Goal: Obtain resource: Download file/media

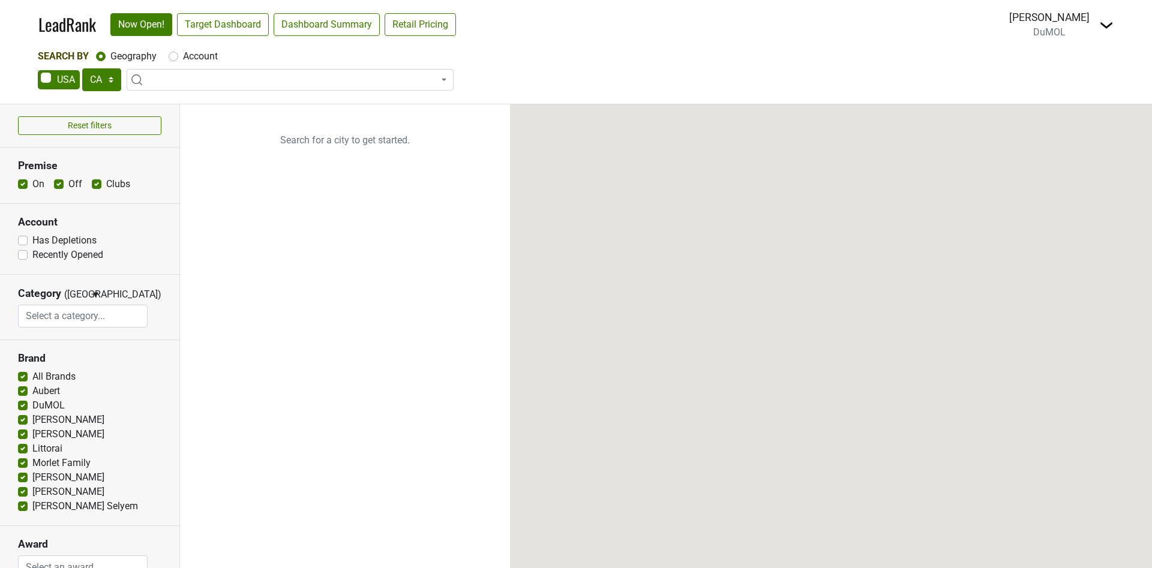
select select "CA"
select select
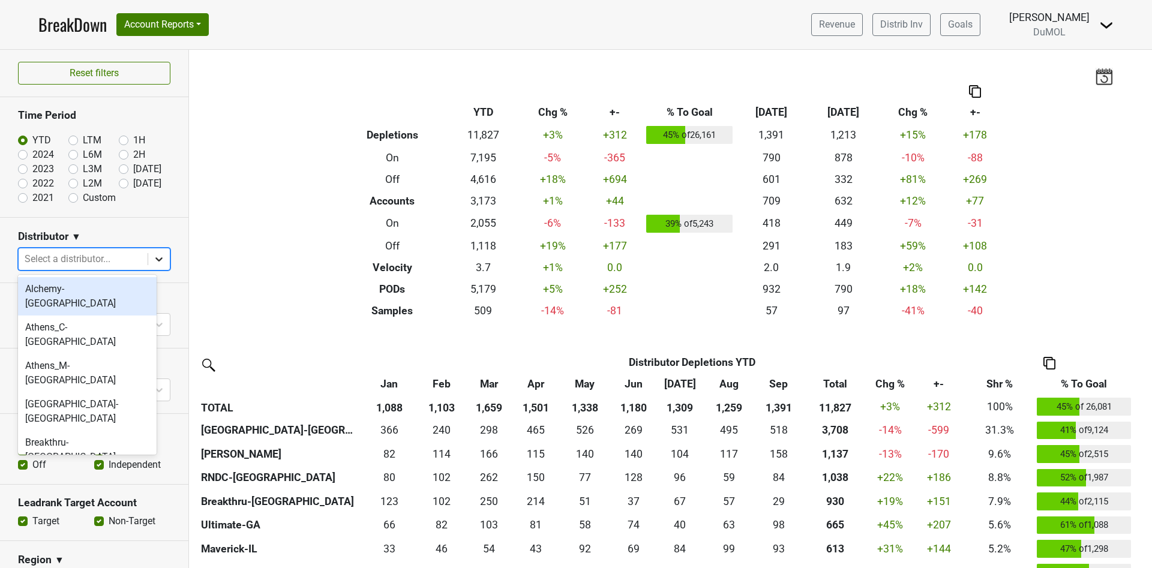
click at [153, 256] on icon at bounding box center [159, 259] width 12 height 12
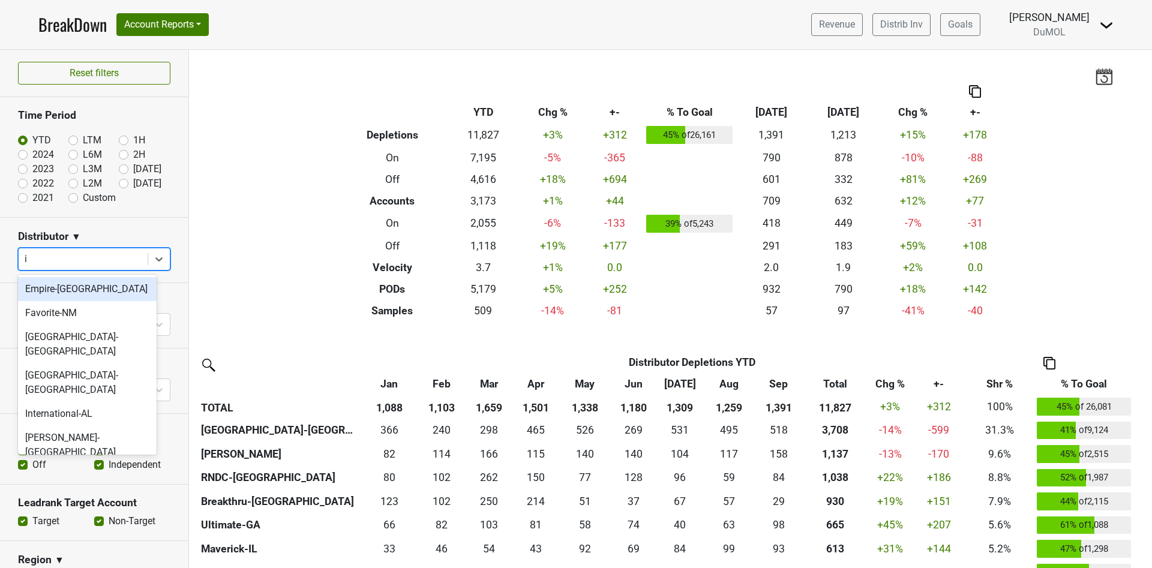
type input "il"
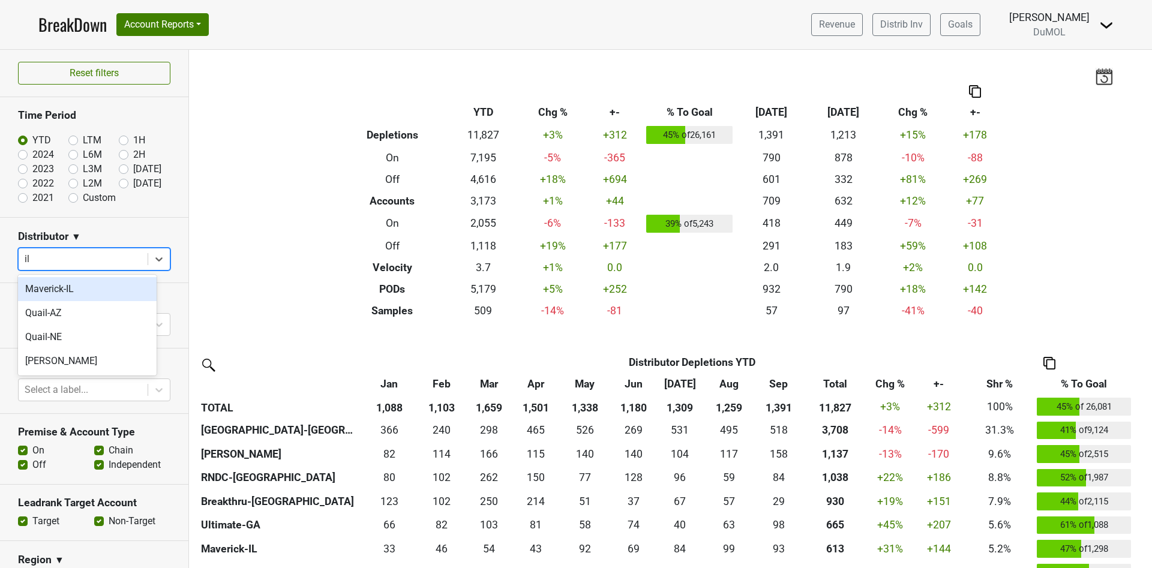
click at [41, 291] on div "Maverick-IL" at bounding box center [87, 289] width 139 height 24
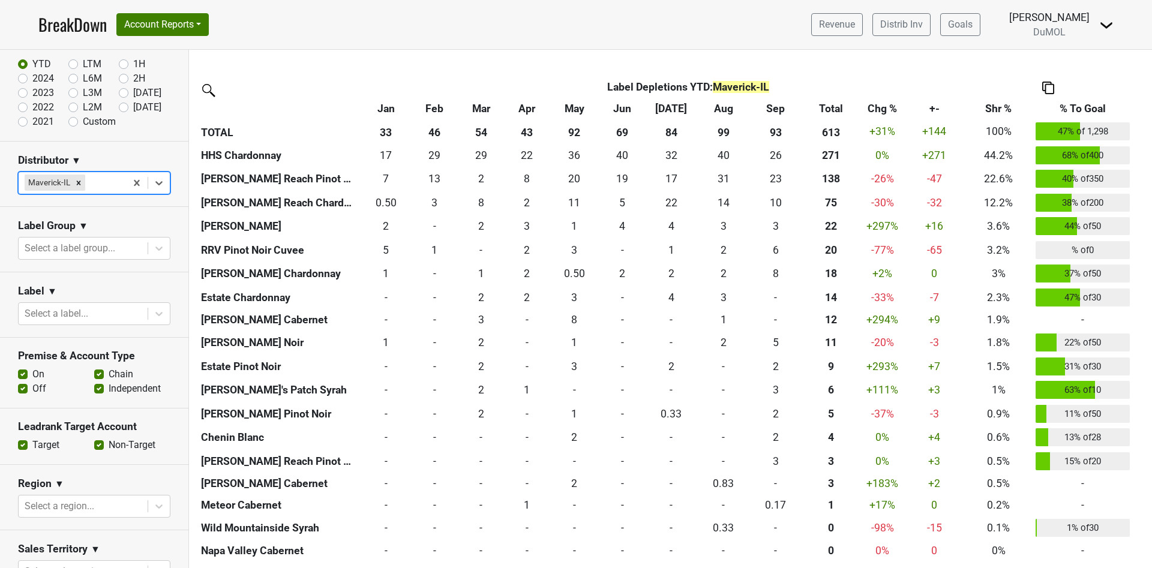
scroll to position [180, 0]
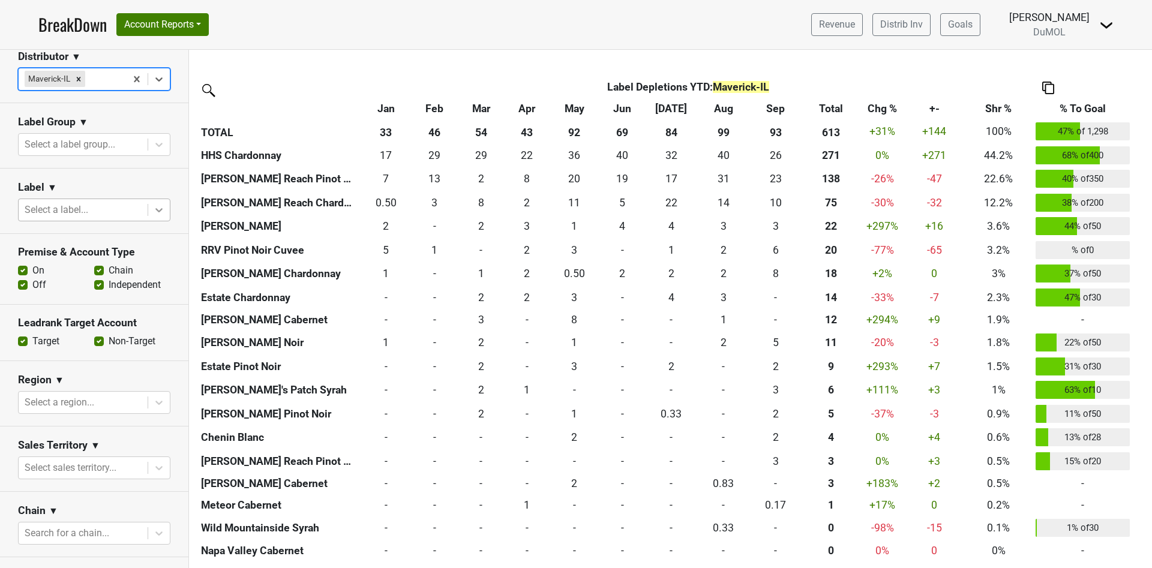
click at [153, 209] on icon at bounding box center [159, 210] width 12 height 12
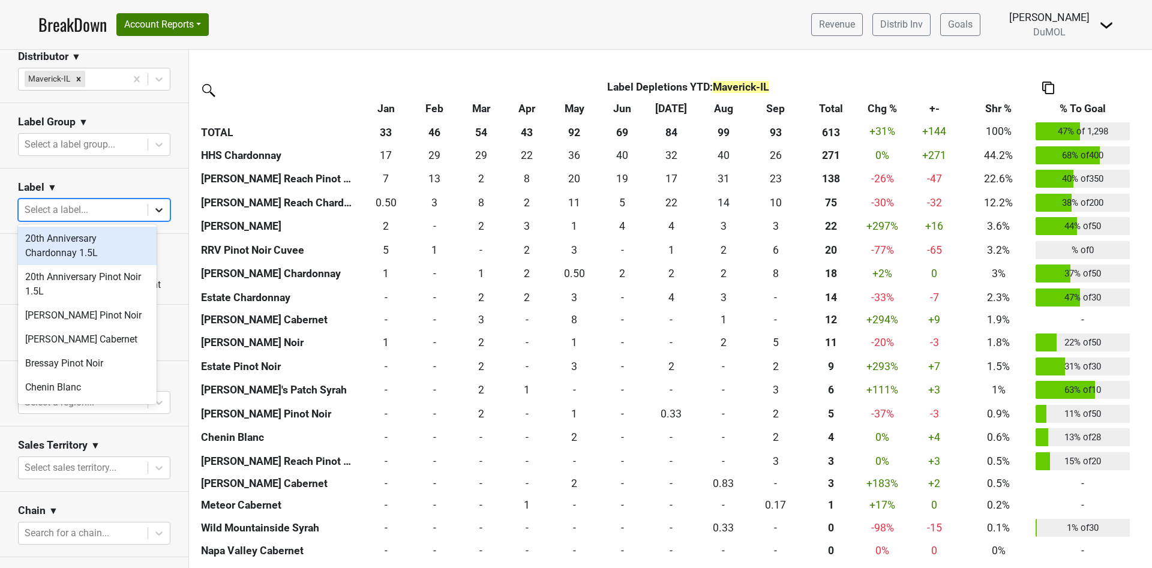
click at [153, 209] on icon at bounding box center [159, 210] width 12 height 12
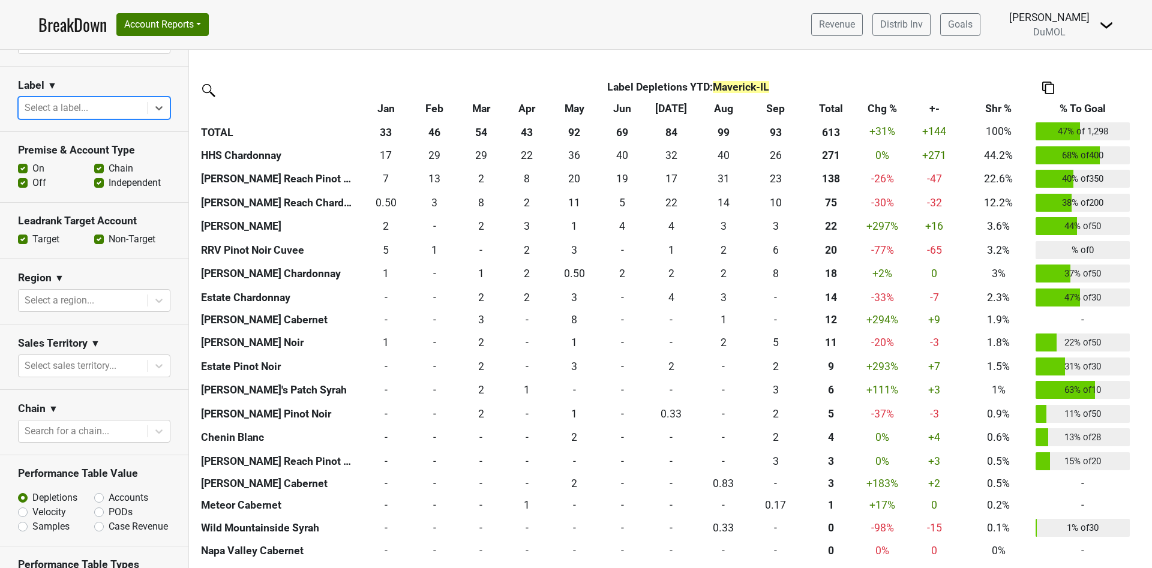
scroll to position [457, 0]
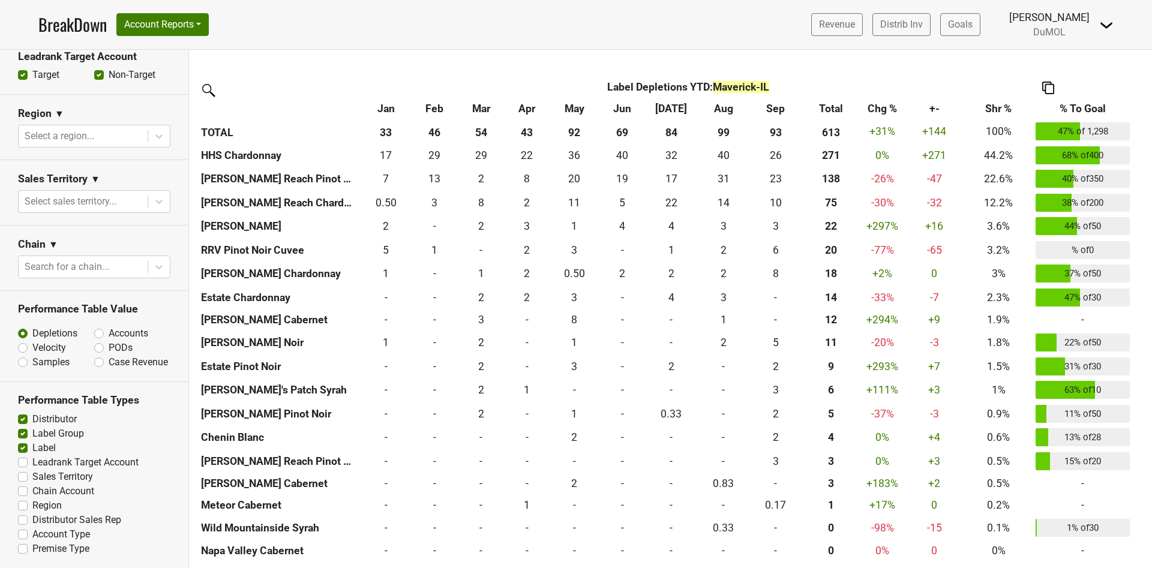
click at [32, 464] on label "Leadrank Target Account" at bounding box center [85, 462] width 106 height 14
click at [25, 464] on input "Leadrank Target Account" at bounding box center [23, 461] width 10 height 12
checkbox input "true"
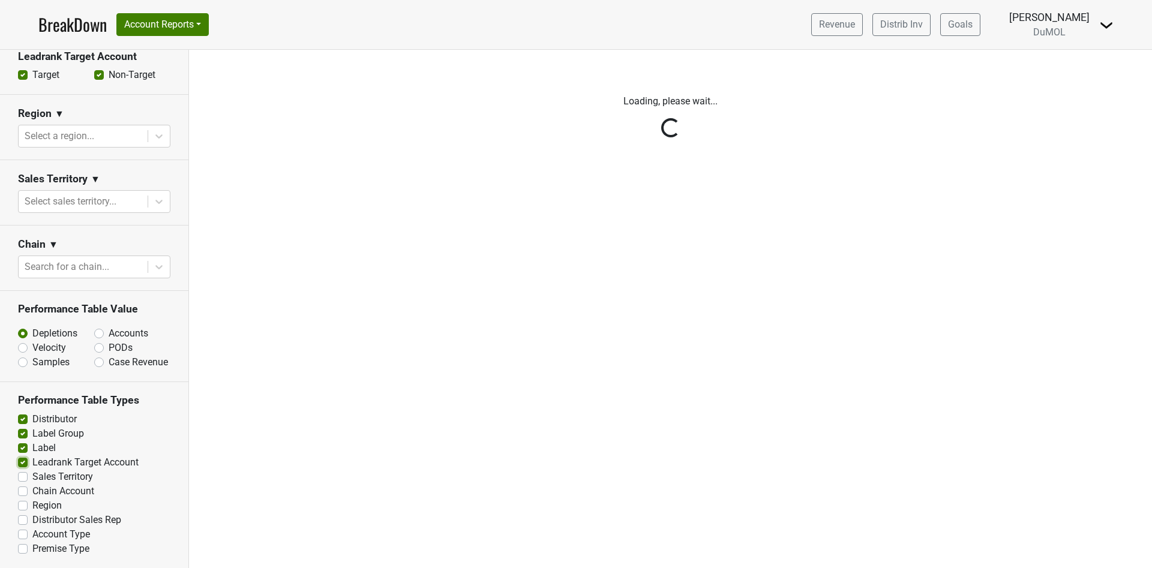
scroll to position [0, 0]
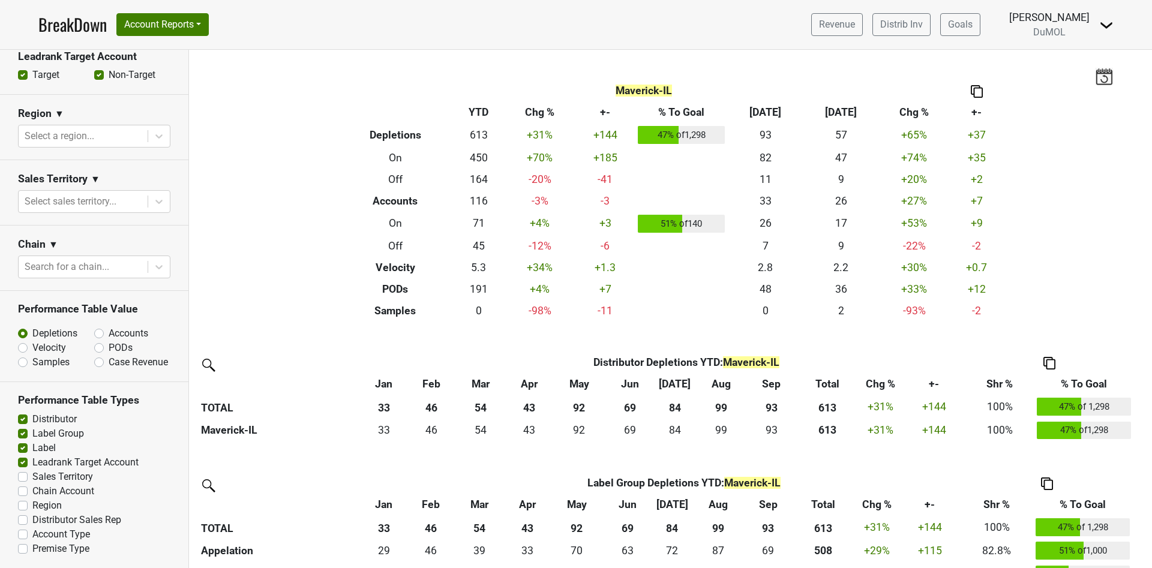
click at [25, 482] on div "Sales Territory" at bounding box center [94, 477] width 152 height 14
click at [32, 476] on label "Sales Territory" at bounding box center [62, 477] width 61 height 14
click at [22, 476] on input "Sales Territory" at bounding box center [23, 476] width 10 height 12
checkbox input "true"
click at [32, 491] on label "Chain Account" at bounding box center [63, 491] width 62 height 14
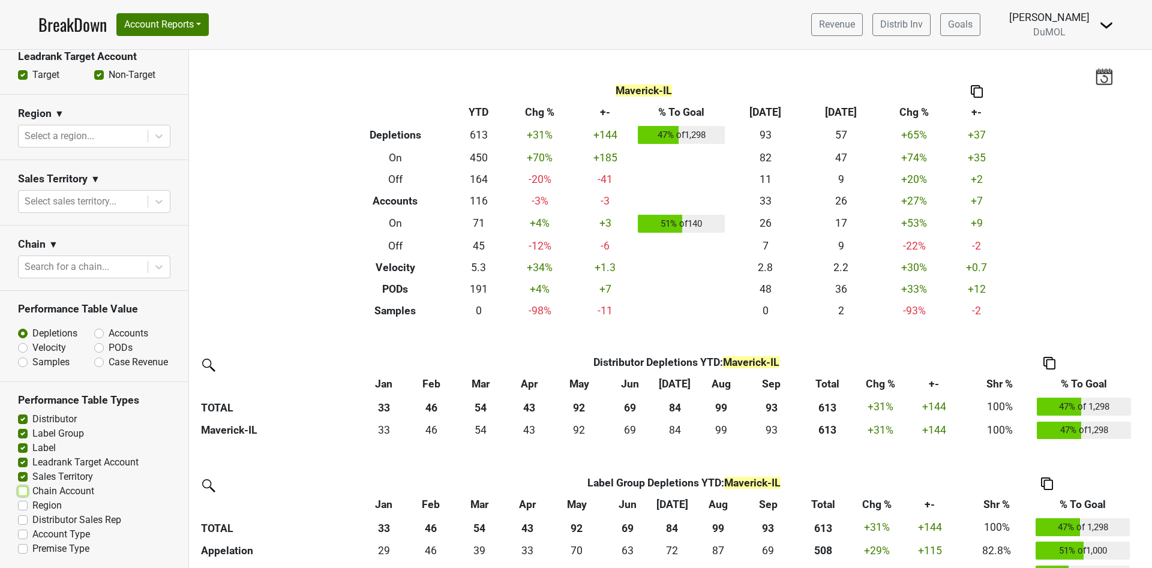
click at [23, 491] on input "Chain Account" at bounding box center [23, 490] width 10 height 12
checkbox input "true"
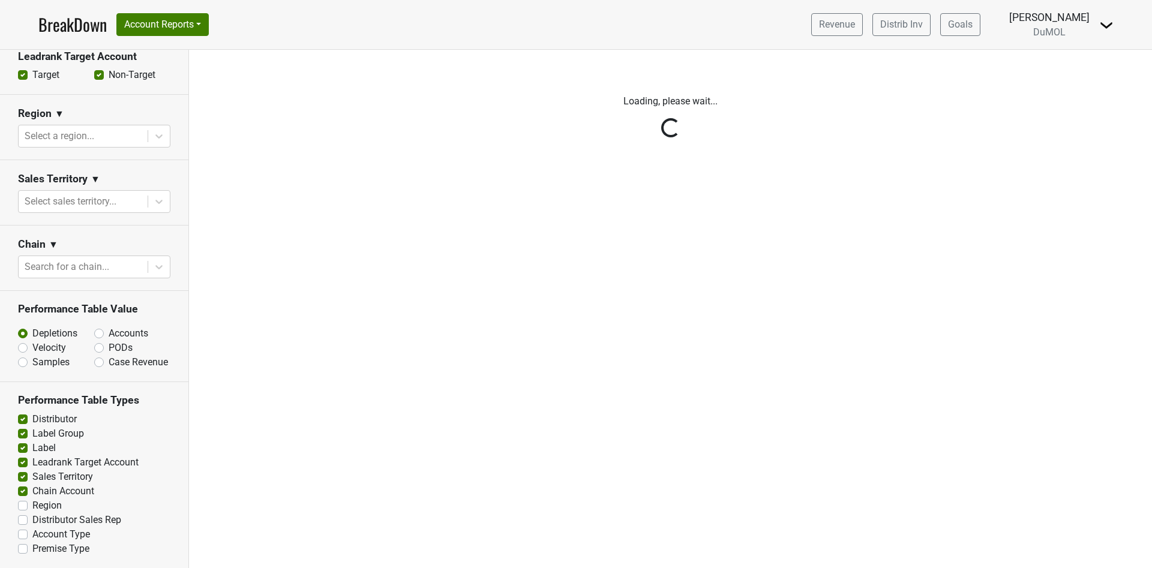
click at [23, 504] on div "Reset filters Time Period YTD LTM 1H 2024 L6M 2H 2023 L3M Sep '25 2022 L2M Oct …" at bounding box center [94, 309] width 189 height 518
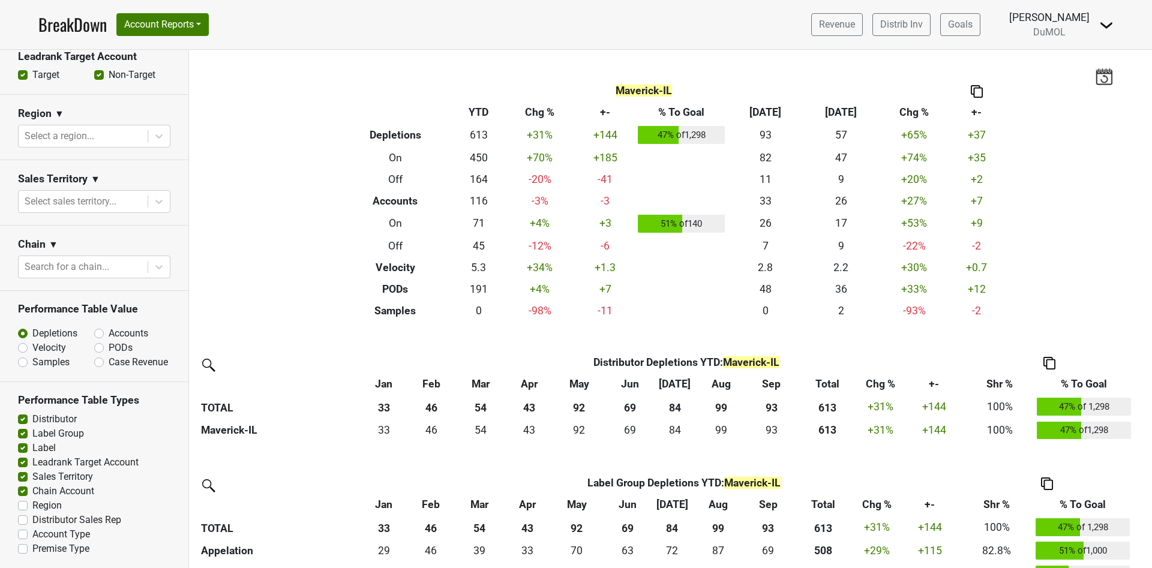
click at [32, 506] on label "Region" at bounding box center [46, 506] width 29 height 14
click at [24, 506] on input "Region" at bounding box center [23, 505] width 10 height 12
checkbox input "true"
click at [32, 521] on label "Distributor Sales Rep" at bounding box center [76, 520] width 89 height 14
click at [21, 521] on input "Distributor Sales Rep" at bounding box center [23, 519] width 10 height 12
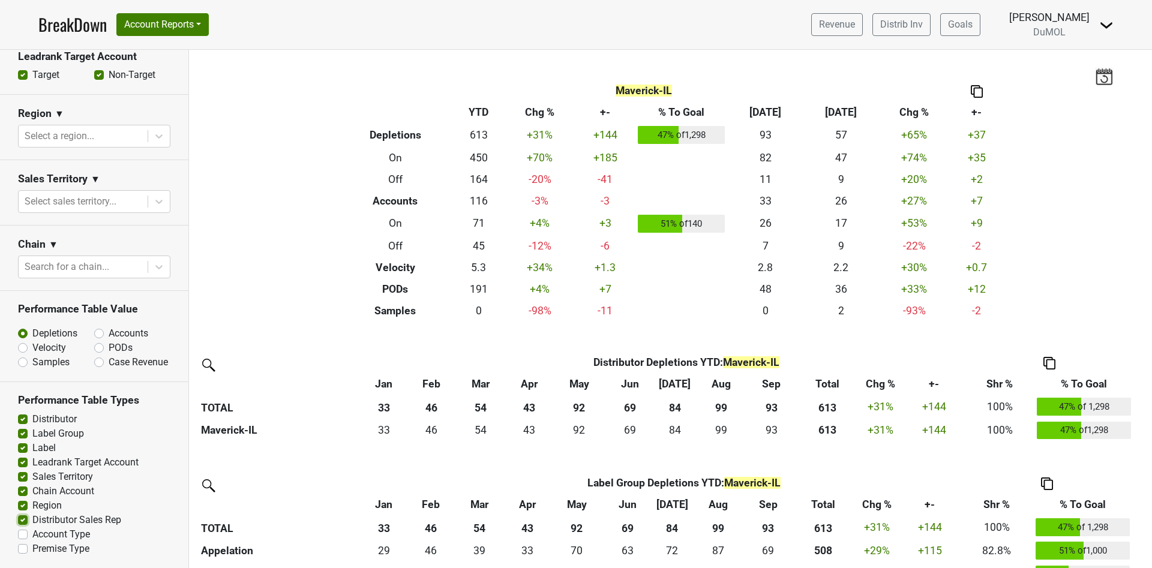
checkbox input "true"
click at [32, 532] on label "Account Type" at bounding box center [61, 534] width 58 height 14
click at [22, 532] on input "Account Type" at bounding box center [23, 533] width 10 height 12
checkbox input "true"
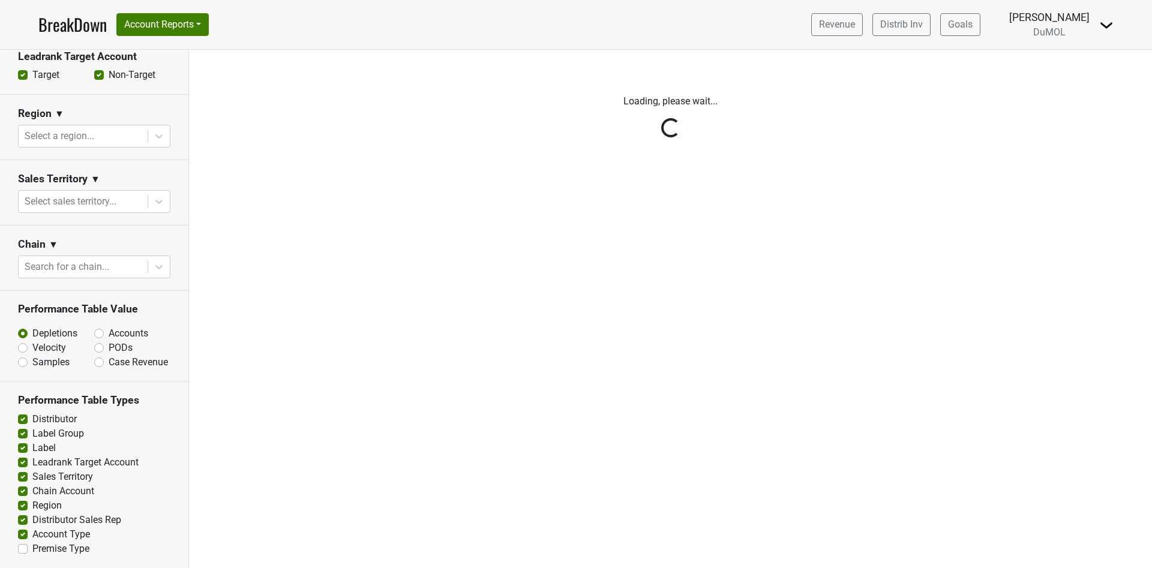
click at [24, 551] on div "Reset filters Time Period YTD LTM 1H 2024 L6M 2H 2023 L3M Sep '25 2022 L2M Oct …" at bounding box center [94, 309] width 189 height 518
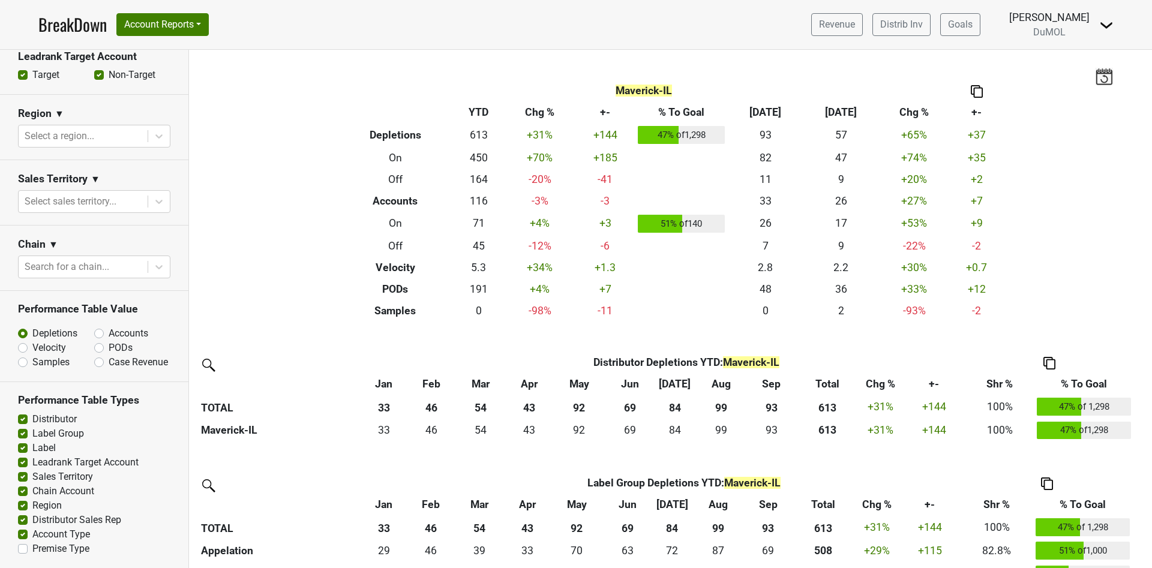
click at [32, 551] on label "Premise Type" at bounding box center [60, 549] width 57 height 14
click at [24, 551] on input "Premise Type" at bounding box center [23, 548] width 10 height 12
checkbox input "true"
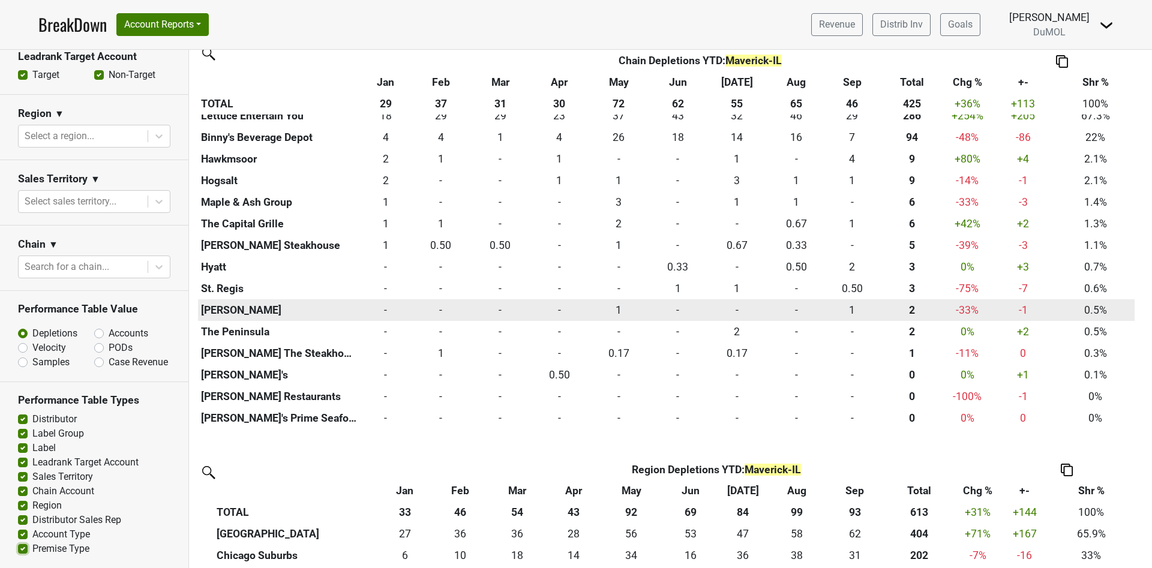
scroll to position [1260, 0]
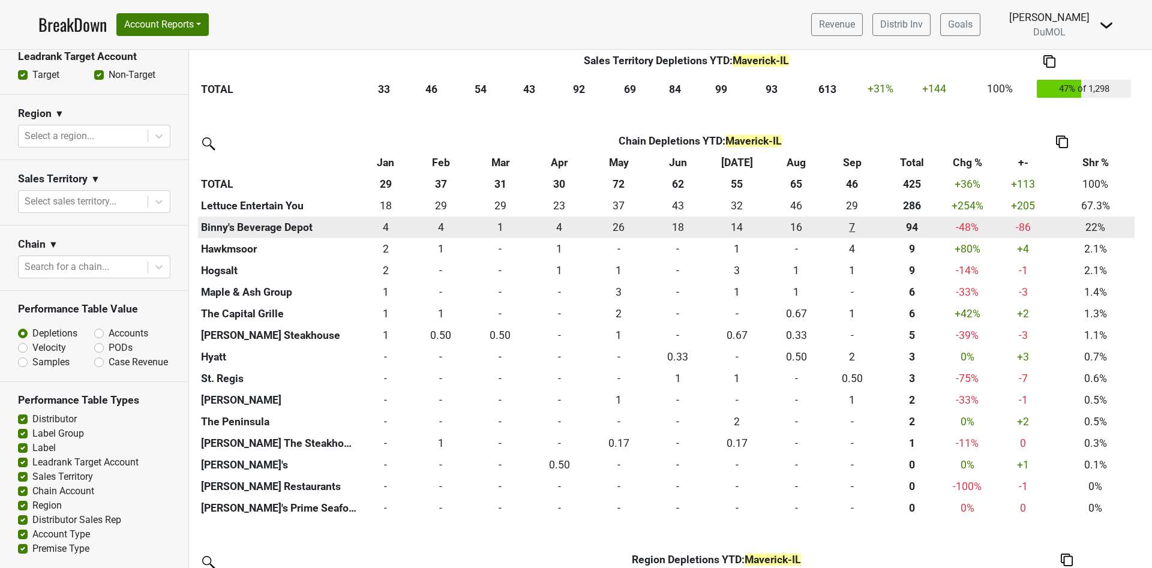
click at [857, 224] on div "7.167 7" at bounding box center [852, 228] width 47 height 16
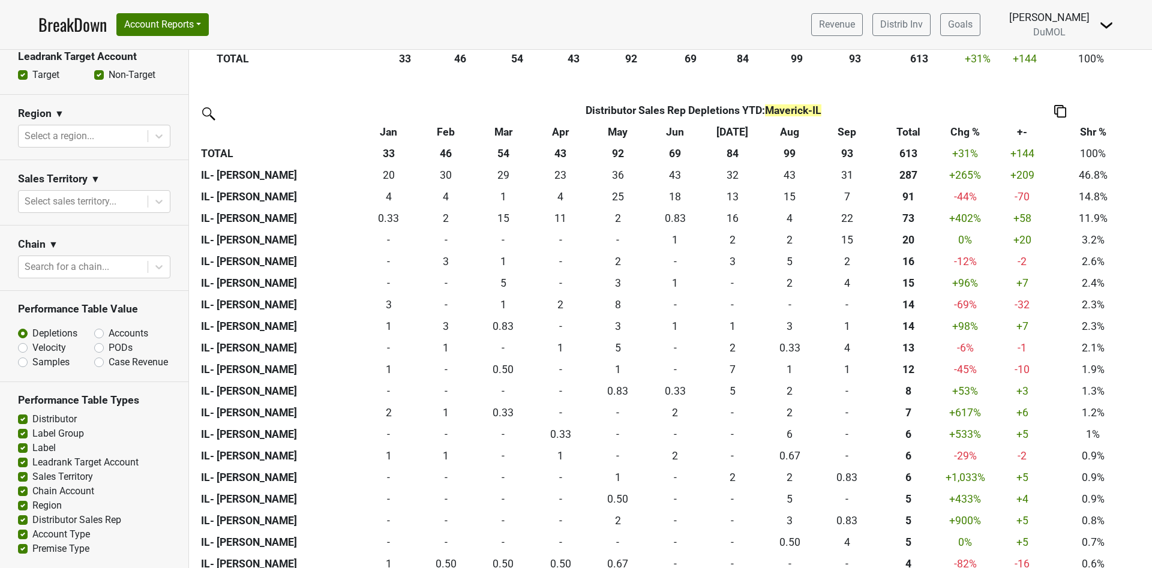
scroll to position [1800, 0]
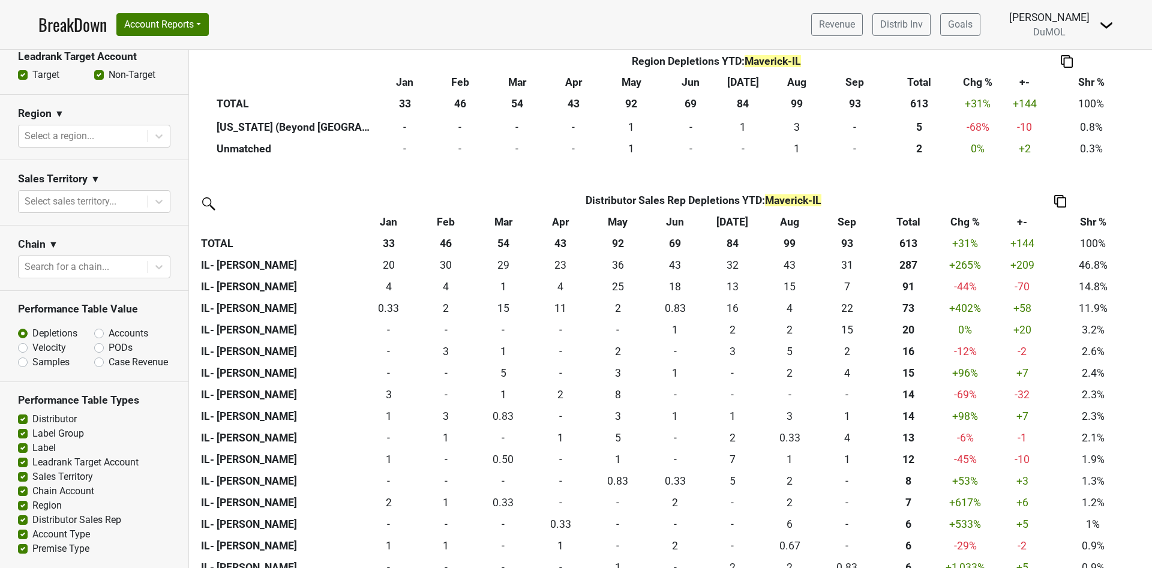
click at [1063, 208] on th at bounding box center [1060, 201] width 141 height 22
click at [1060, 202] on img at bounding box center [1060, 201] width 12 height 13
click at [1061, 184] on div "Export to Excel" at bounding box center [1060, 178] width 61 height 17
click at [1119, 190] on th at bounding box center [1060, 201] width 141 height 22
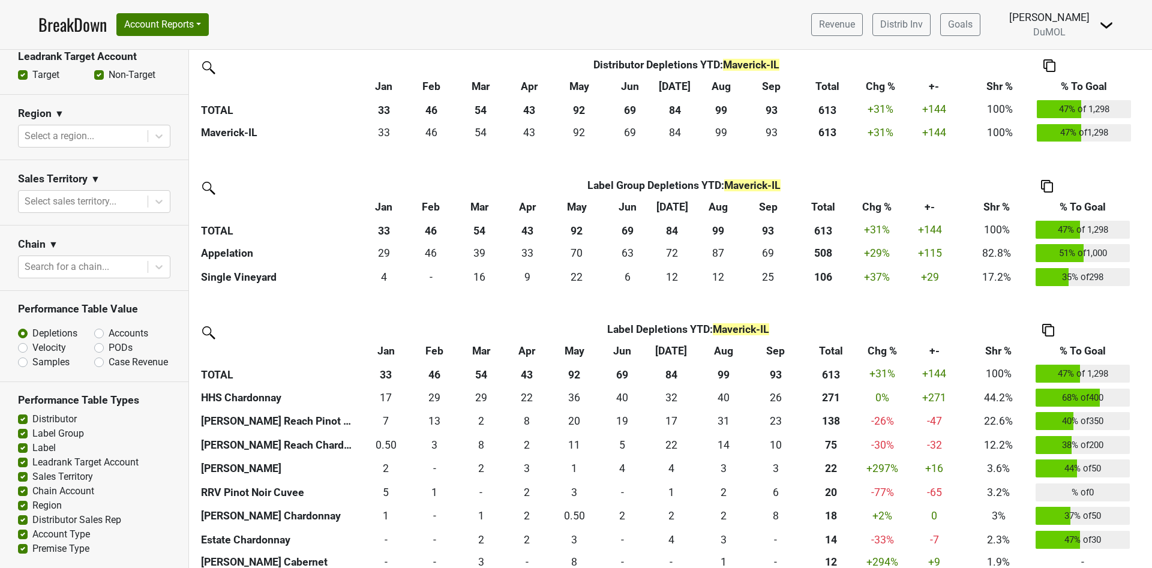
scroll to position [298, 0]
click at [142, 226] on section "Chain ▼ Search for a chain..." at bounding box center [94, 258] width 188 height 65
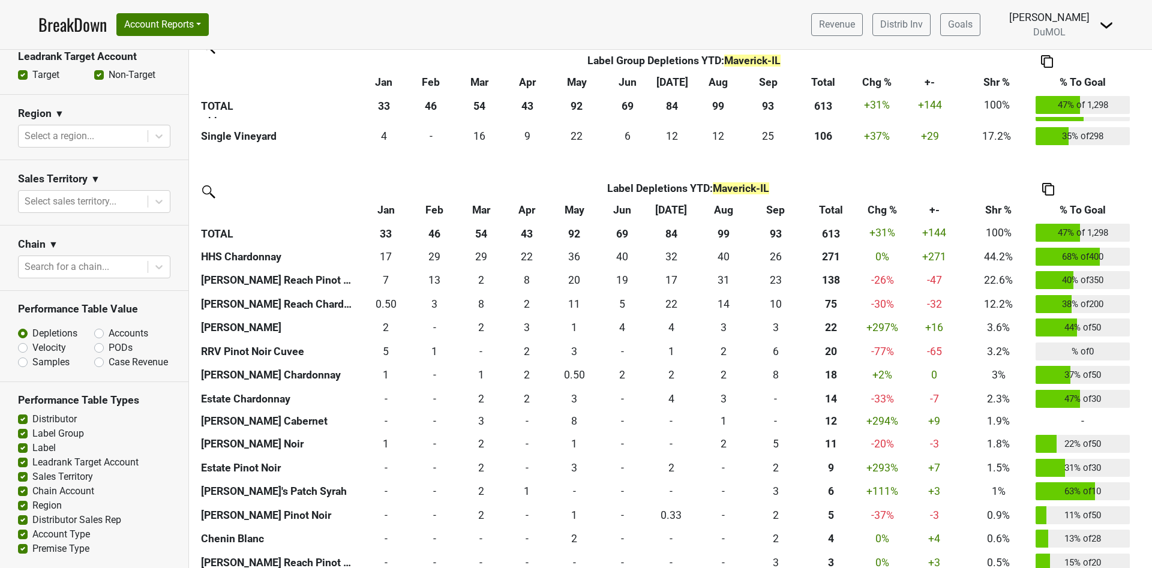
scroll to position [457, 0]
click at [109, 355] on label "Case Revenue" at bounding box center [138, 362] width 59 height 14
click at [102, 355] on input "Case Revenue" at bounding box center [130, 361] width 73 height 12
radio input "true"
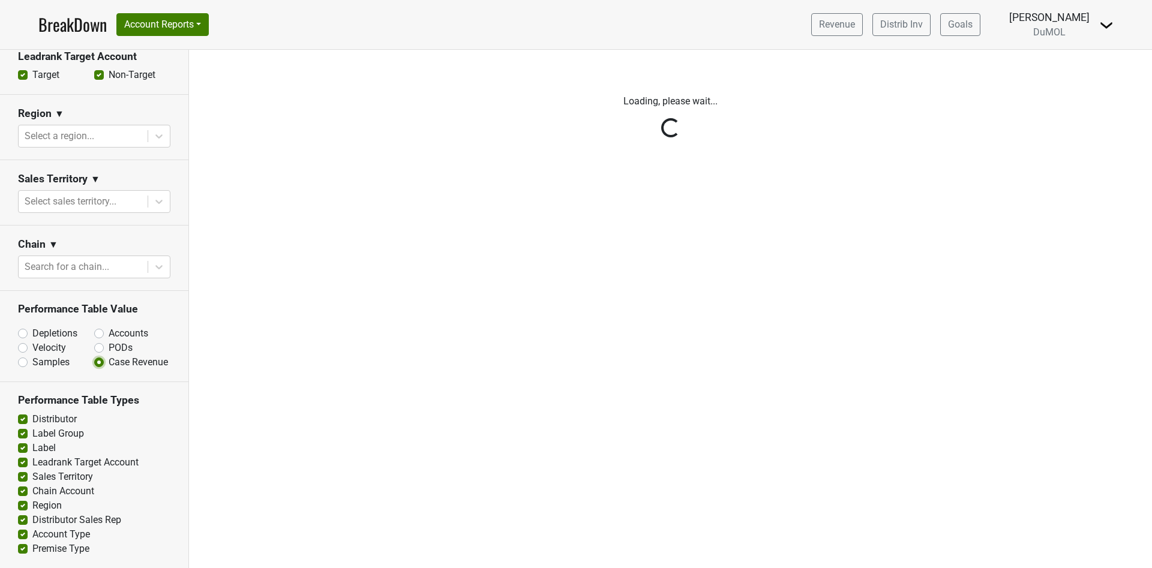
scroll to position [0, 0]
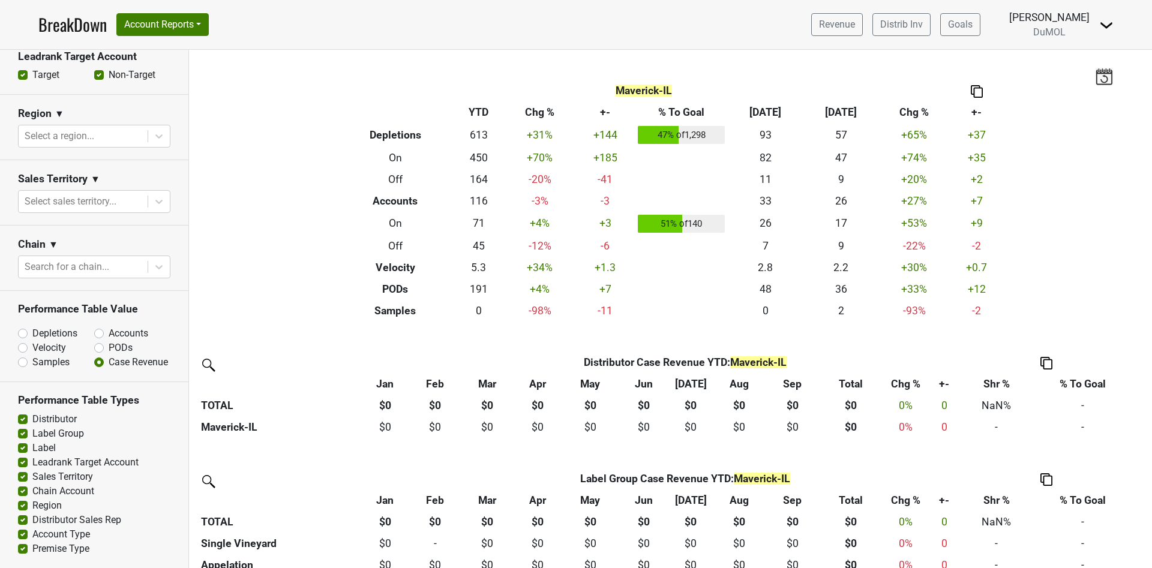
click at [94, 341] on div "PODs" at bounding box center [132, 348] width 76 height 14
click at [109, 341] on label "PODs" at bounding box center [121, 348] width 24 height 14
click at [94, 341] on input "PODs" at bounding box center [130, 347] width 73 height 12
radio input "true"
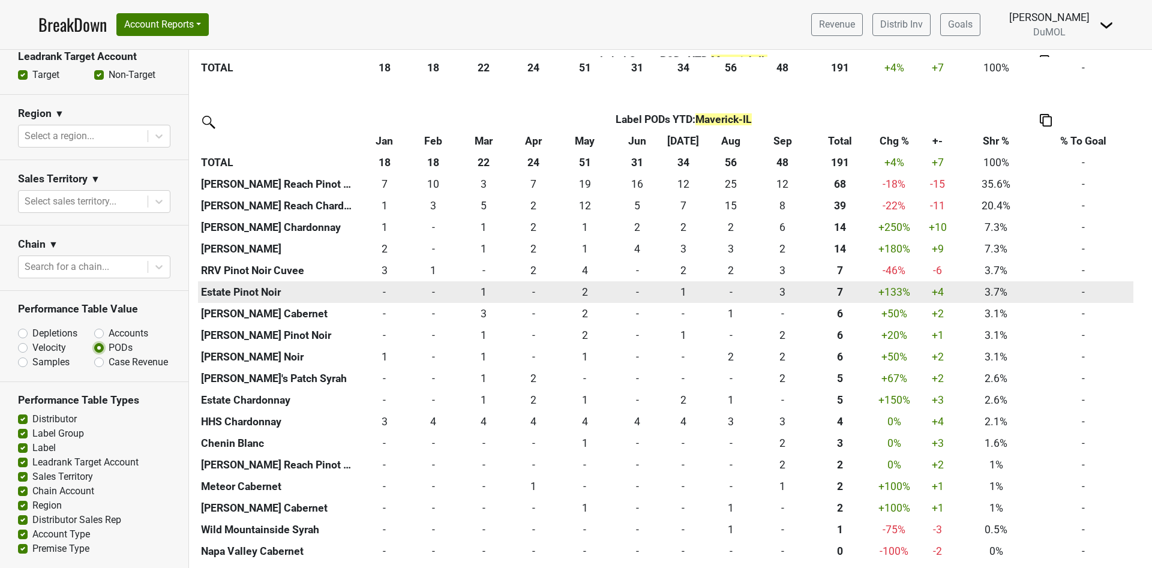
scroll to position [486, 0]
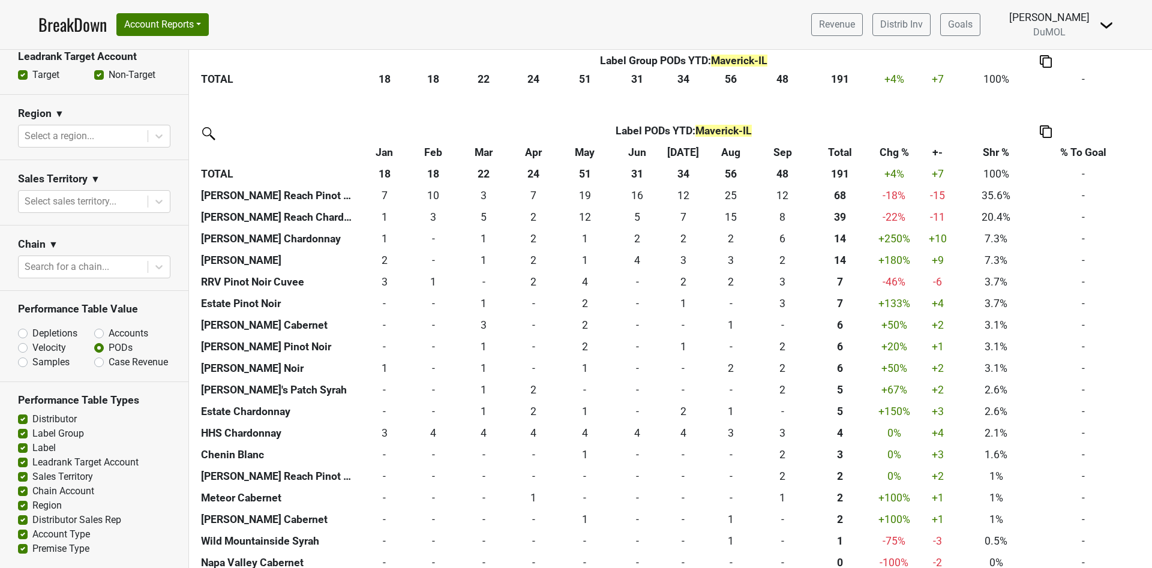
click at [32, 326] on label "Depletions" at bounding box center [54, 333] width 45 height 14
click at [23, 326] on input "Depletions" at bounding box center [54, 332] width 73 height 12
radio input "true"
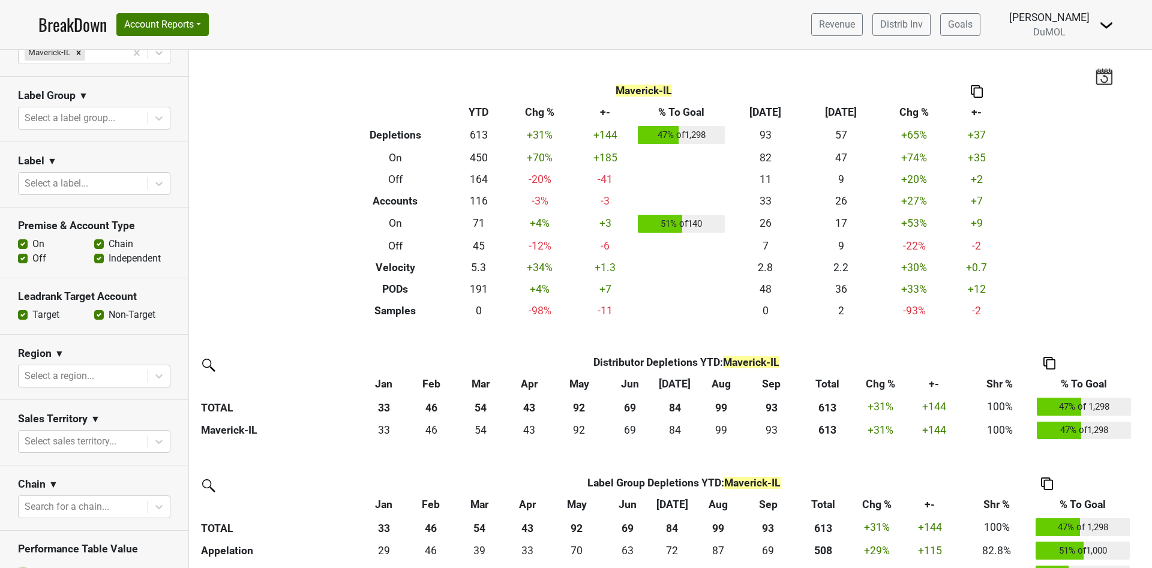
scroll to position [97, 0]
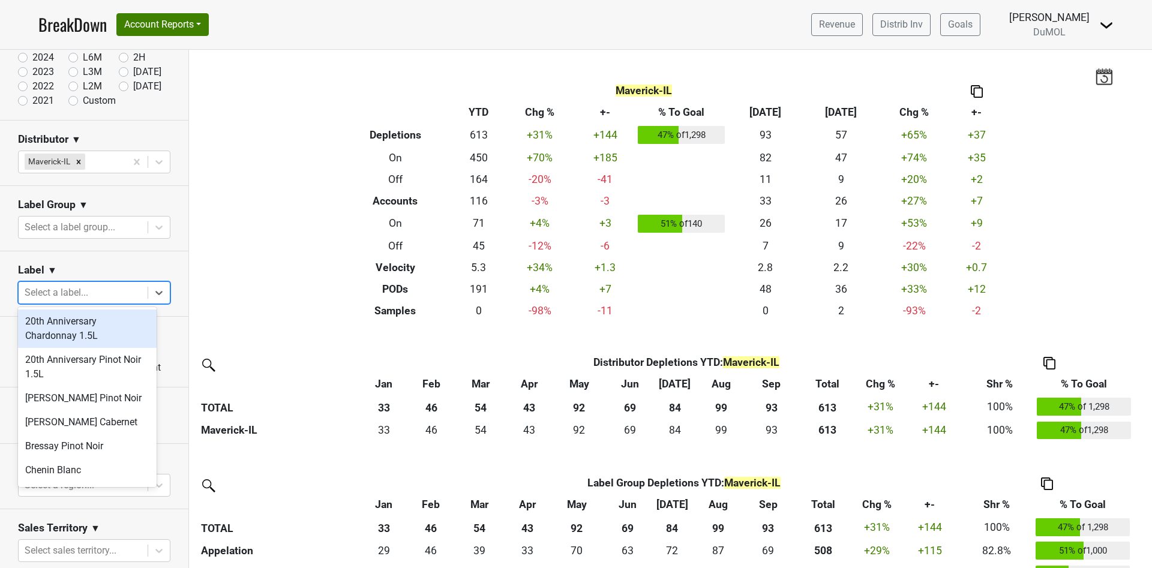
click at [99, 288] on div at bounding box center [83, 292] width 117 height 17
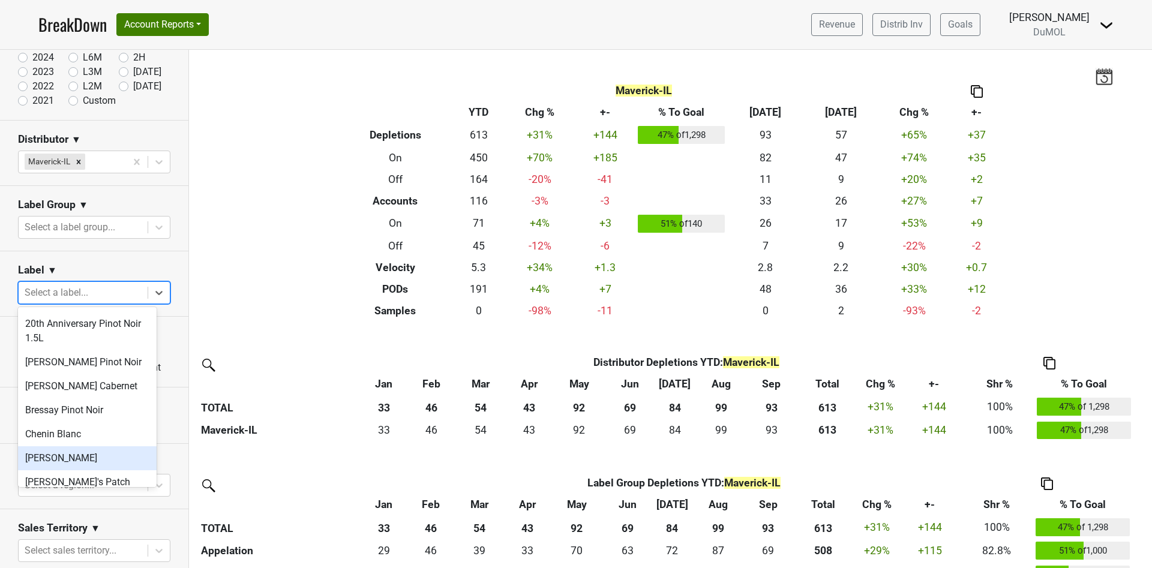
scroll to position [72, 0]
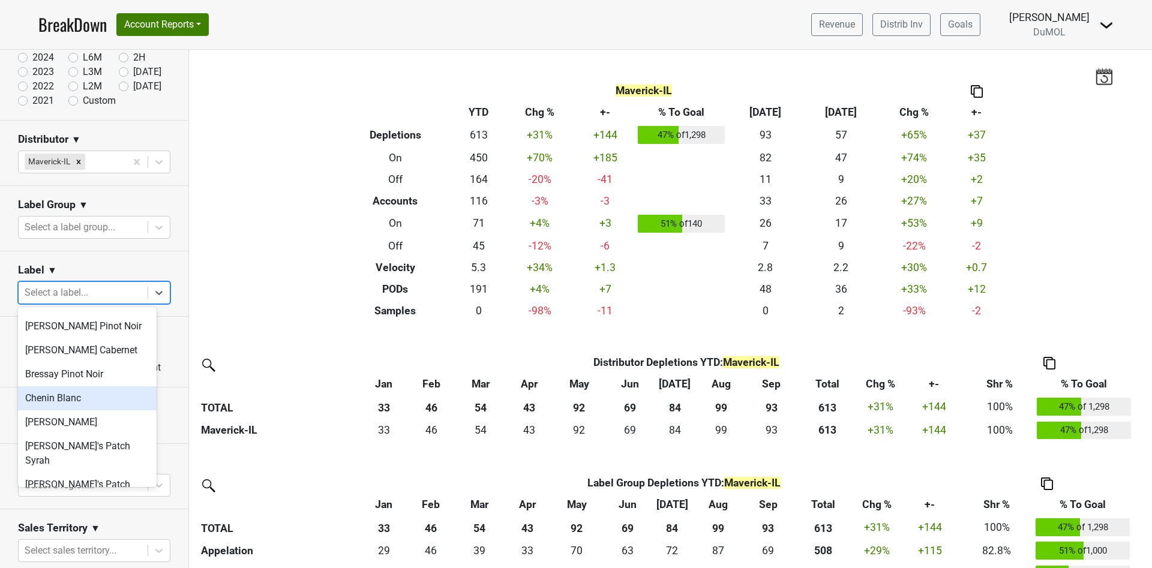
click at [59, 406] on div "Chenin Blanc" at bounding box center [87, 398] width 139 height 24
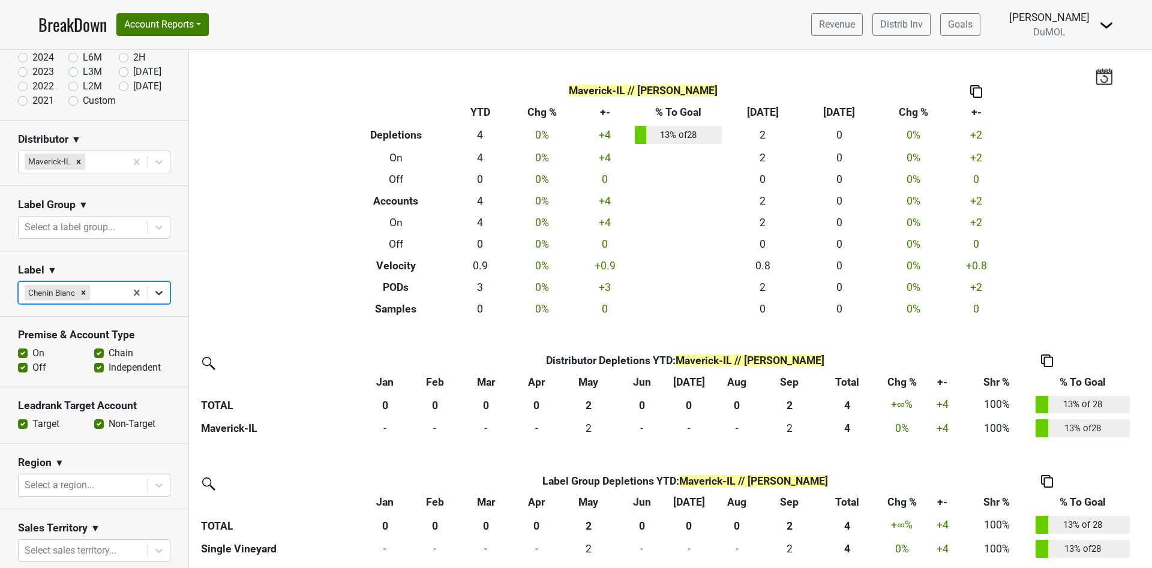
click at [155, 293] on icon at bounding box center [158, 293] width 7 height 4
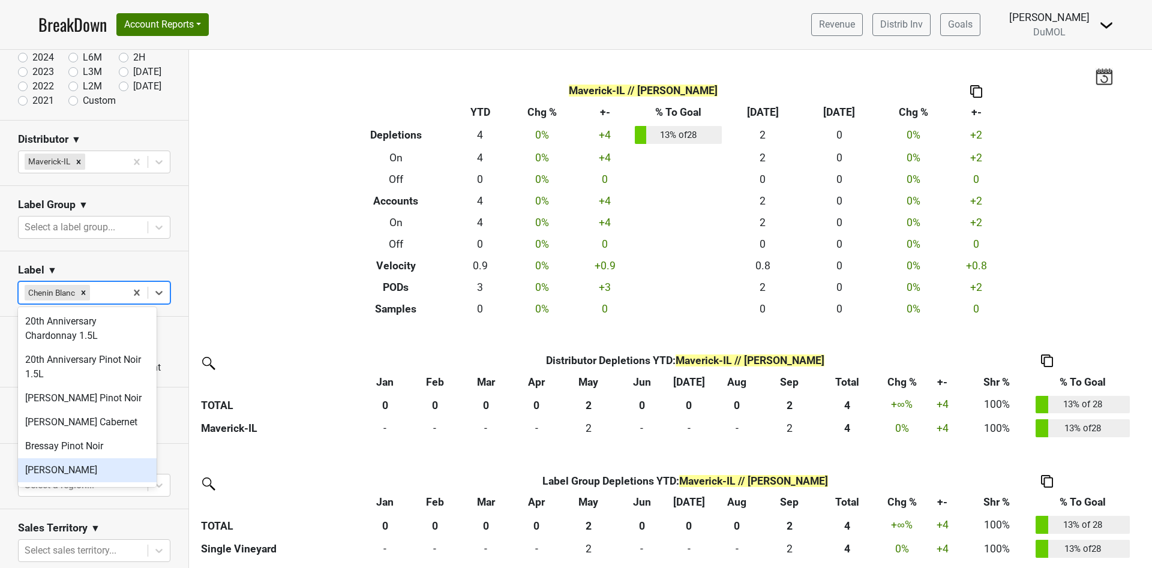
click at [107, 475] on div "[PERSON_NAME]" at bounding box center [87, 470] width 139 height 24
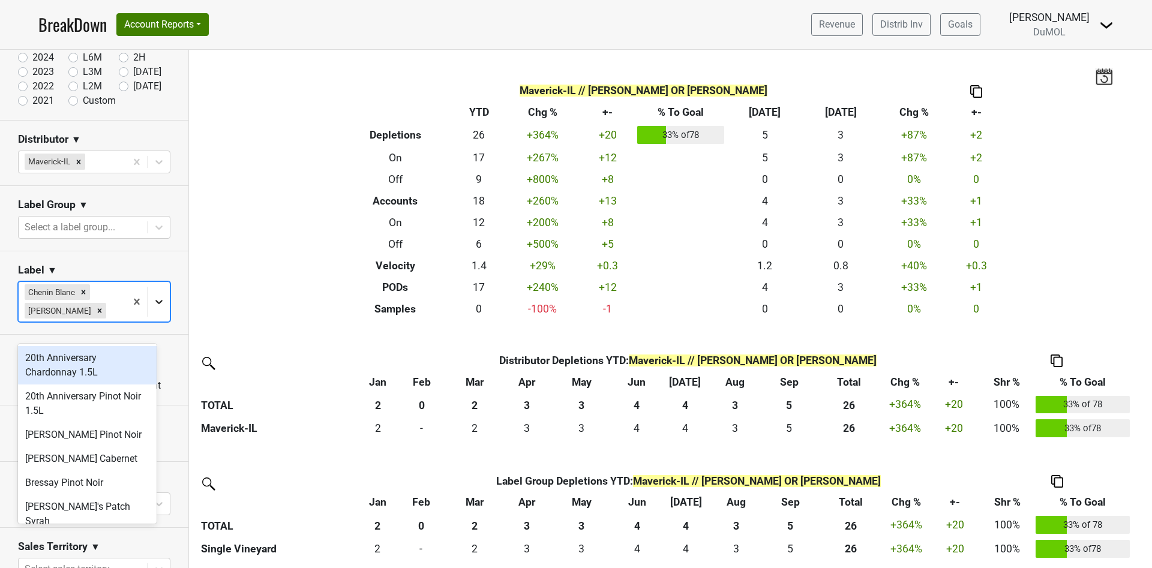
click at [153, 308] on icon at bounding box center [159, 302] width 12 height 12
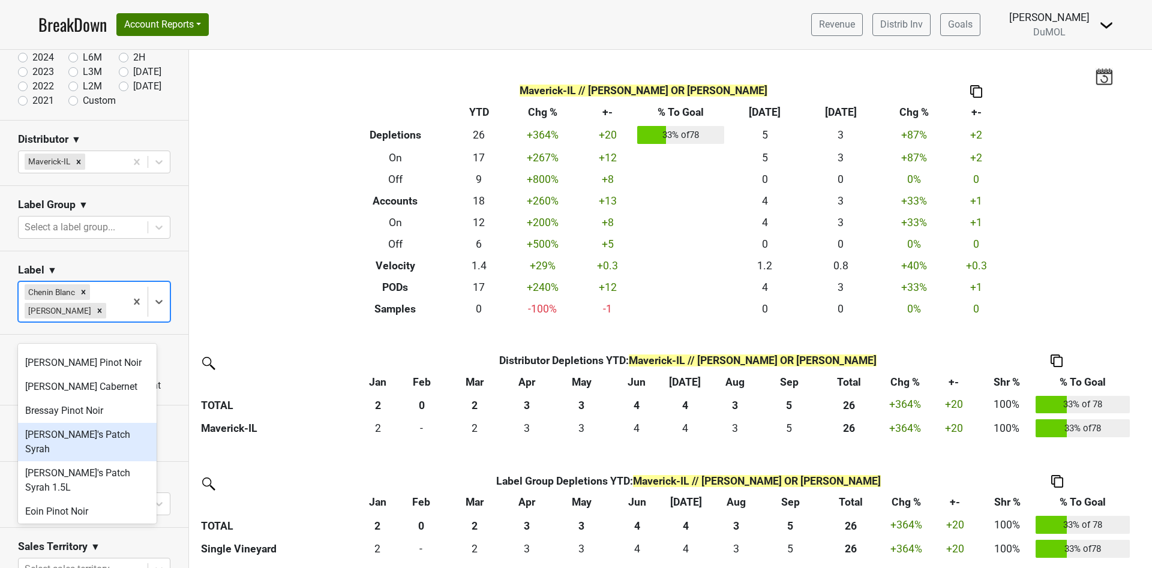
click at [83, 432] on div "[PERSON_NAME]'s Patch Syrah" at bounding box center [87, 442] width 139 height 38
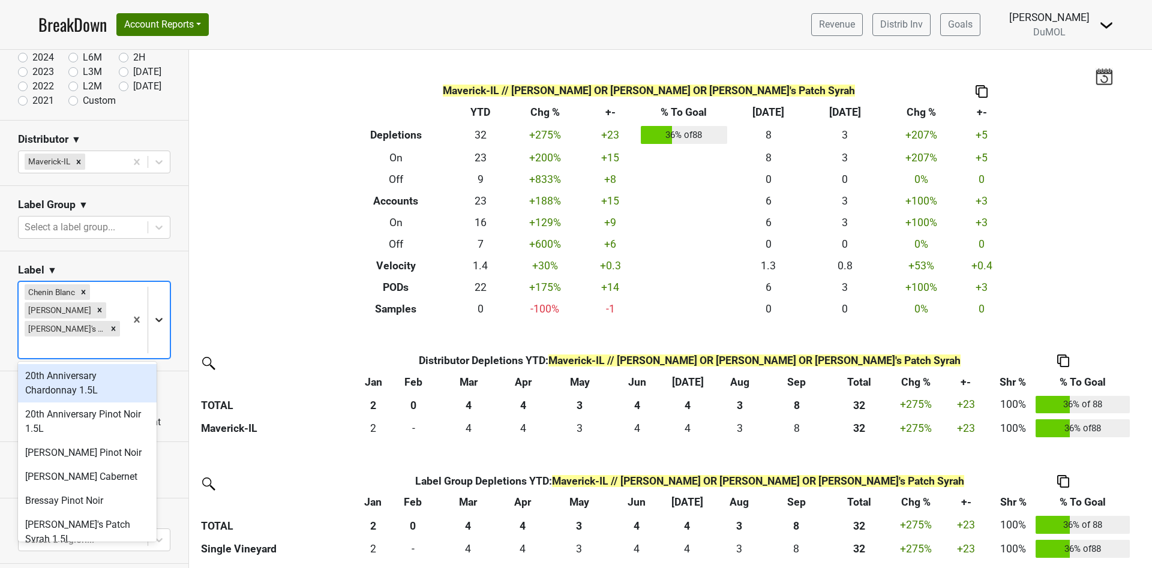
click at [153, 317] on icon at bounding box center [159, 320] width 12 height 12
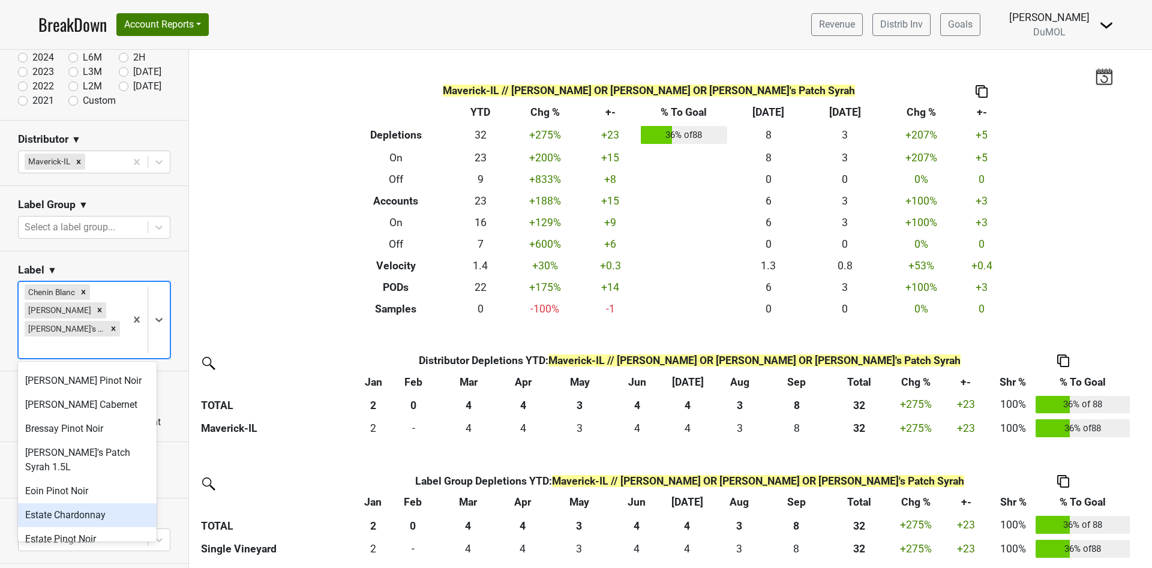
click at [93, 503] on div "Estate Chardonnay" at bounding box center [87, 515] width 139 height 24
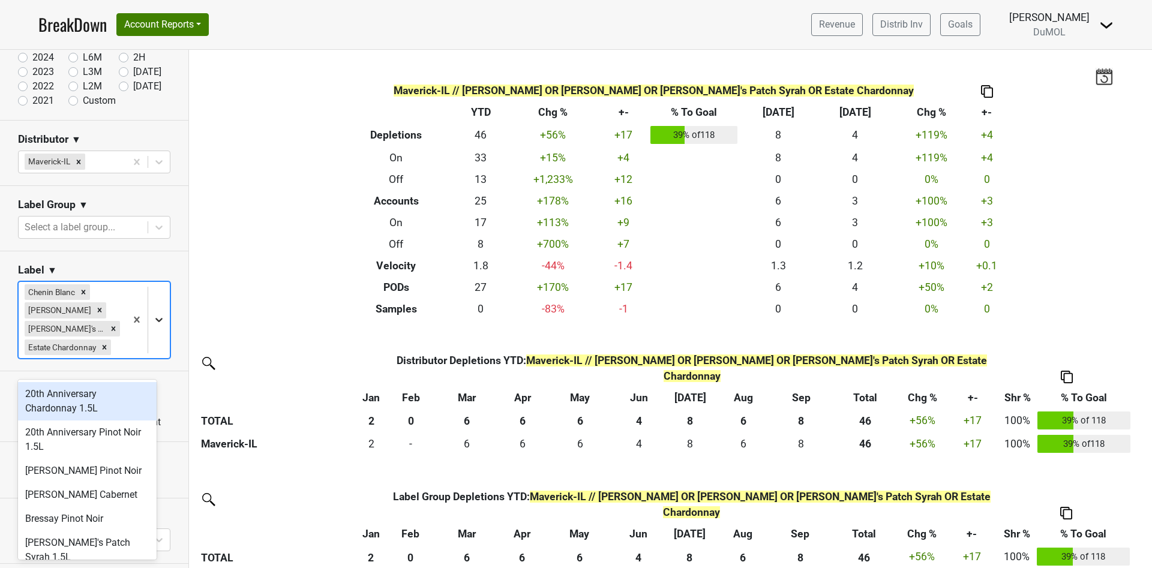
click at [153, 326] on icon at bounding box center [159, 320] width 12 height 12
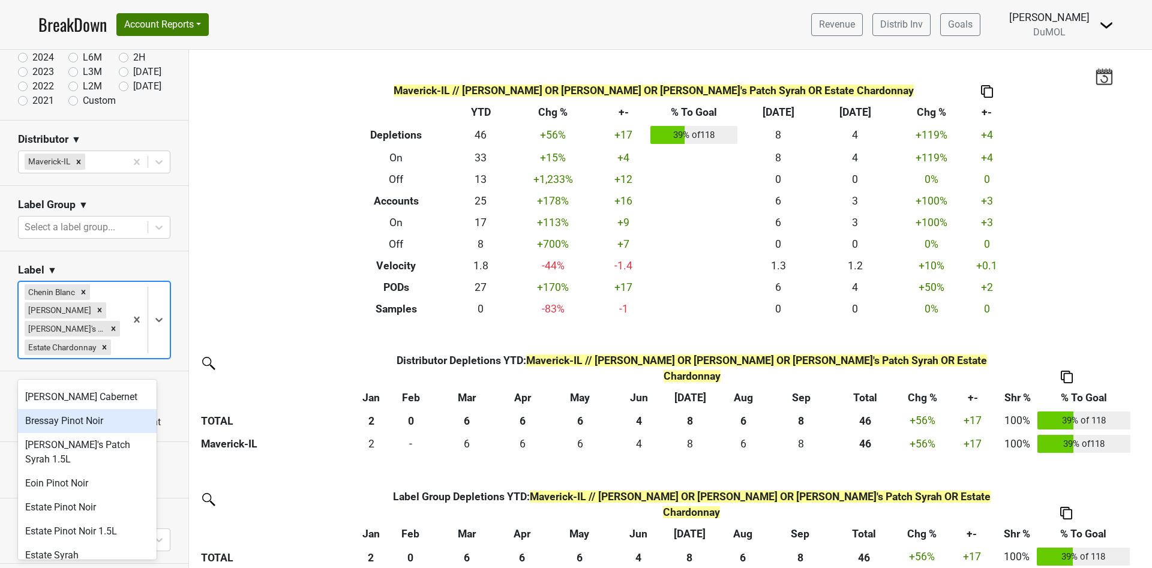
scroll to position [108, 0]
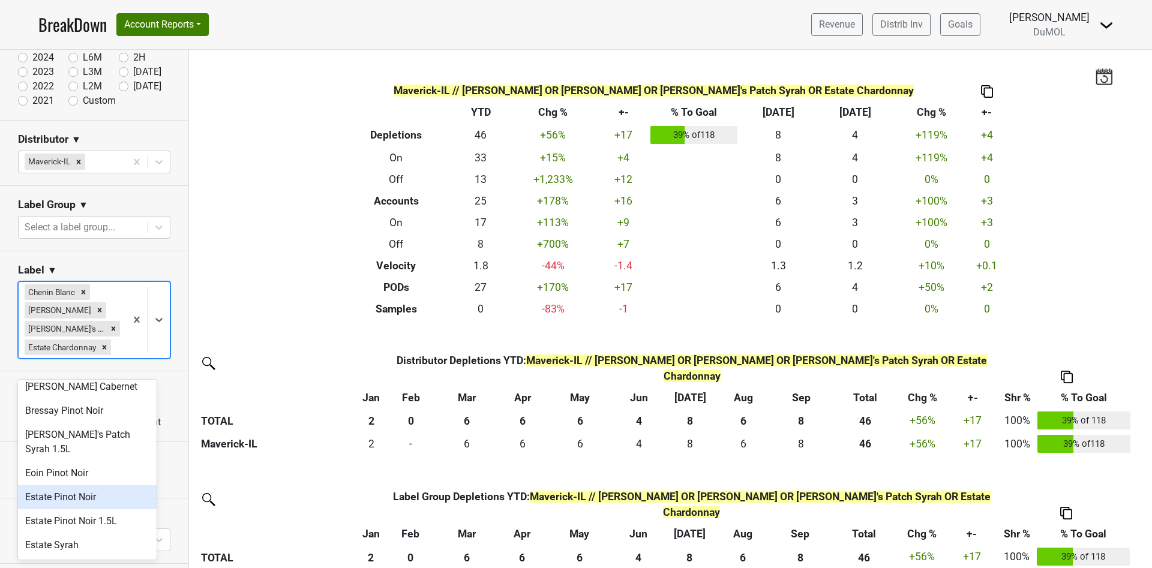
click at [103, 485] on div "Estate Pinot Noir" at bounding box center [87, 497] width 139 height 24
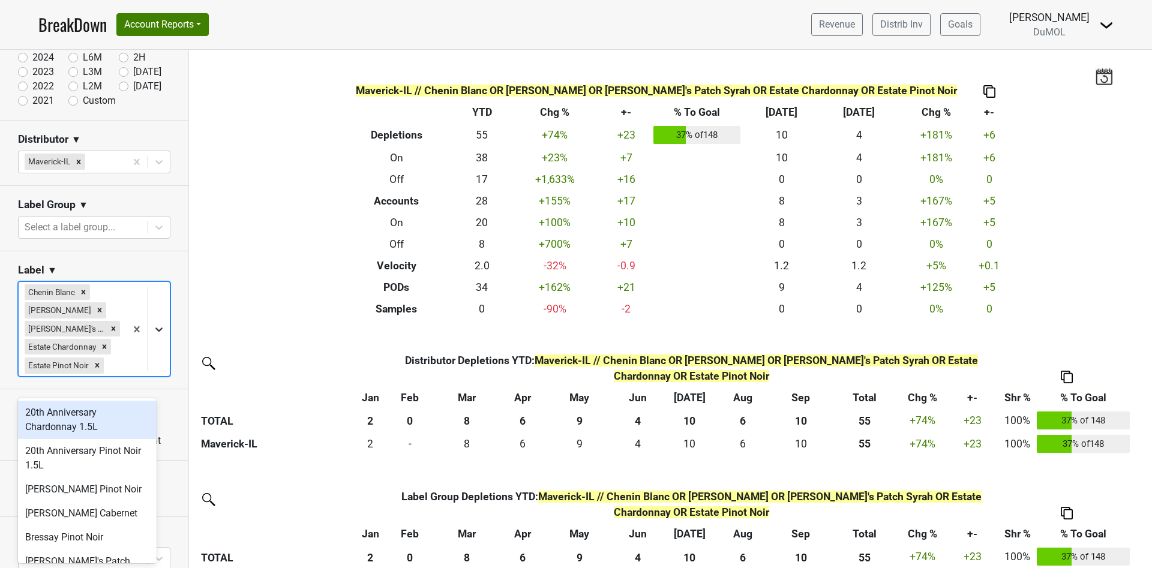
click at [153, 335] on icon at bounding box center [159, 329] width 12 height 12
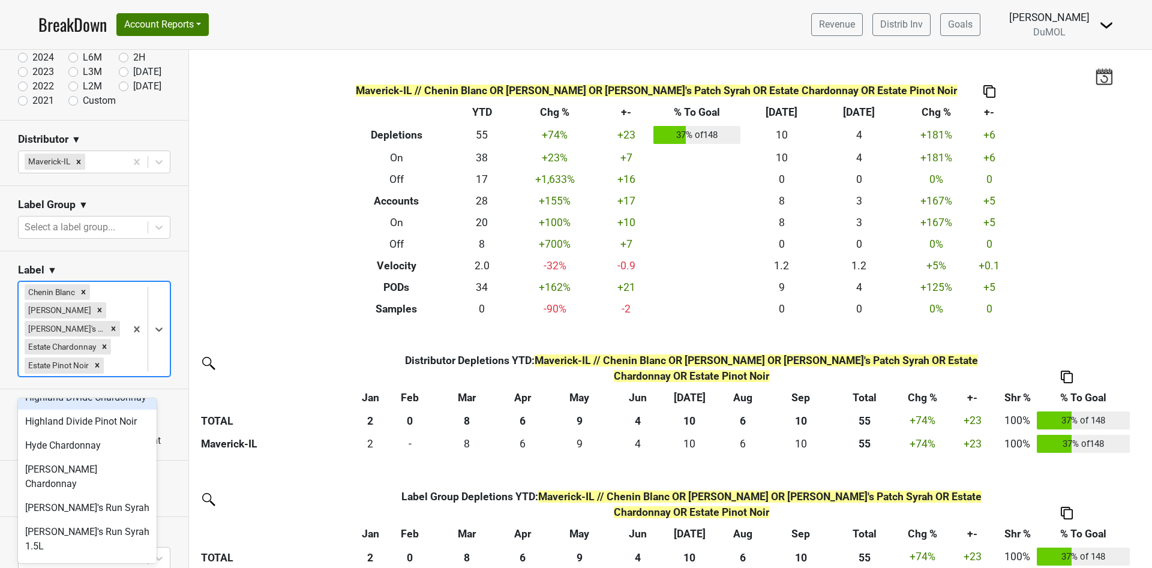
scroll to position [328, 0]
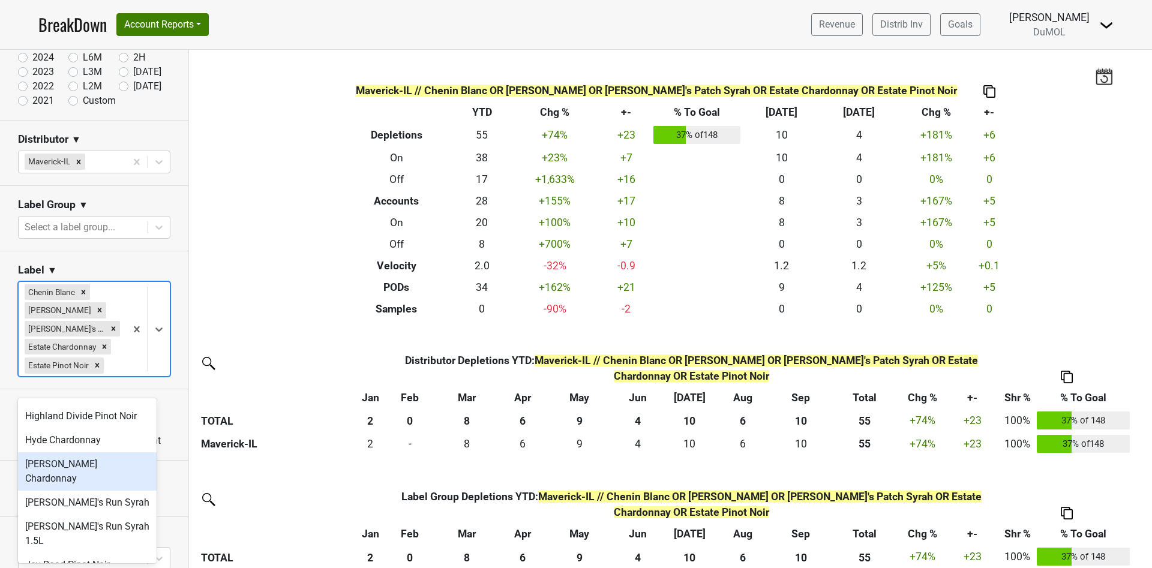
click at [101, 478] on div "[PERSON_NAME] Chardonnay" at bounding box center [87, 471] width 139 height 38
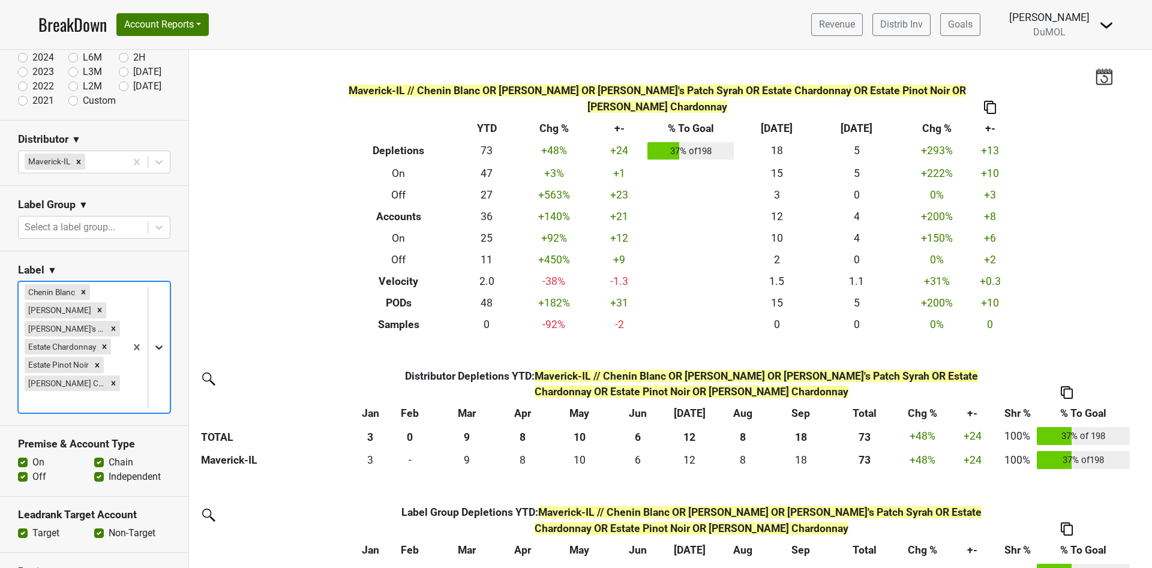
click at [155, 346] on icon at bounding box center [158, 348] width 7 height 4
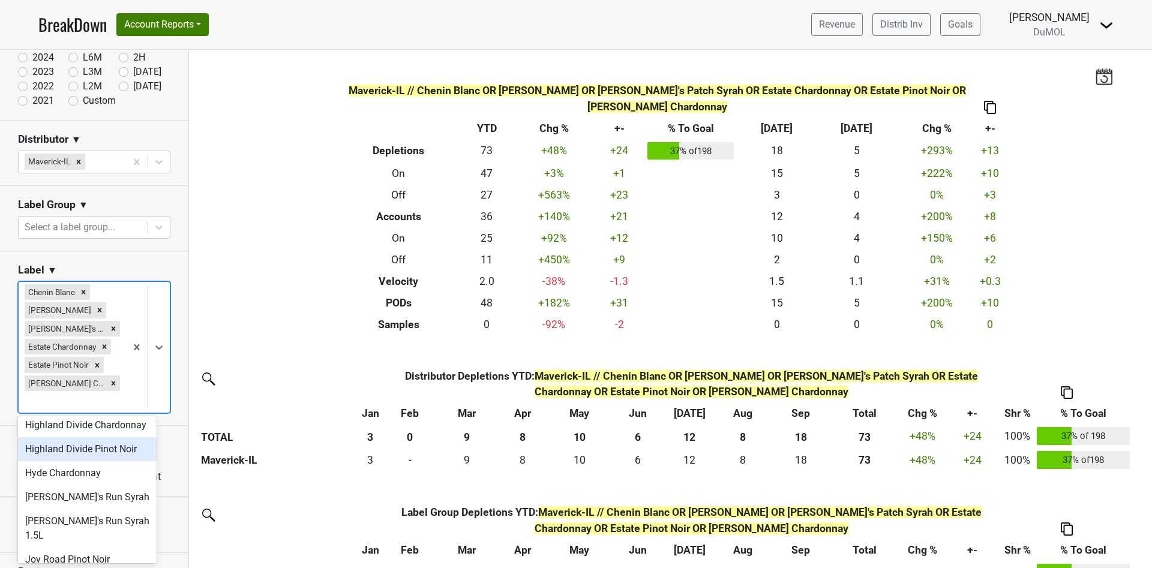
scroll to position [324, 0]
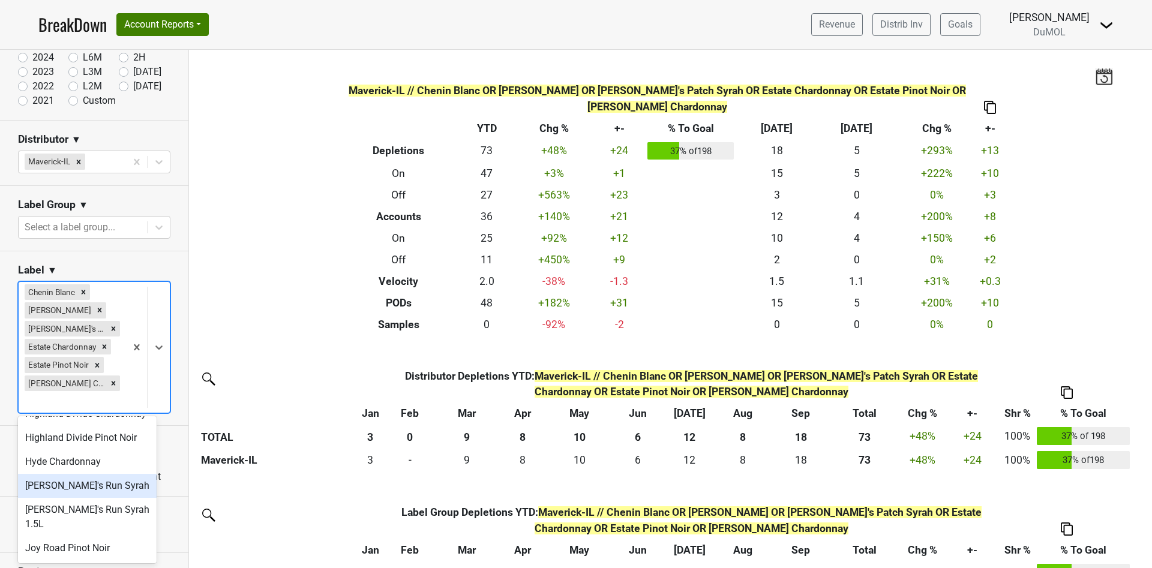
click at [114, 497] on div "[PERSON_NAME]'s Run Syrah" at bounding box center [87, 486] width 139 height 24
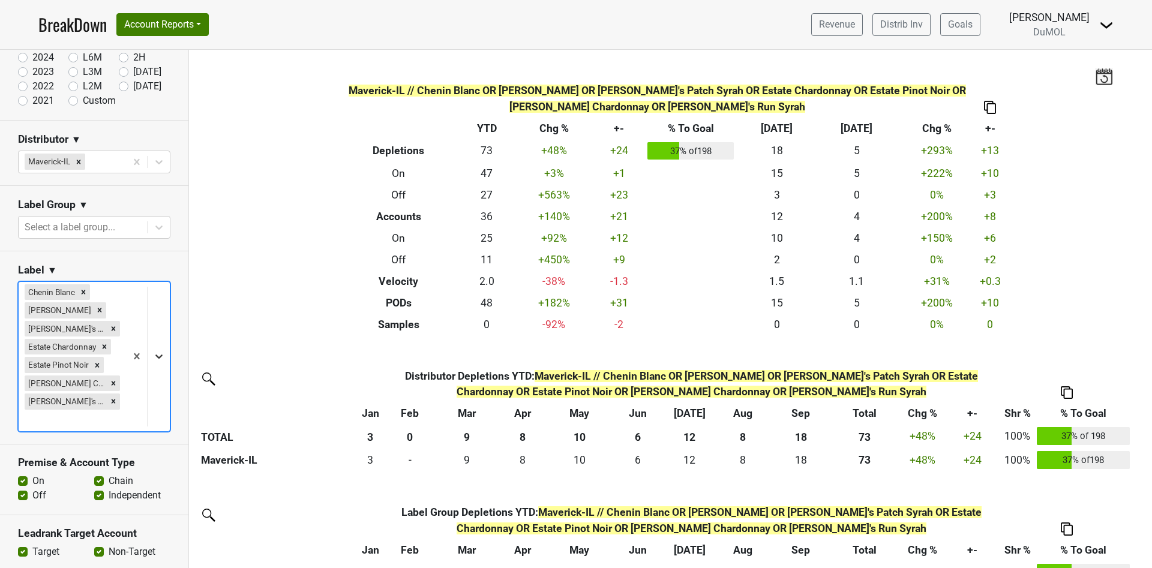
click at [153, 356] on icon at bounding box center [159, 356] width 12 height 12
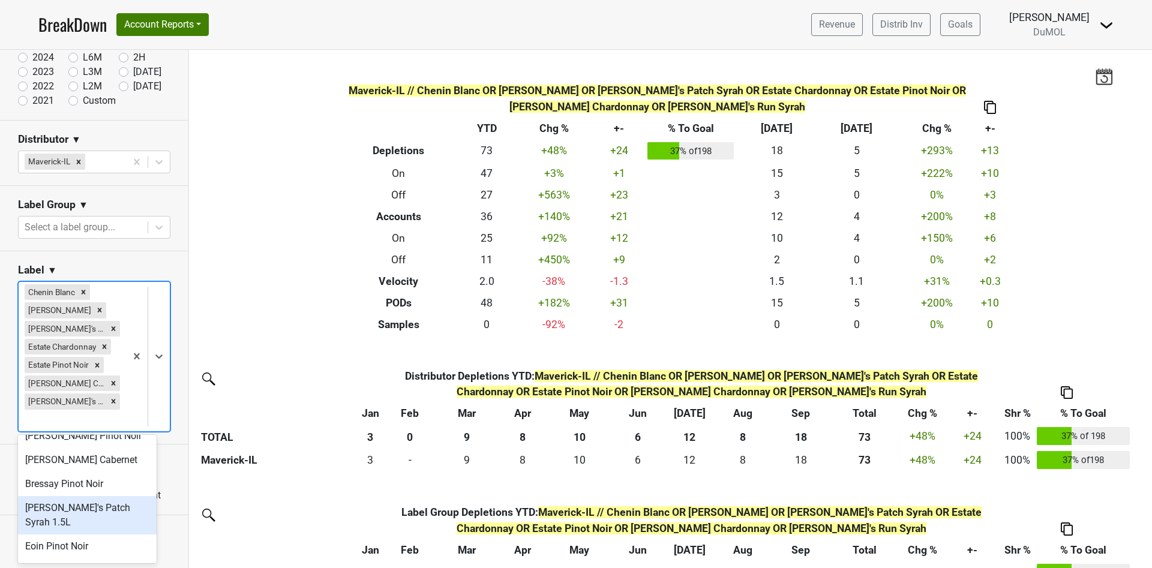
scroll to position [0, 0]
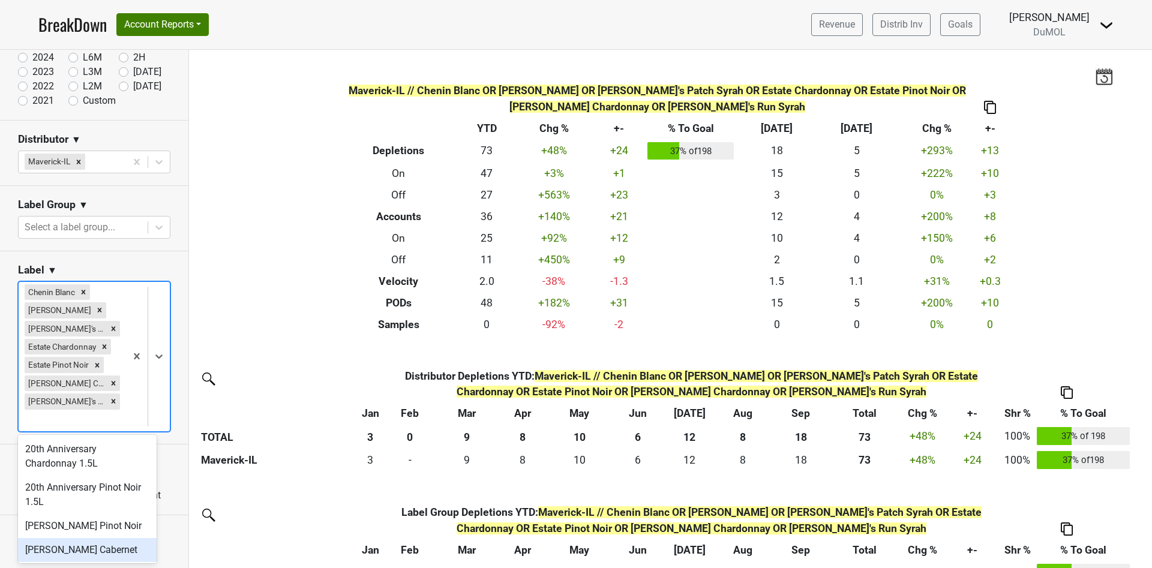
click at [113, 548] on div "[PERSON_NAME] Cabernet" at bounding box center [87, 550] width 139 height 24
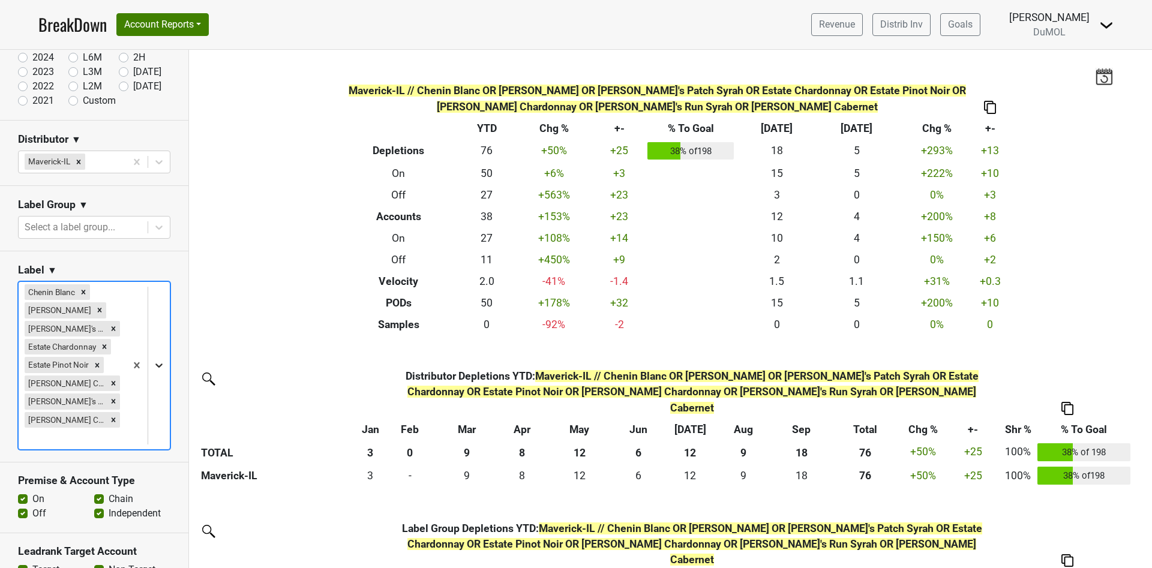
click at [148, 371] on div at bounding box center [159, 366] width 22 height 22
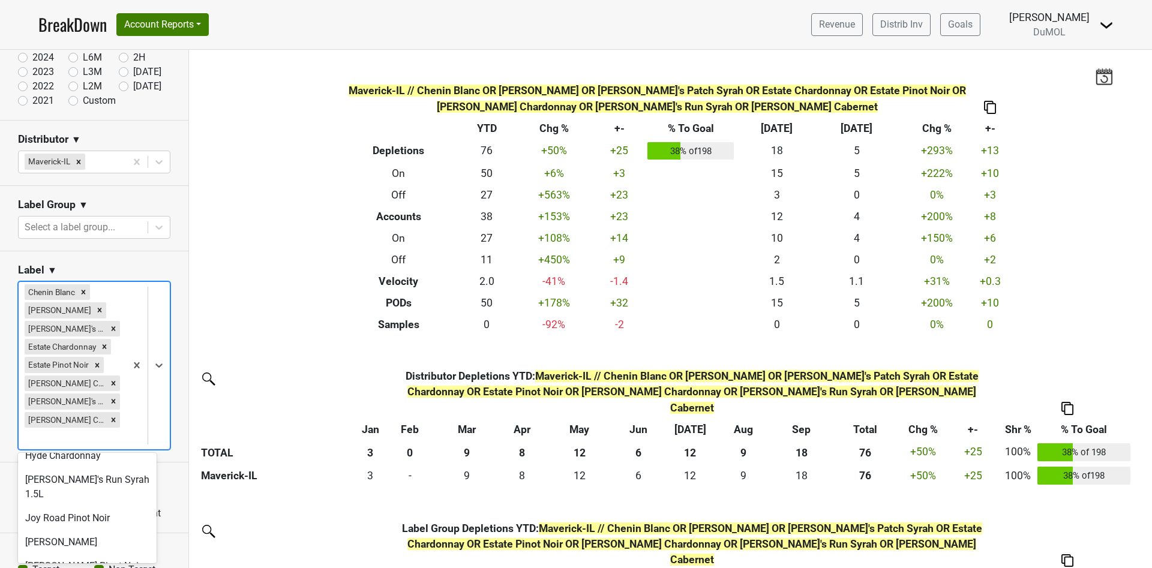
scroll to position [360, 0]
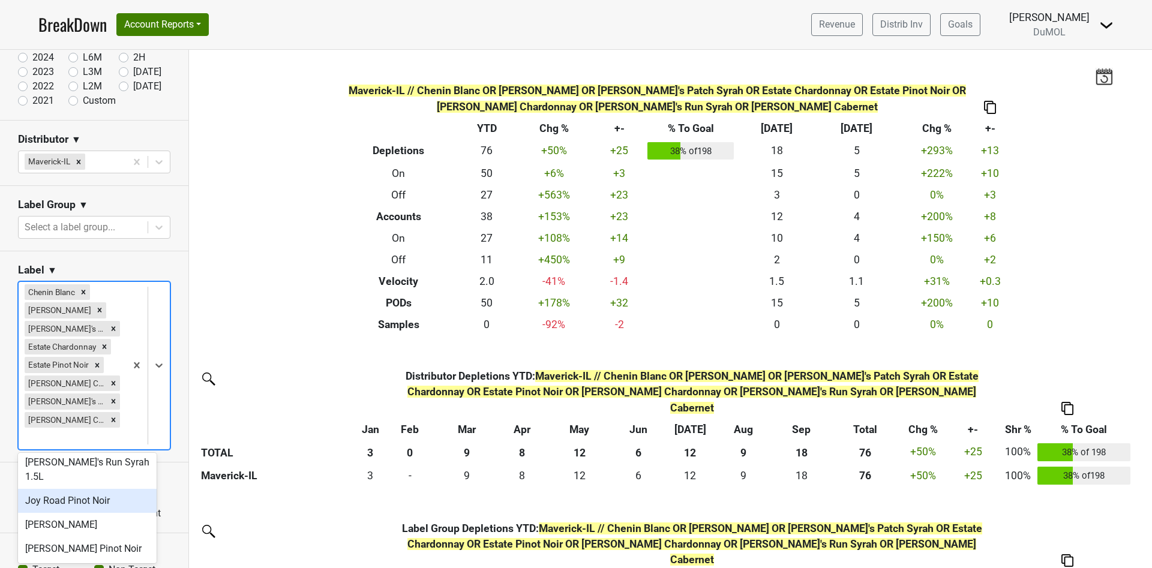
click at [124, 513] on div "Joy Road Pinot Noir" at bounding box center [87, 501] width 139 height 24
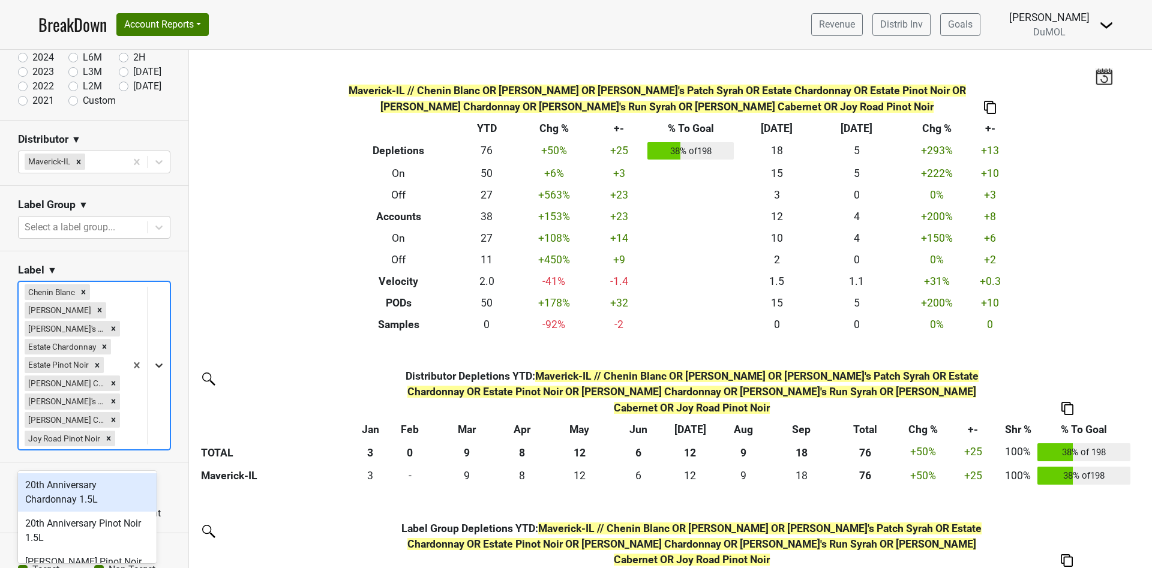
click at [153, 371] on icon at bounding box center [159, 365] width 12 height 12
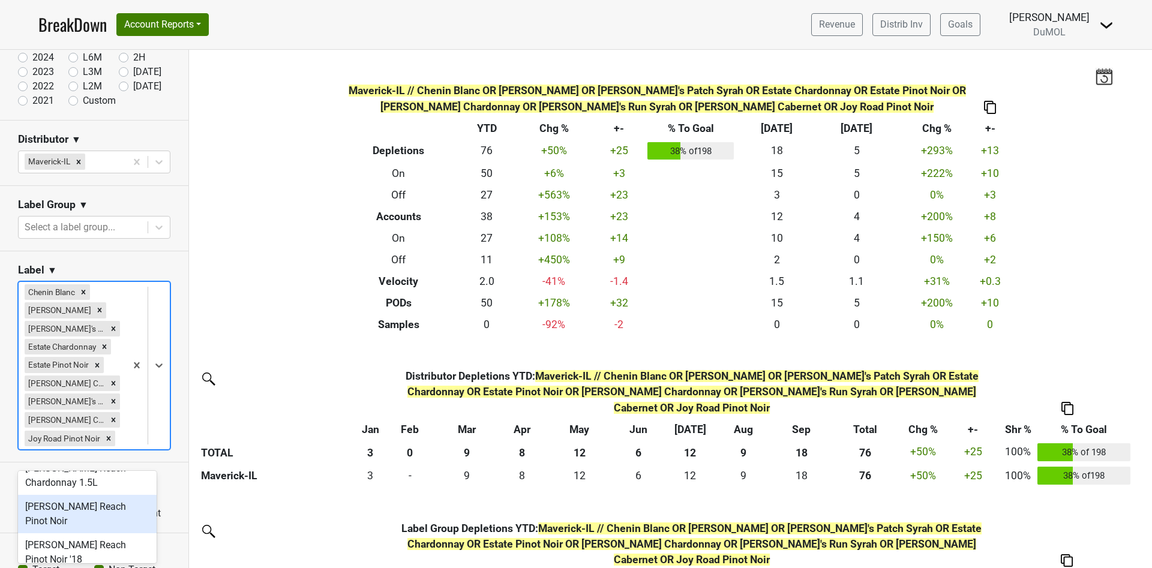
click at [112, 533] on div "[PERSON_NAME] Reach Pinot Noir" at bounding box center [87, 514] width 139 height 38
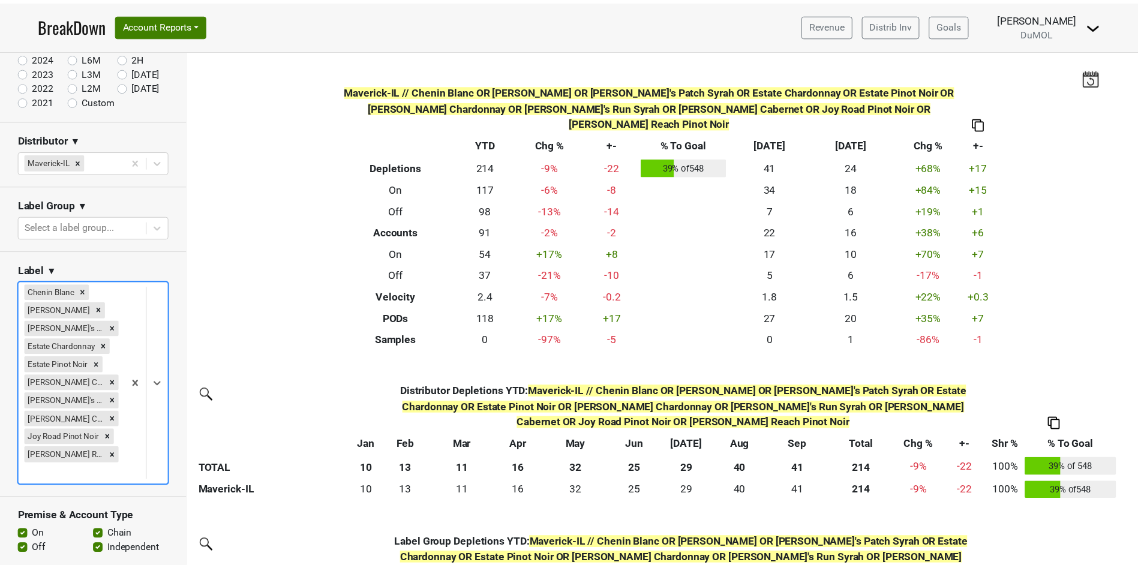
scroll to position [101, 0]
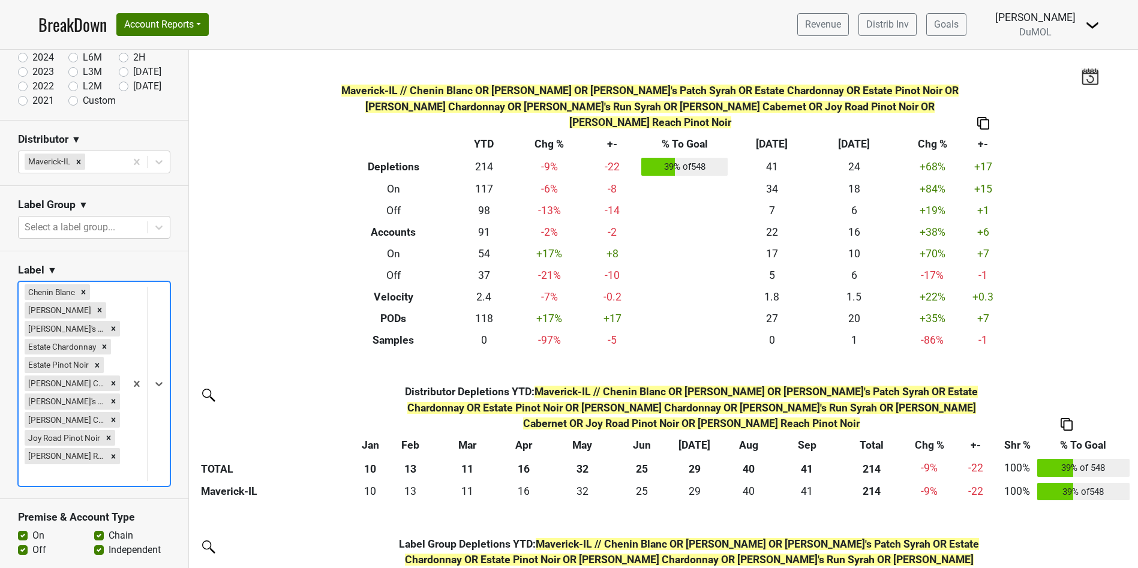
click at [142, 382] on div at bounding box center [148, 384] width 44 height 204
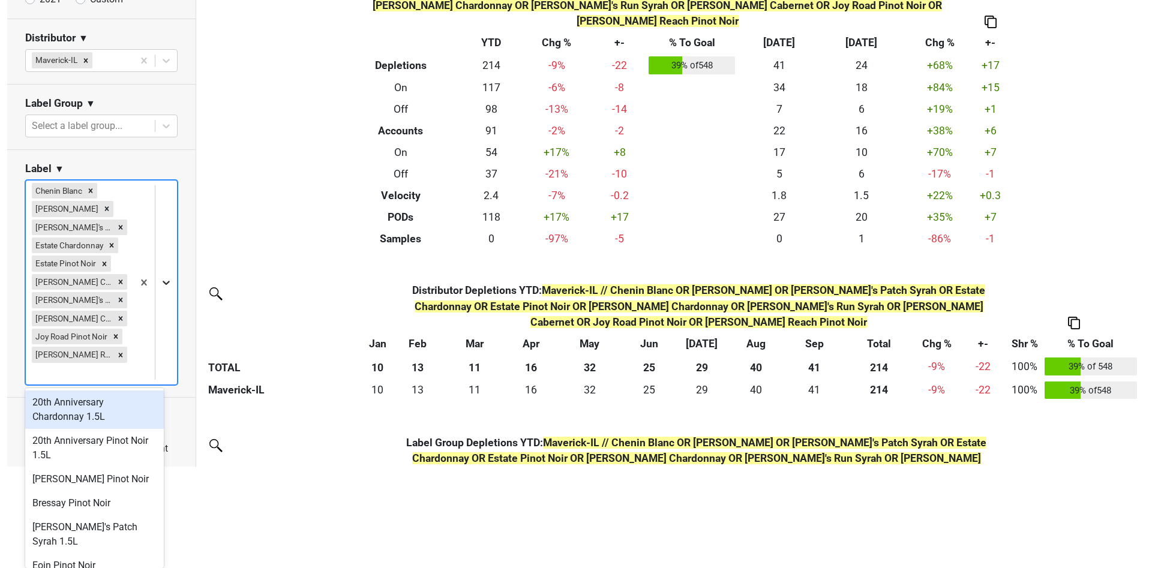
scroll to position [0, 0]
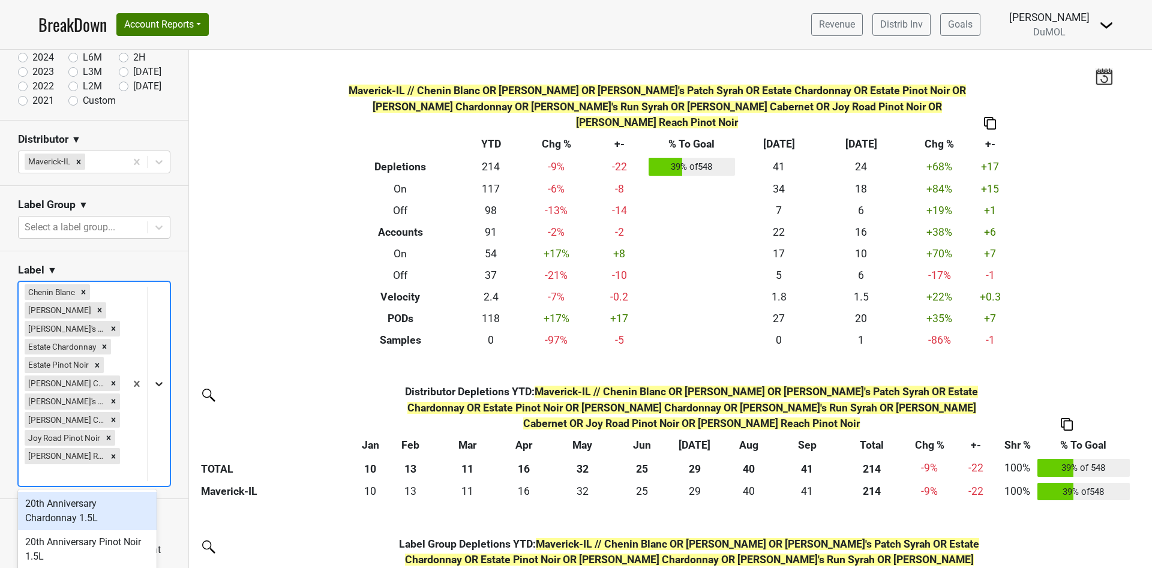
click at [146, 282] on div at bounding box center [148, 384] width 44 height 204
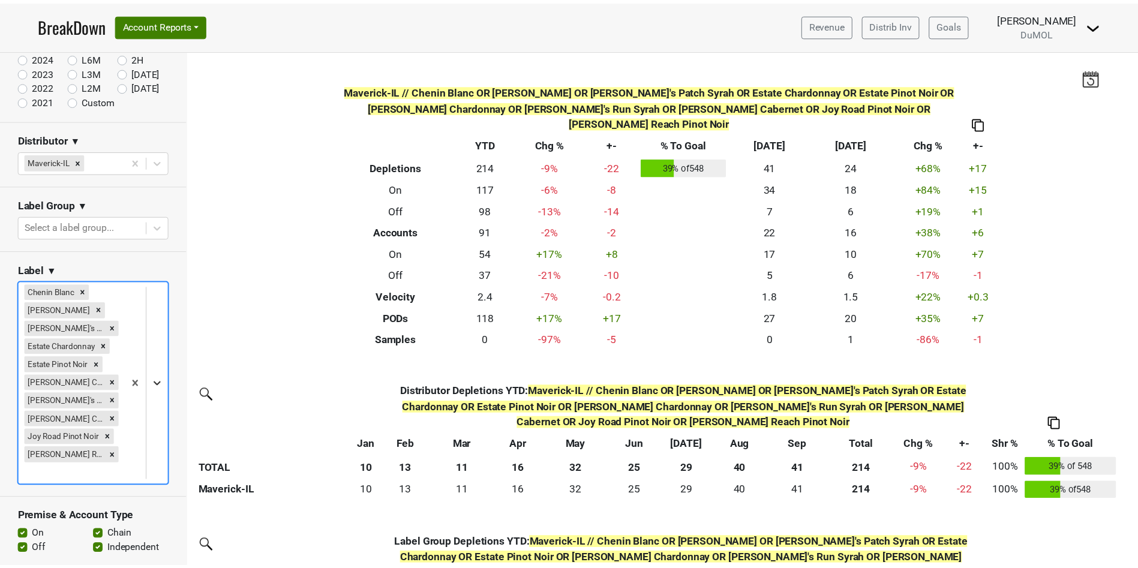
scroll to position [101, 0]
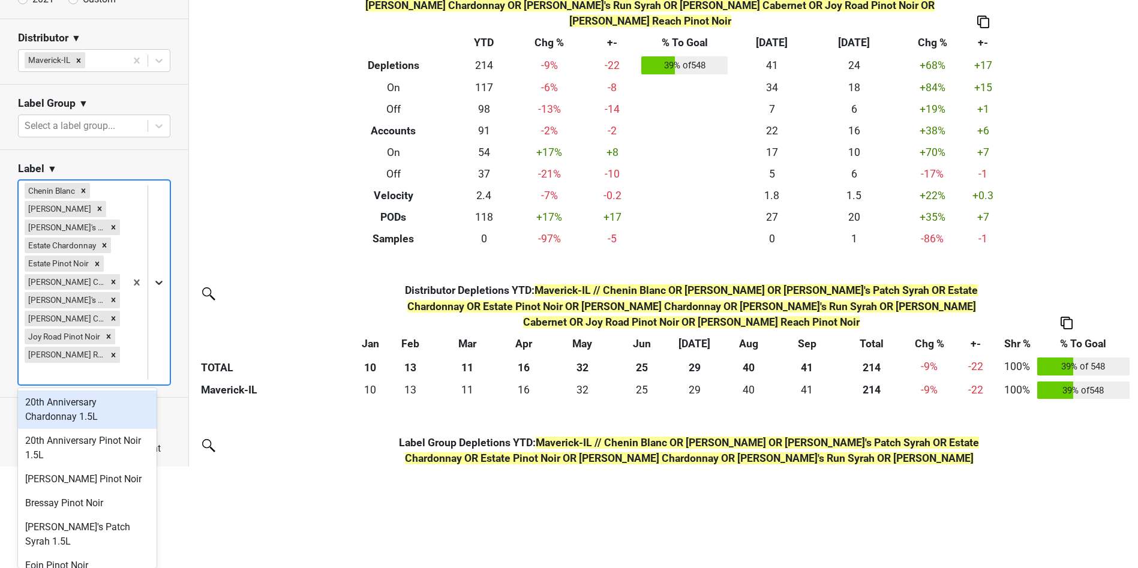
click at [145, 381] on div at bounding box center [148, 283] width 44 height 204
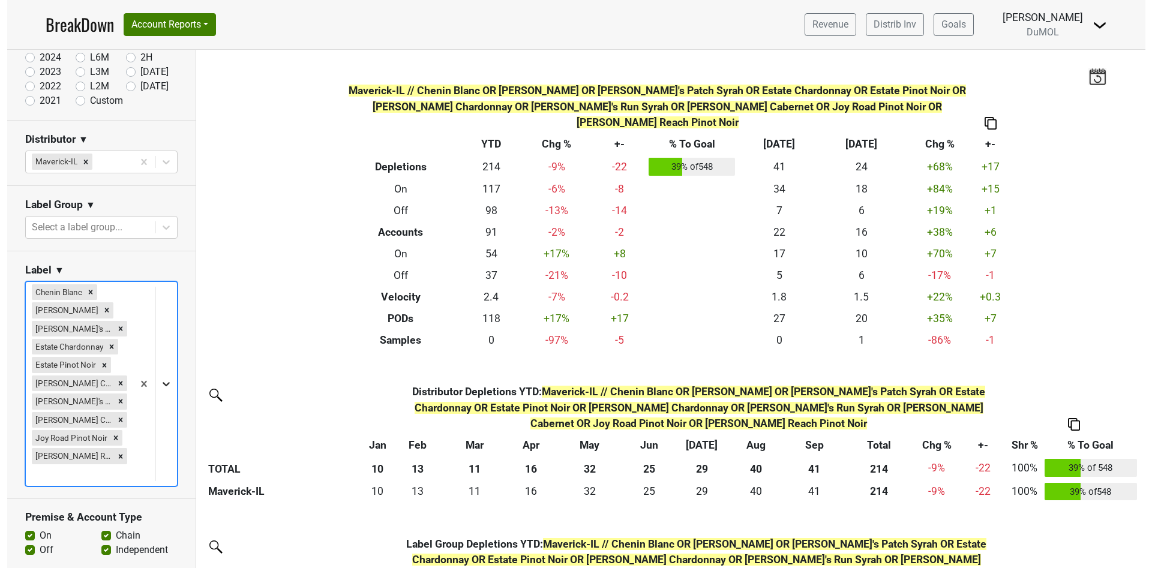
scroll to position [0, 0]
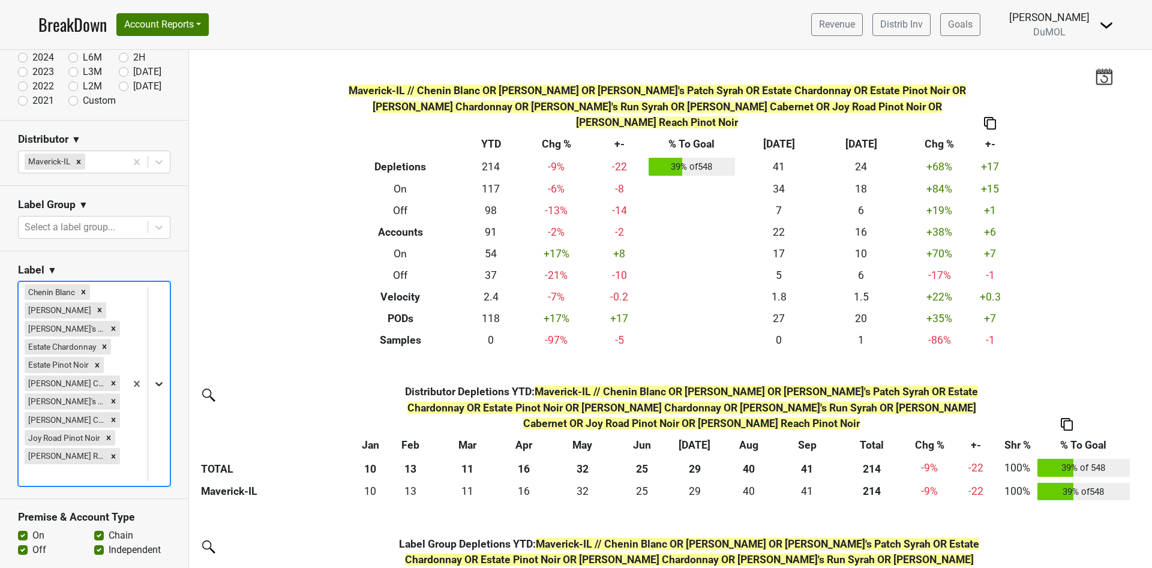
click at [143, 282] on div at bounding box center [148, 384] width 44 height 204
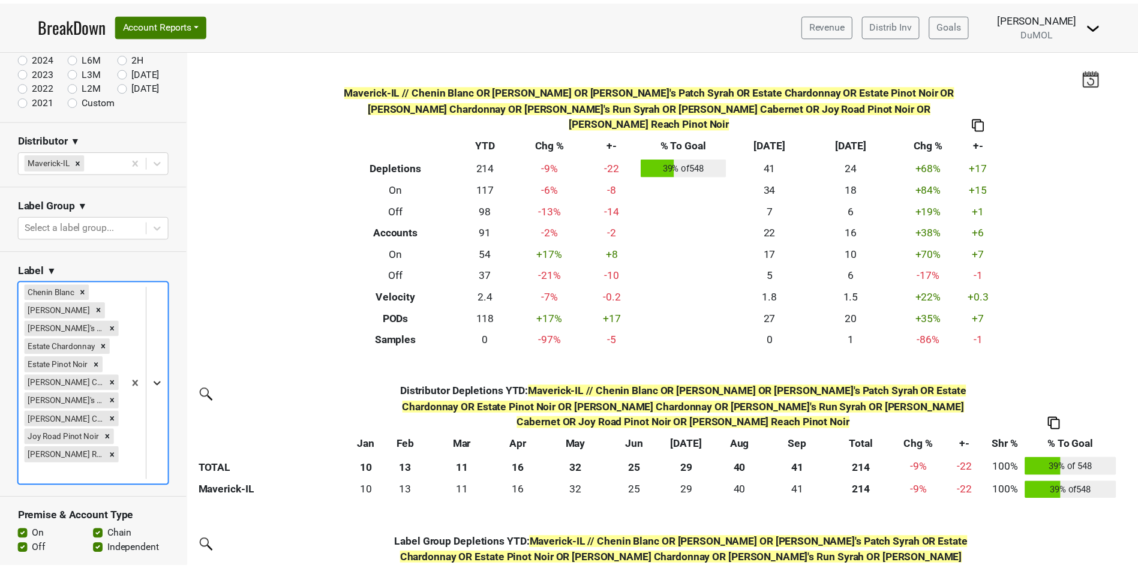
scroll to position [101, 0]
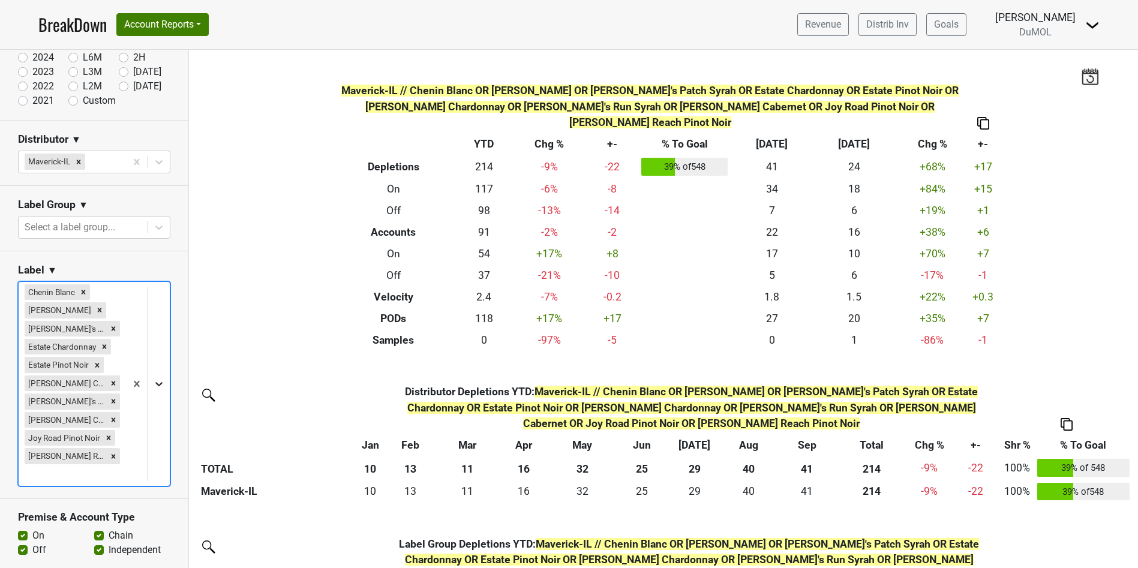
click at [145, 381] on div at bounding box center [148, 384] width 44 height 204
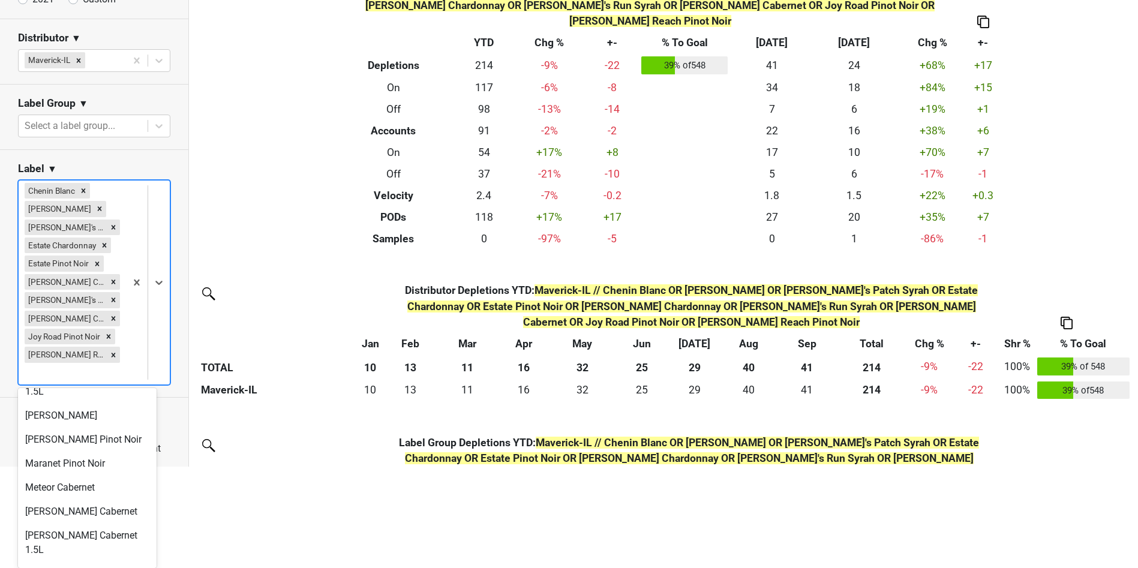
scroll to position [396, 0]
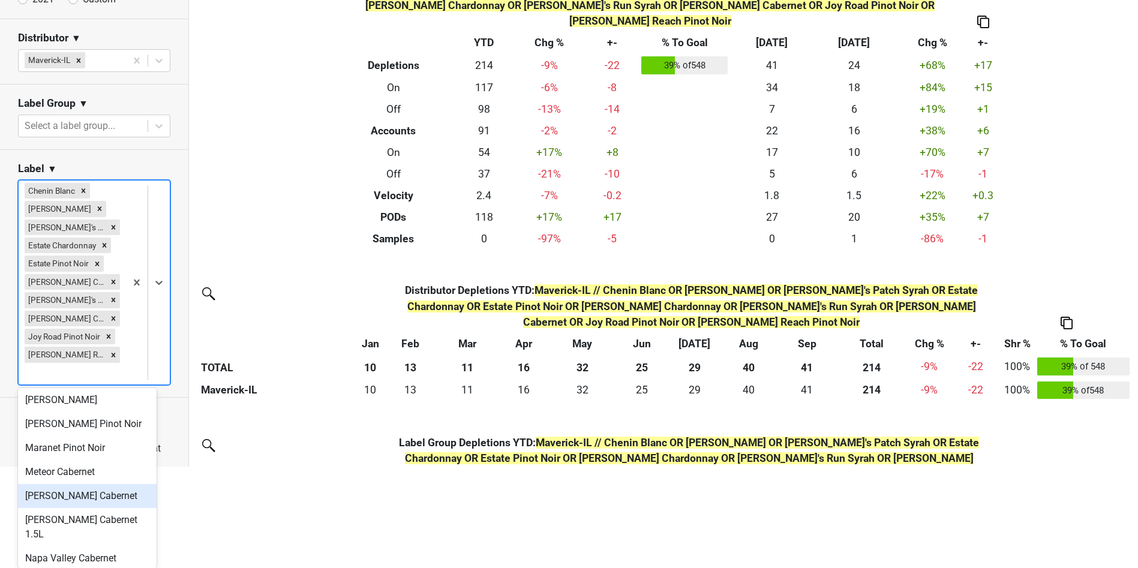
click at [88, 503] on div "[PERSON_NAME] Cabernet" at bounding box center [87, 496] width 139 height 24
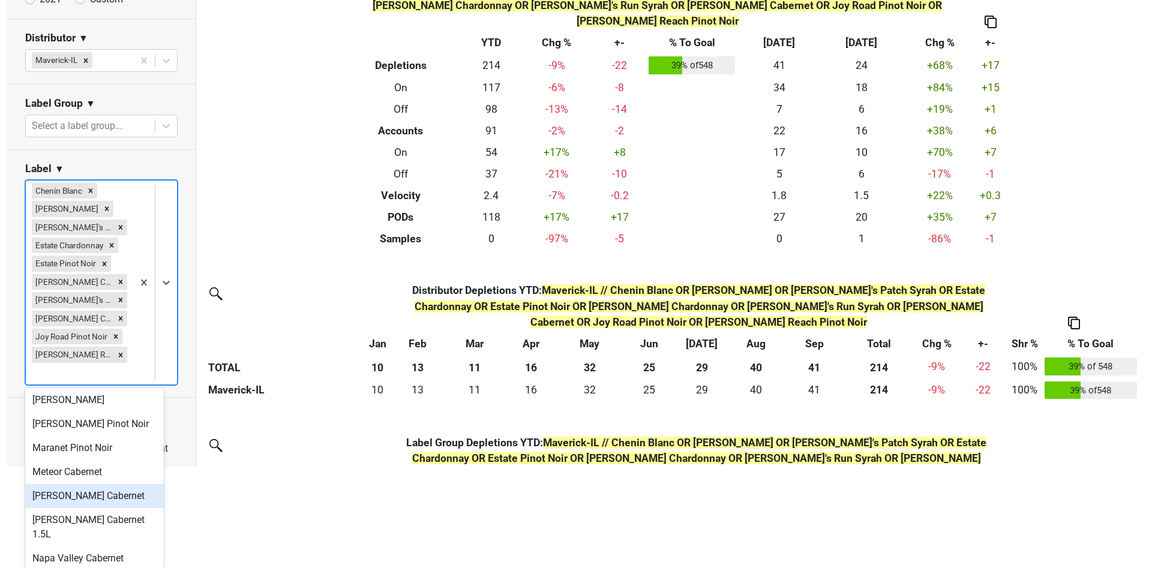
scroll to position [0, 0]
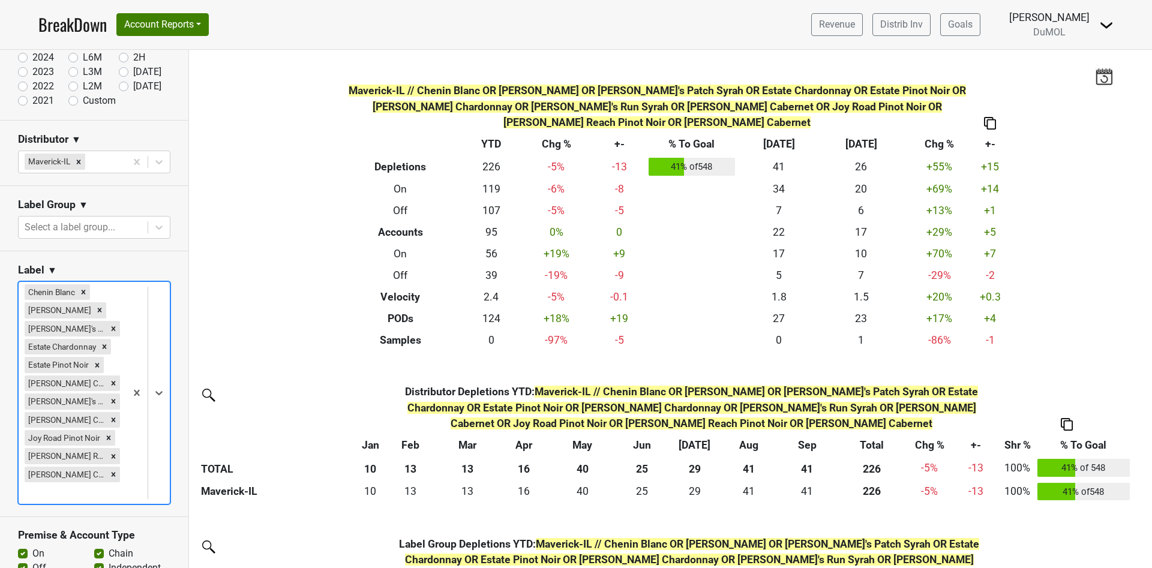
click at [146, 391] on body "BreakDown Account Reports SuperRanker Map Award Progress Chain Compliance CRM N…" at bounding box center [576, 284] width 1152 height 568
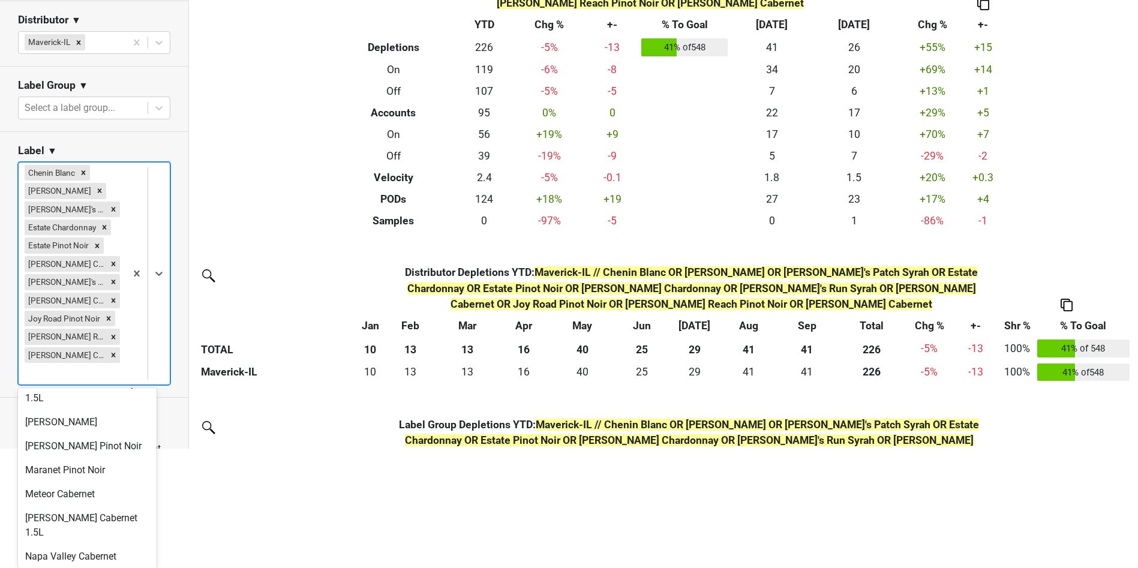
scroll to position [450, 0]
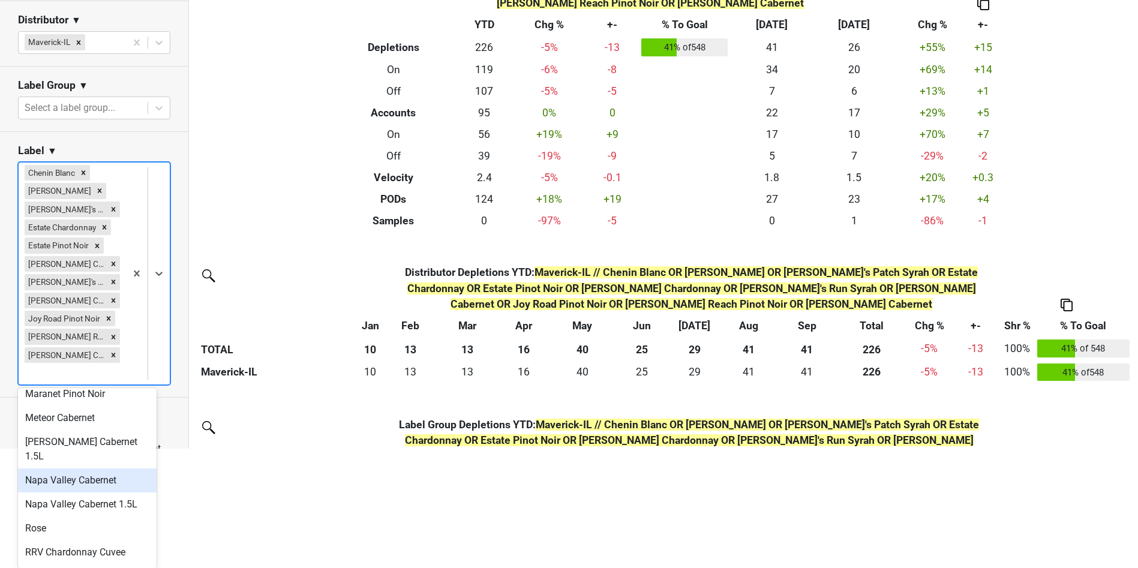
click at [103, 481] on div "Napa Valley Cabernet" at bounding box center [87, 481] width 139 height 24
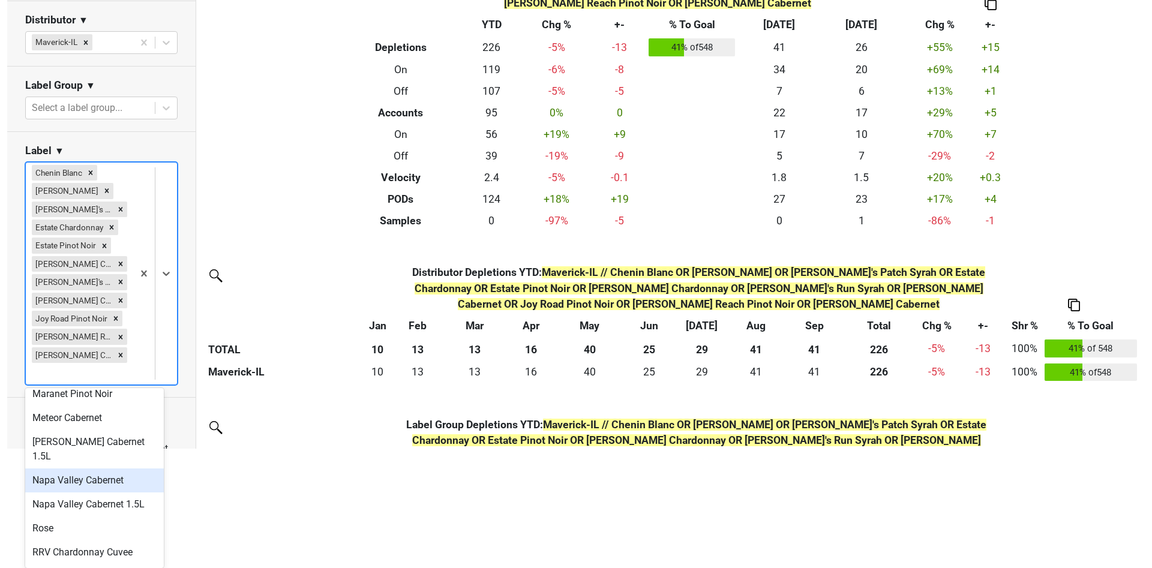
scroll to position [0, 0]
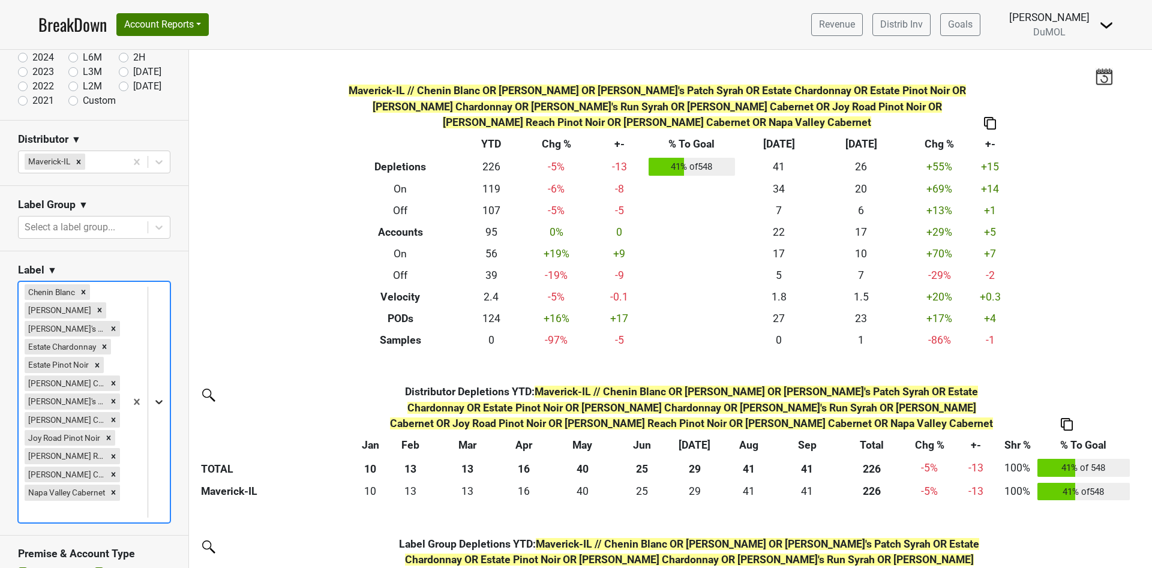
click at [143, 403] on body "BreakDown Account Reports SuperRanker Map Award Progress Chain Compliance CRM N…" at bounding box center [576, 284] width 1152 height 568
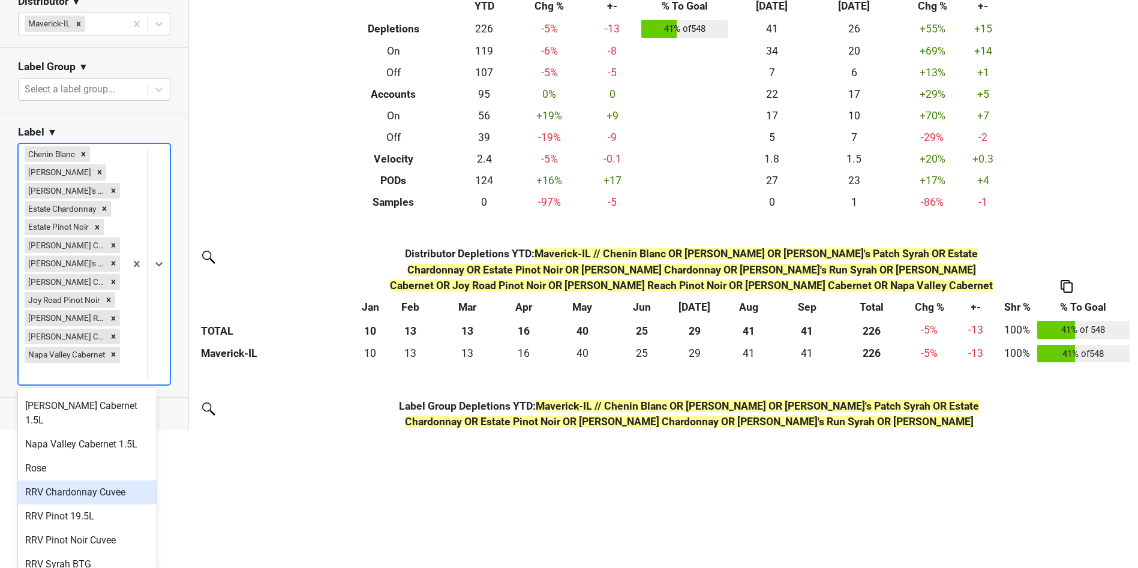
scroll to position [522, 0]
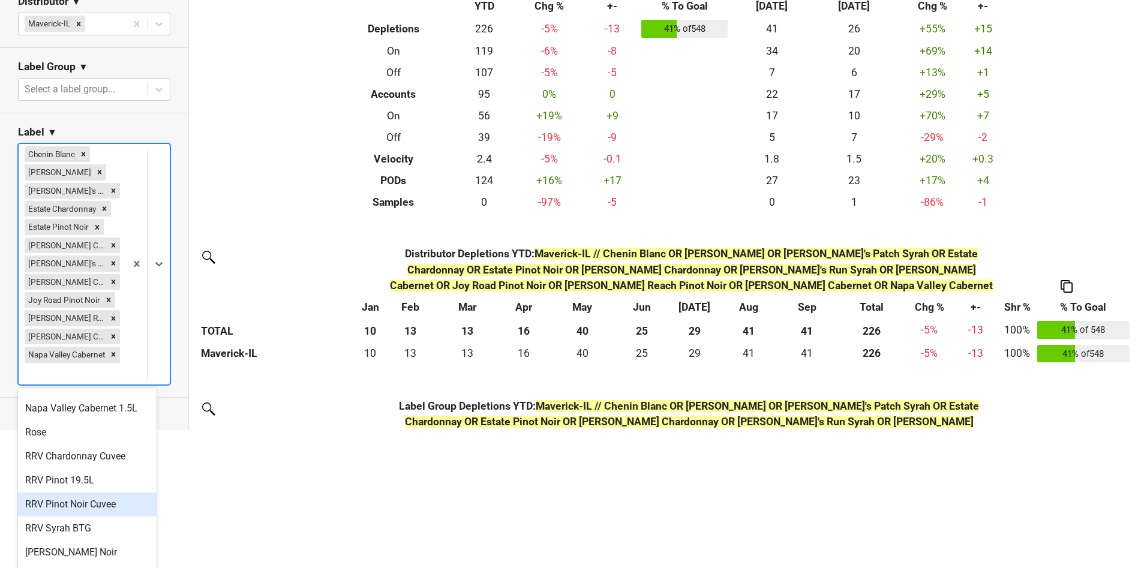
click at [113, 517] on div "RRV Pinot Noir Cuvee" at bounding box center [87, 505] width 139 height 24
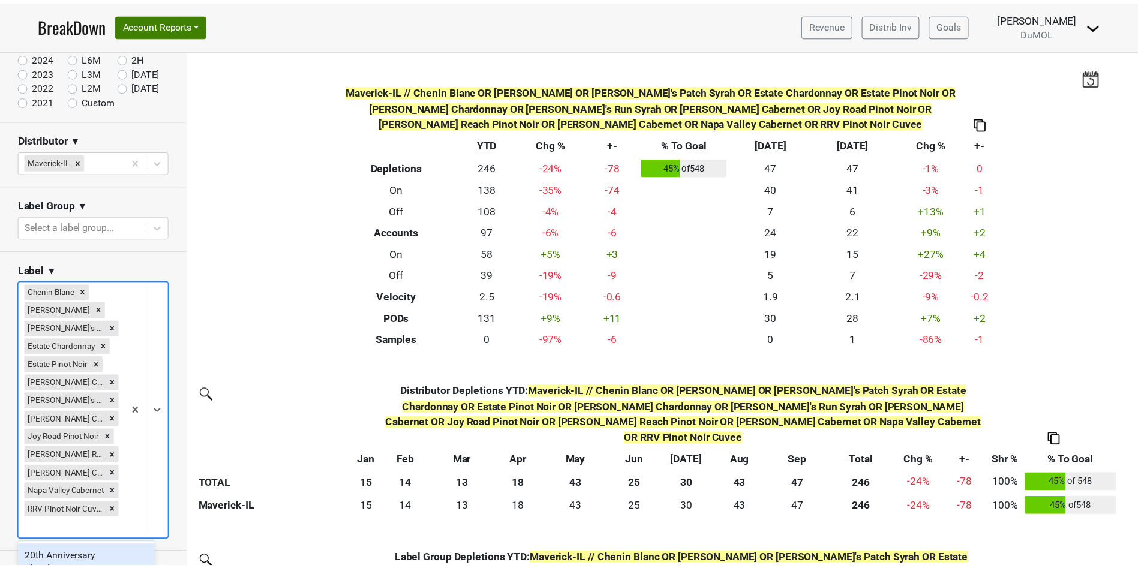
scroll to position [156, 0]
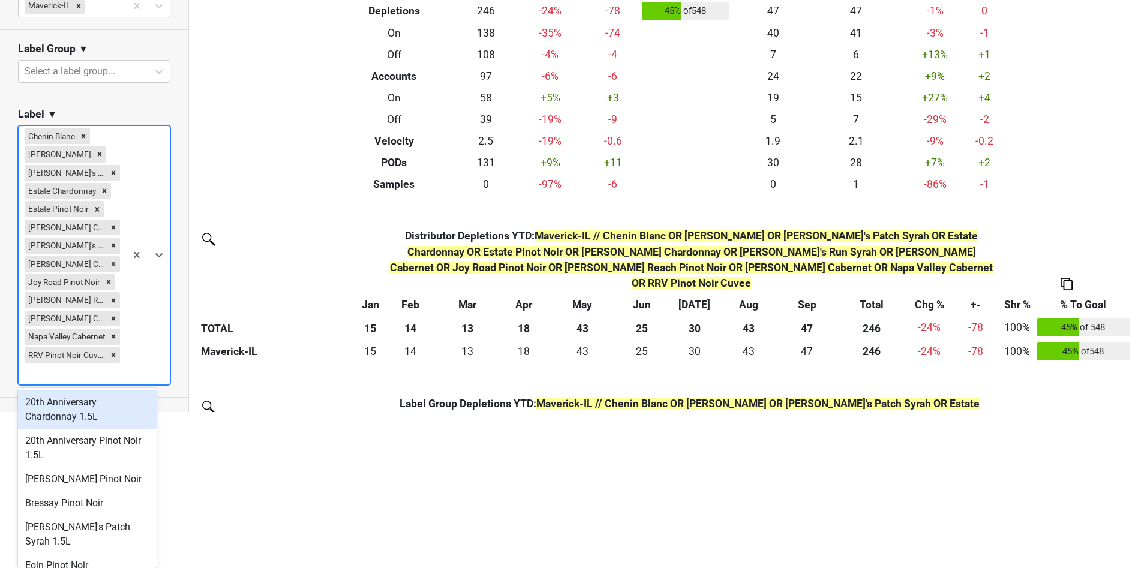
click at [148, 410] on body "BreakDown Account Reports SuperRanker Map Award Progress Chain Compliance CRM N…" at bounding box center [569, 128] width 1138 height 568
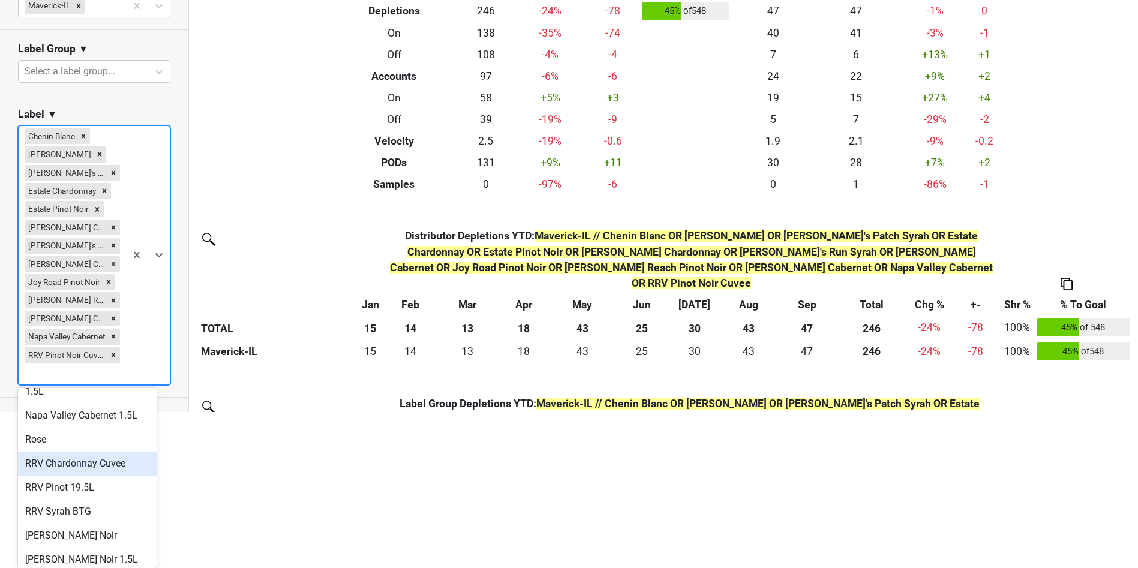
scroll to position [540, 0]
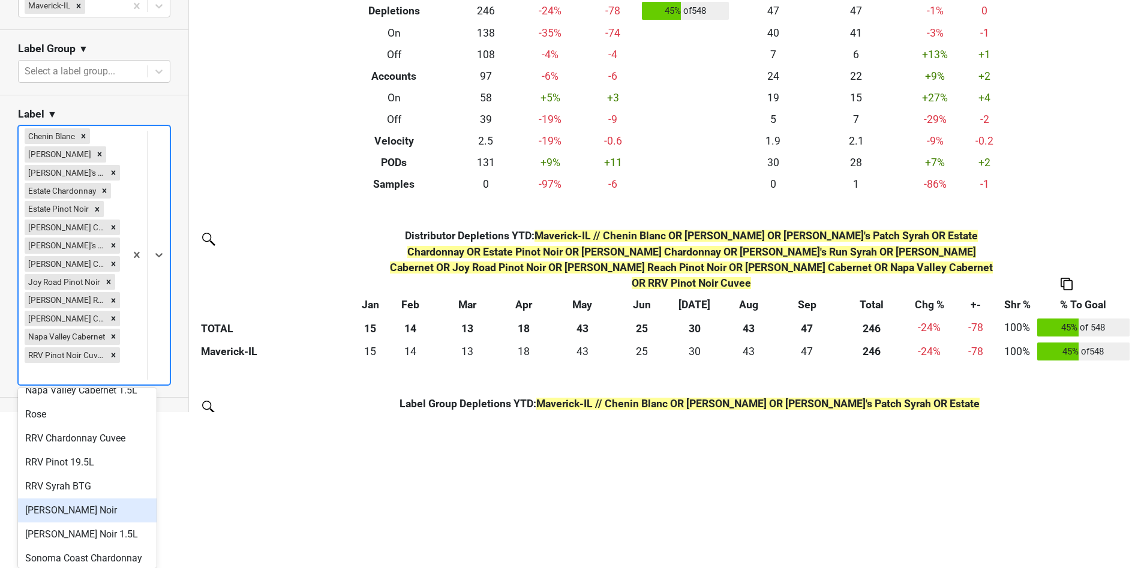
click at [116, 521] on div "[PERSON_NAME] Noir" at bounding box center [87, 511] width 139 height 24
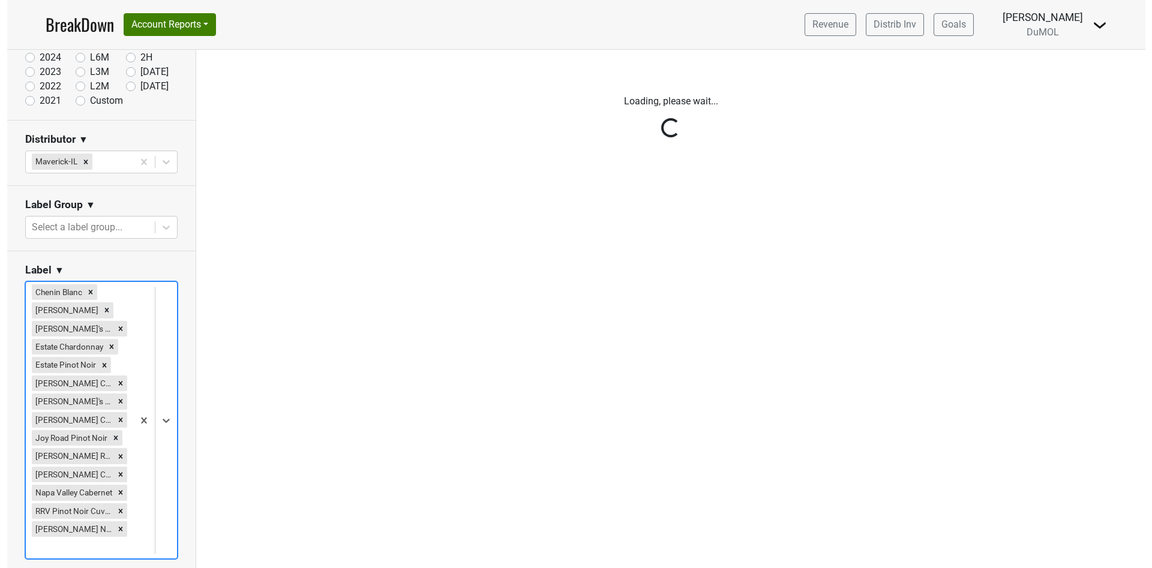
scroll to position [0, 0]
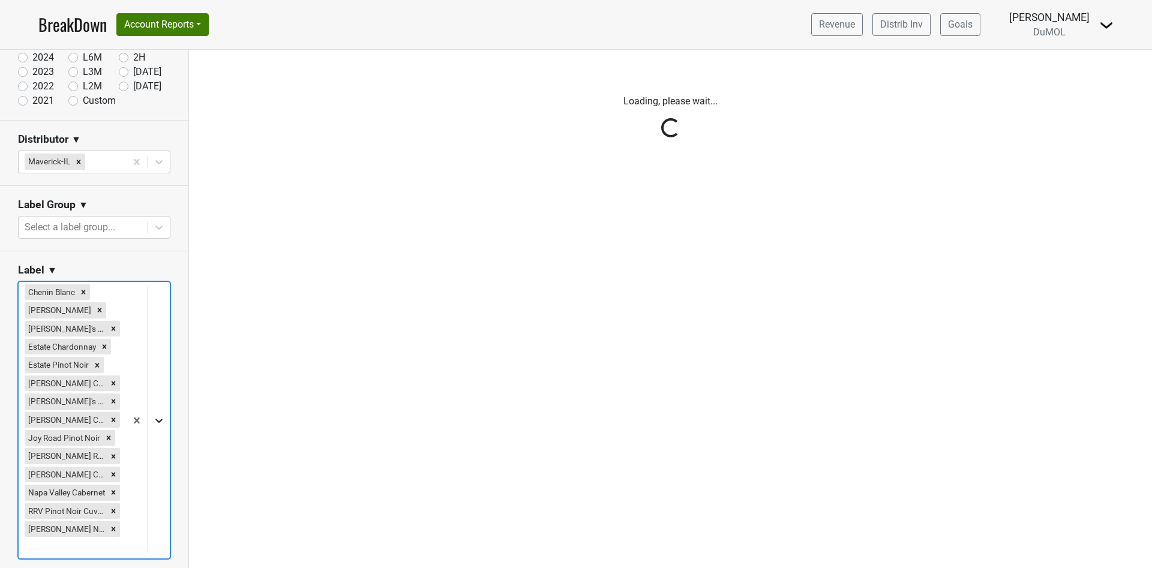
click at [144, 411] on div "Reset filters Time Period YTD LTM 1H 2024 L6M 2H 2023 L3M Sep '25 2022 L2M Oct …" at bounding box center [94, 309] width 189 height 518
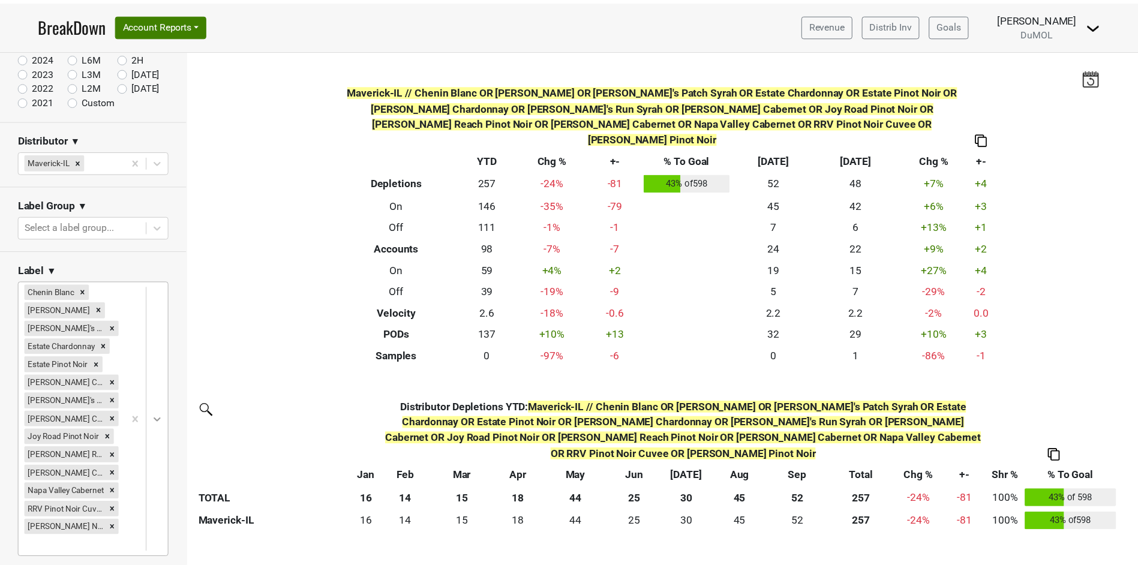
scroll to position [156, 0]
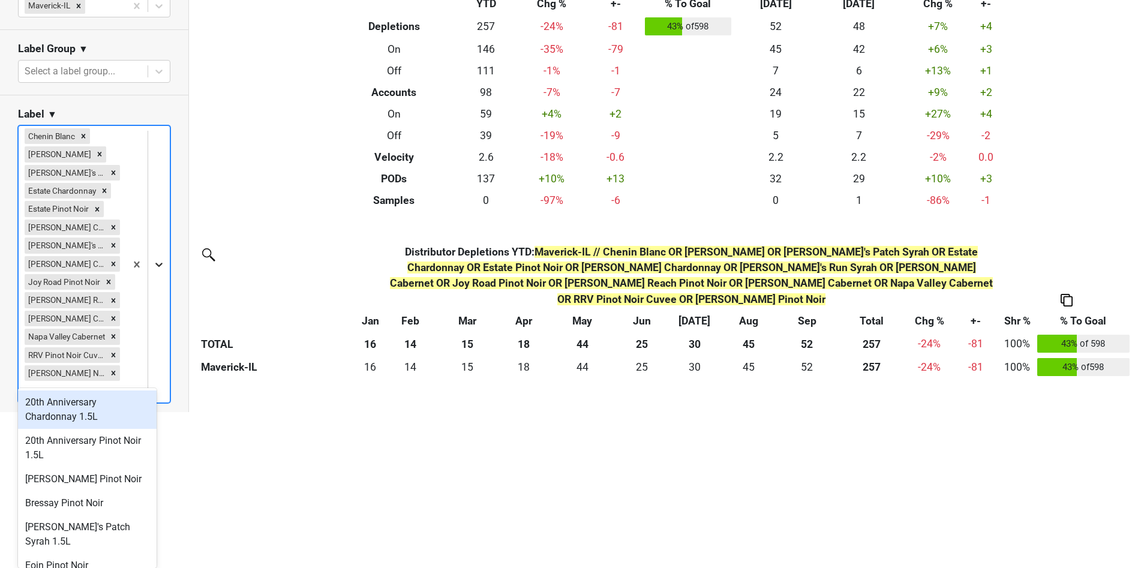
click at [144, 411] on body "BreakDown Account Reports SuperRanker Map Award Progress Chain Compliance CRM N…" at bounding box center [569, 128] width 1138 height 568
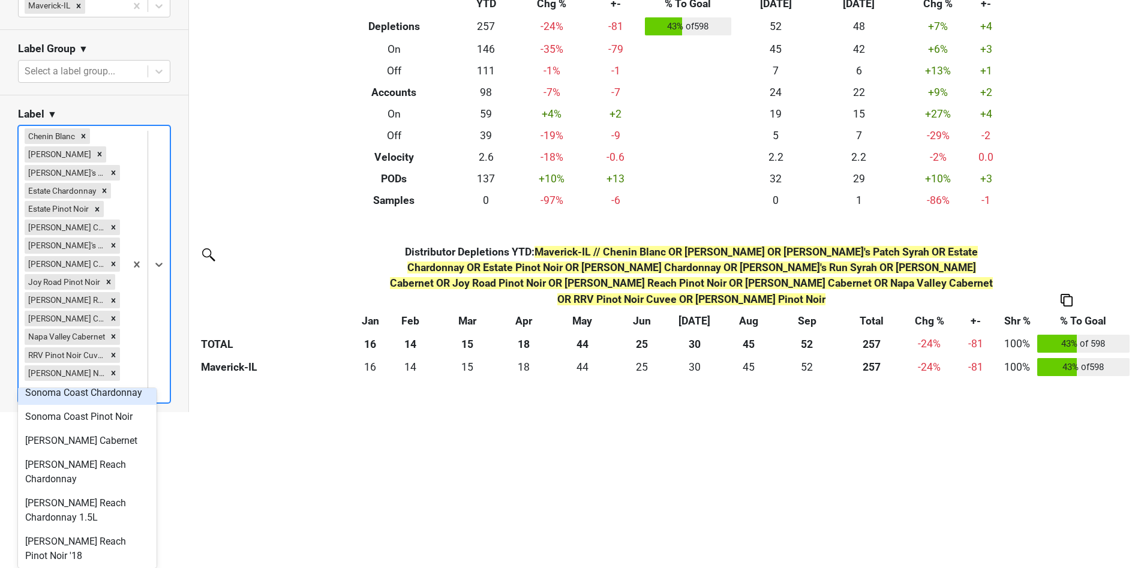
scroll to position [720, 0]
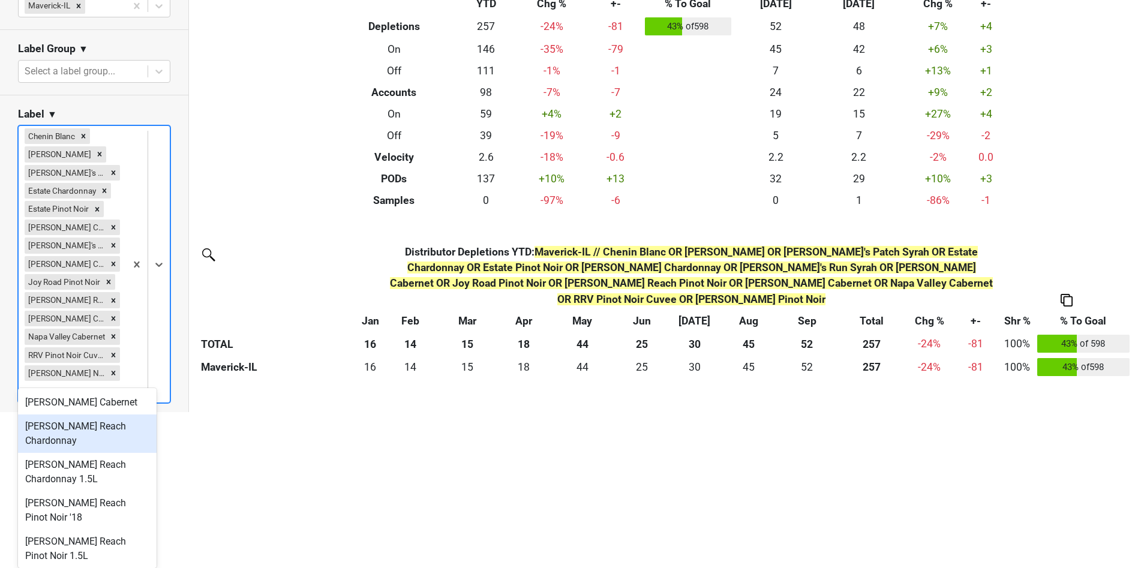
click at [89, 453] on div "[PERSON_NAME] Reach Chardonnay" at bounding box center [87, 434] width 139 height 38
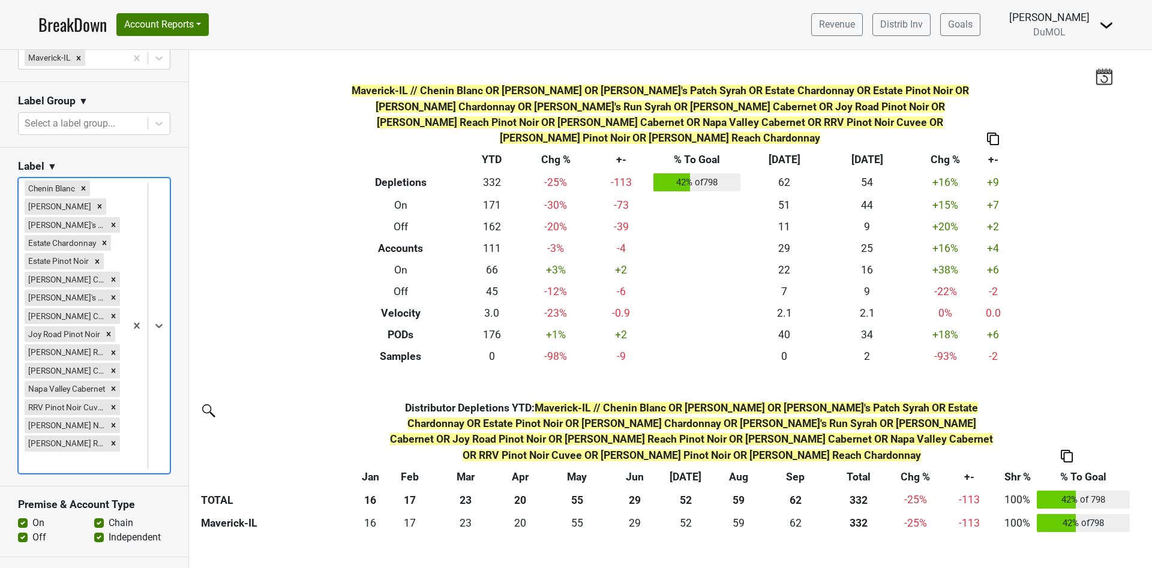
scroll to position [403, 0]
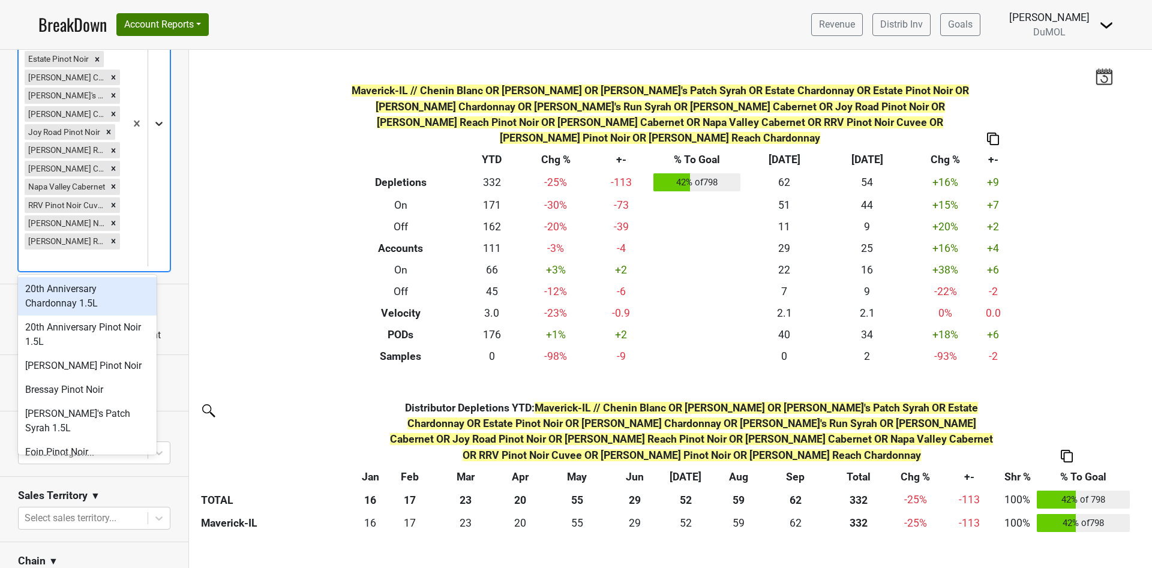
click at [153, 126] on icon at bounding box center [159, 124] width 12 height 12
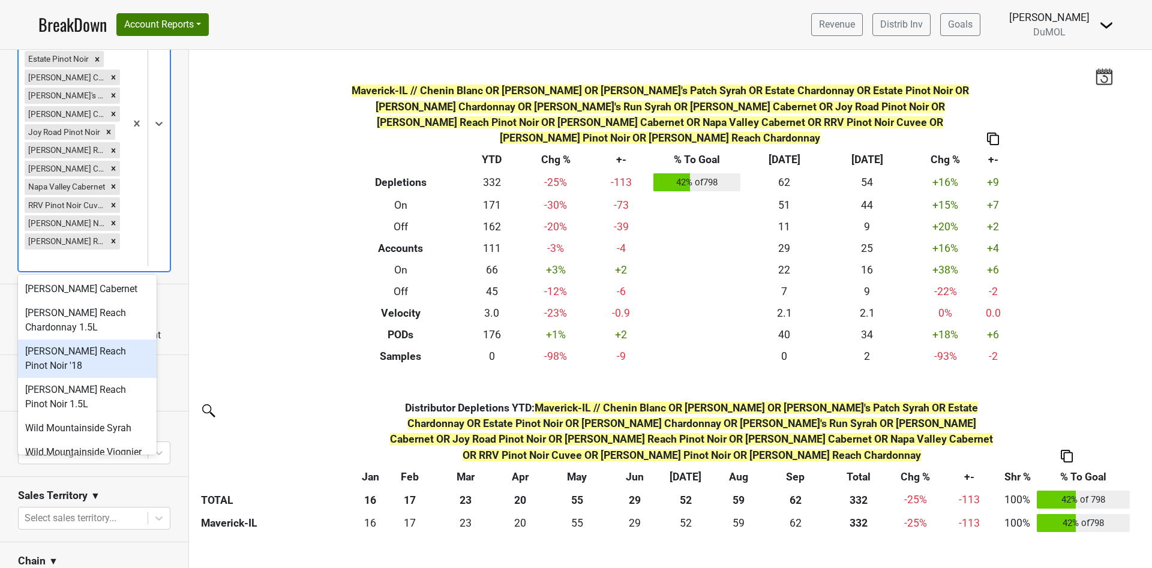
scroll to position [775, 0]
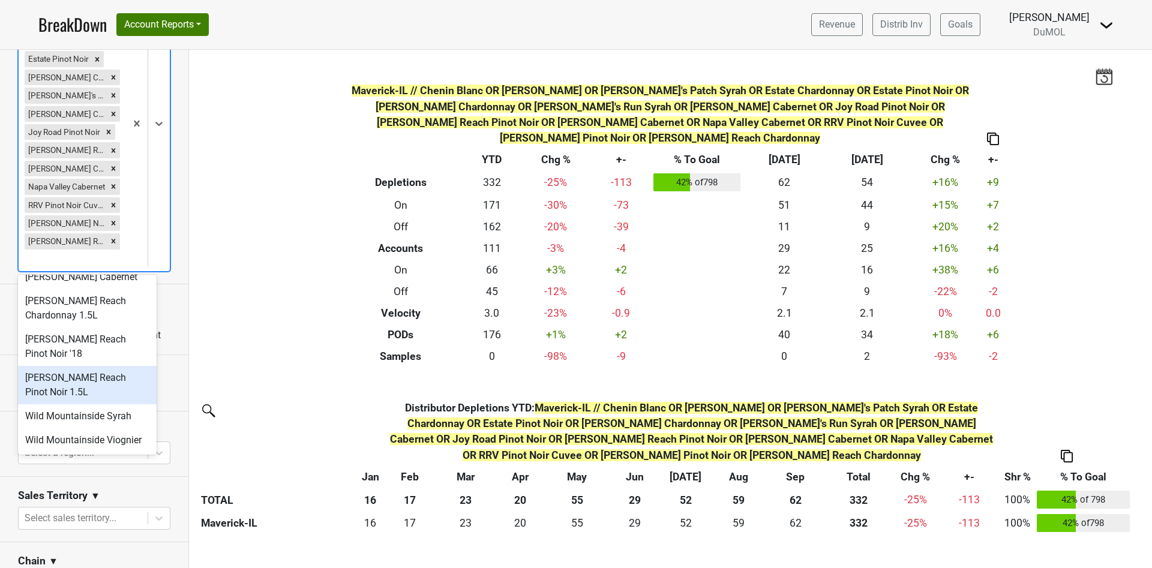
click at [82, 380] on div "[PERSON_NAME] Reach Pinot Noir 1.5L" at bounding box center [87, 385] width 139 height 38
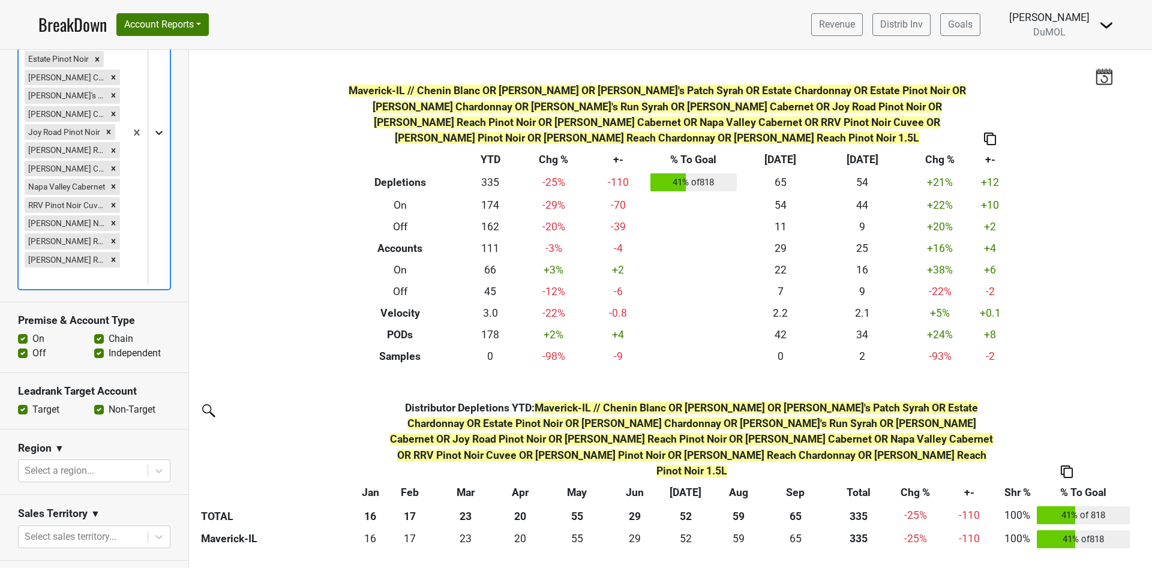
click at [155, 131] on icon at bounding box center [158, 133] width 7 height 4
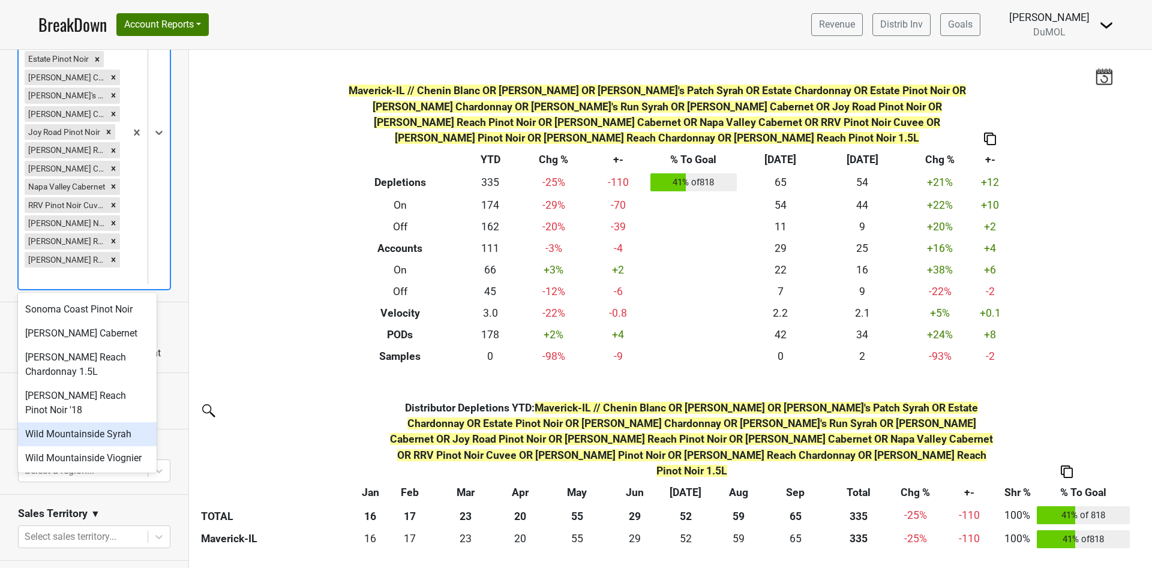
scroll to position [737, 0]
click at [63, 422] on div "Wild Mountainside Syrah" at bounding box center [87, 434] width 139 height 24
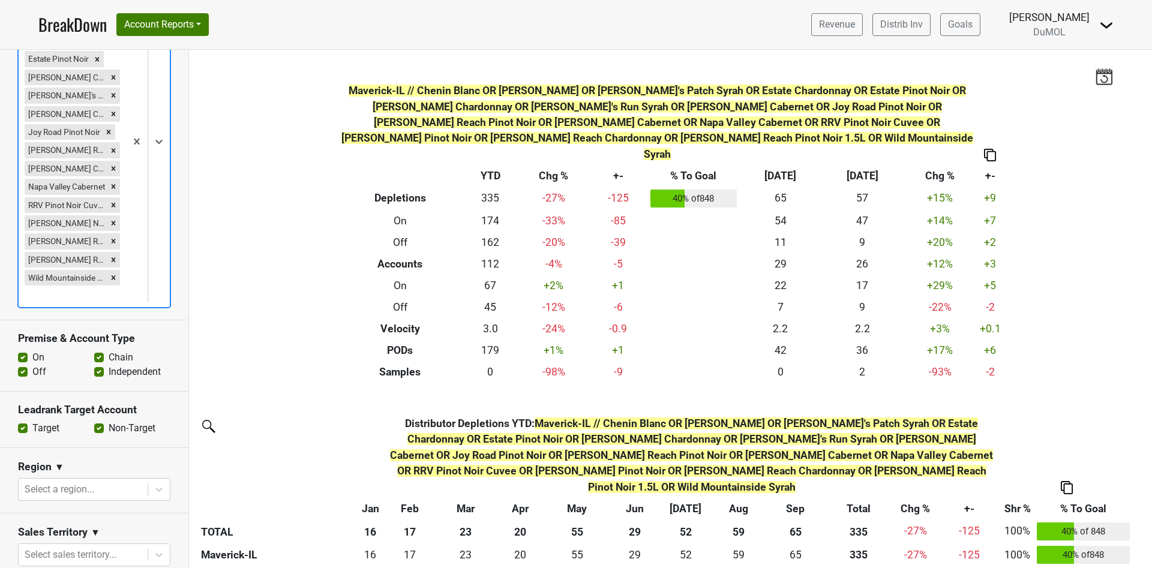
click at [153, 143] on icon at bounding box center [159, 142] width 12 height 12
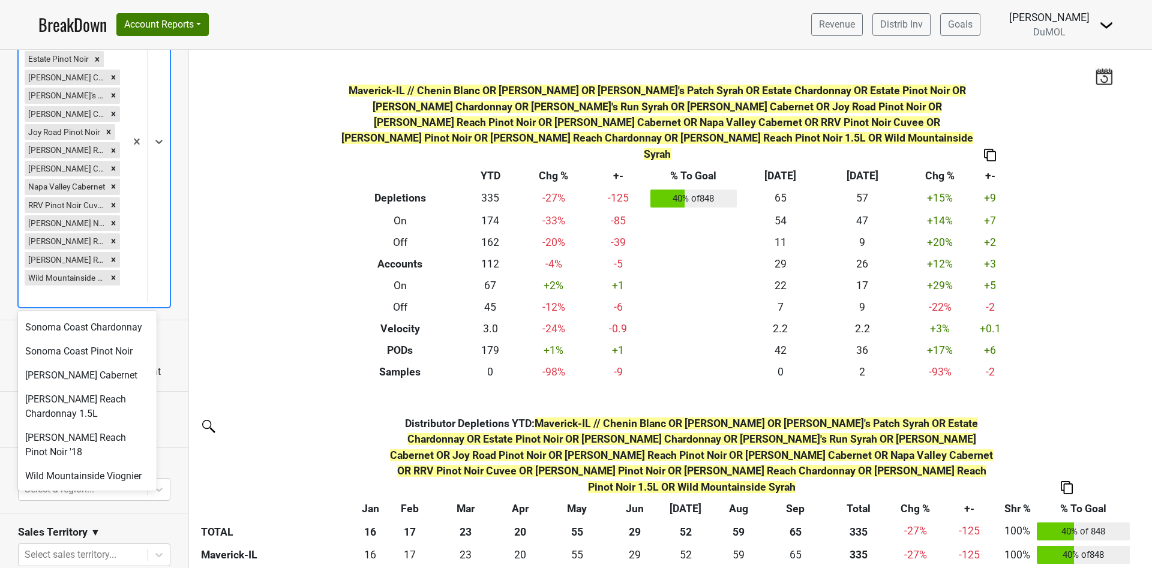
scroll to position [713, 0]
click at [252, 278] on div "Filters Maverick-IL // Chenin Blanc OR [PERSON_NAME] OR [PERSON_NAME]'s Patch S…" at bounding box center [670, 309] width 963 height 518
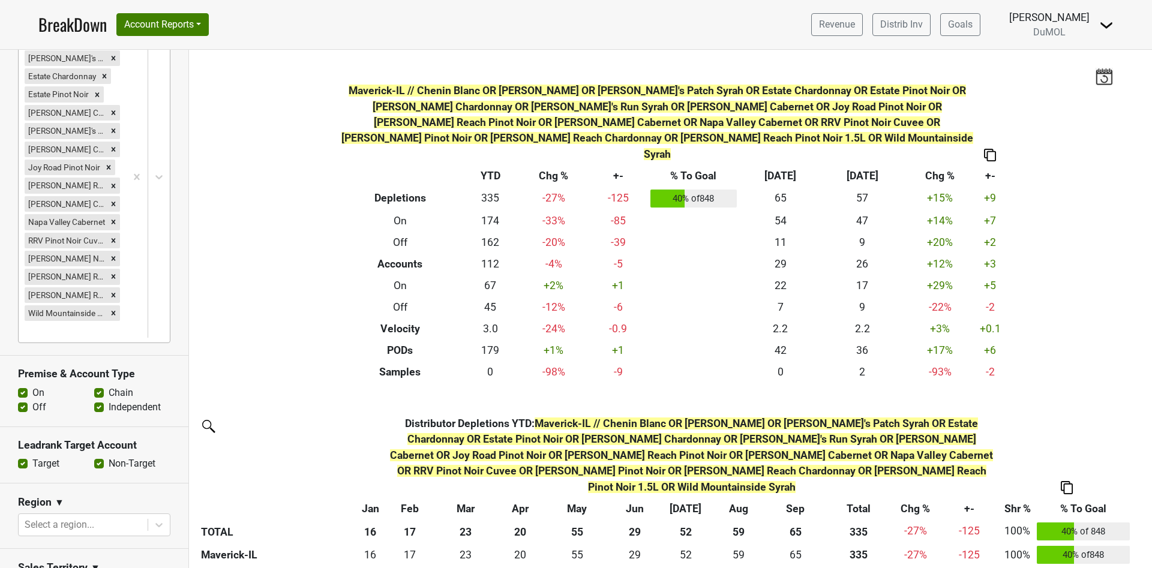
scroll to position [313, 0]
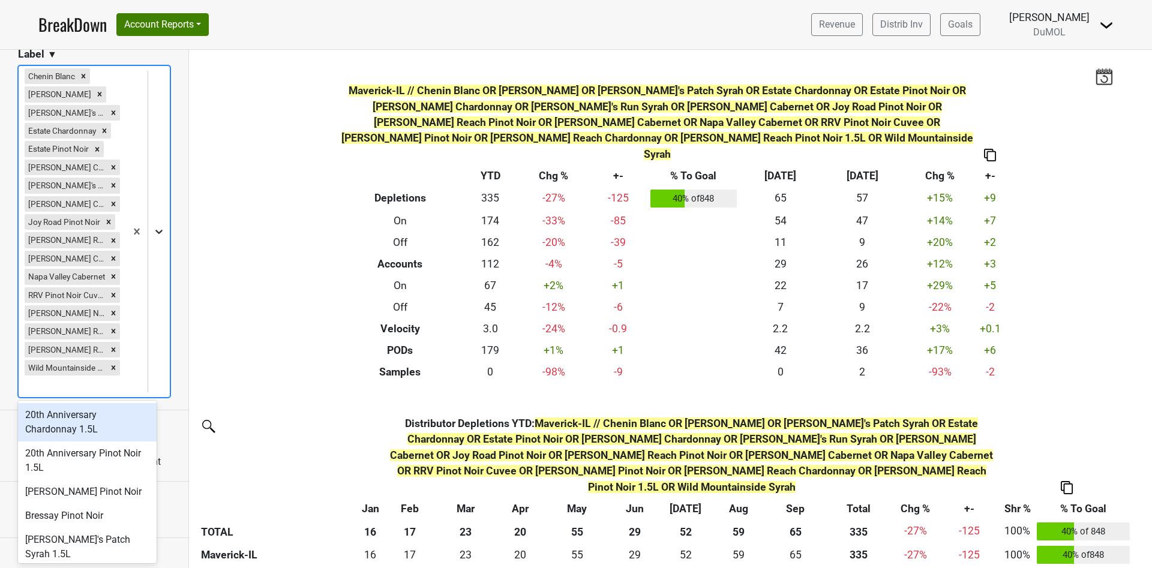
click at [153, 226] on icon at bounding box center [159, 232] width 12 height 12
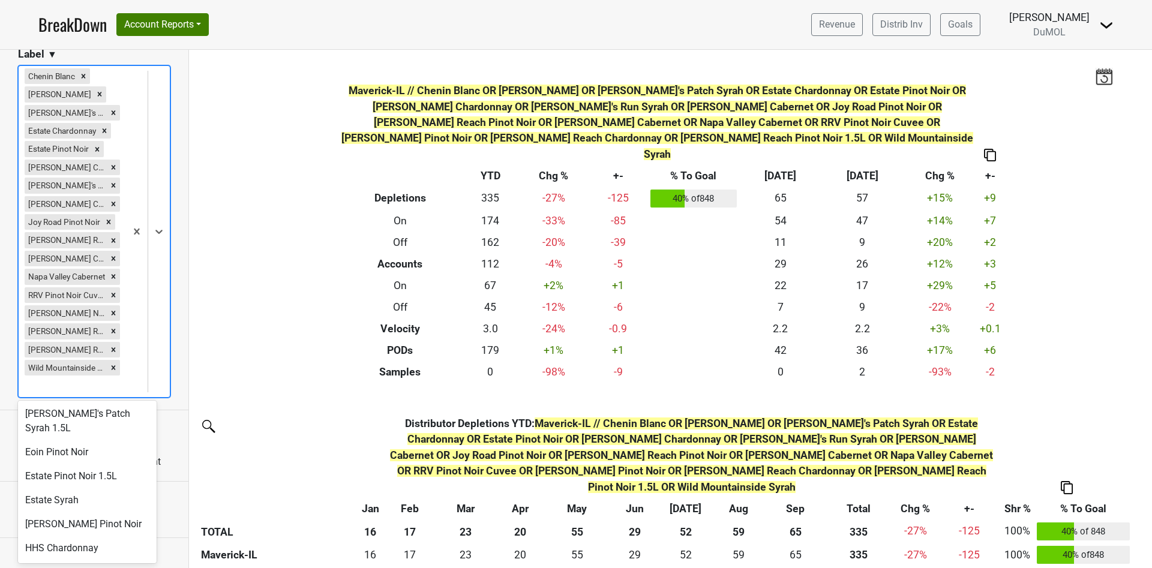
scroll to position [146, 0]
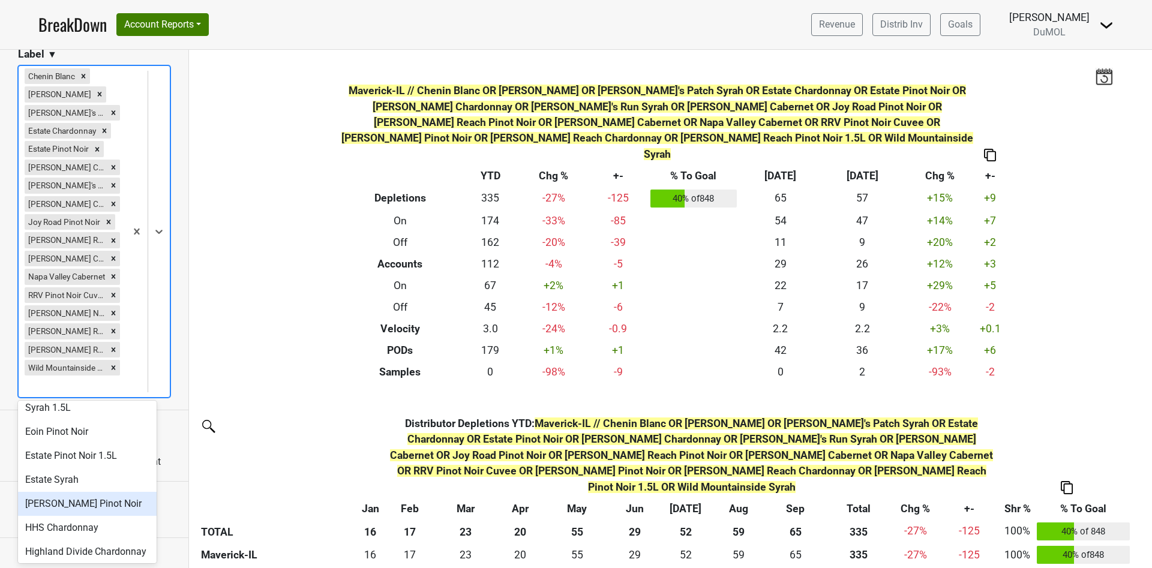
click at [92, 492] on div "[PERSON_NAME] Pinot Noir" at bounding box center [87, 504] width 139 height 24
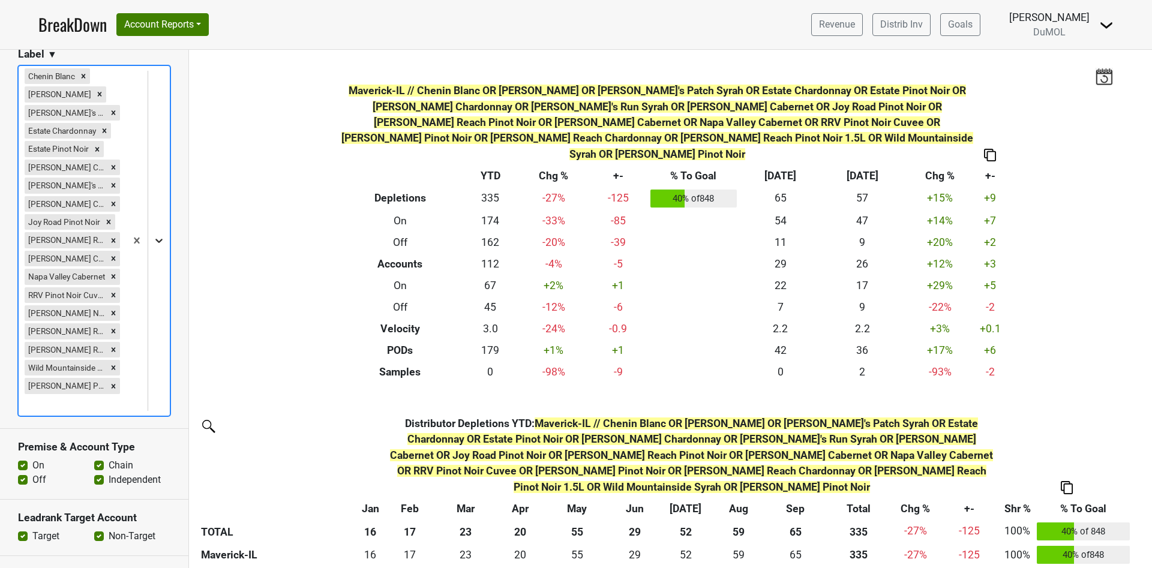
click at [153, 235] on icon at bounding box center [159, 241] width 12 height 12
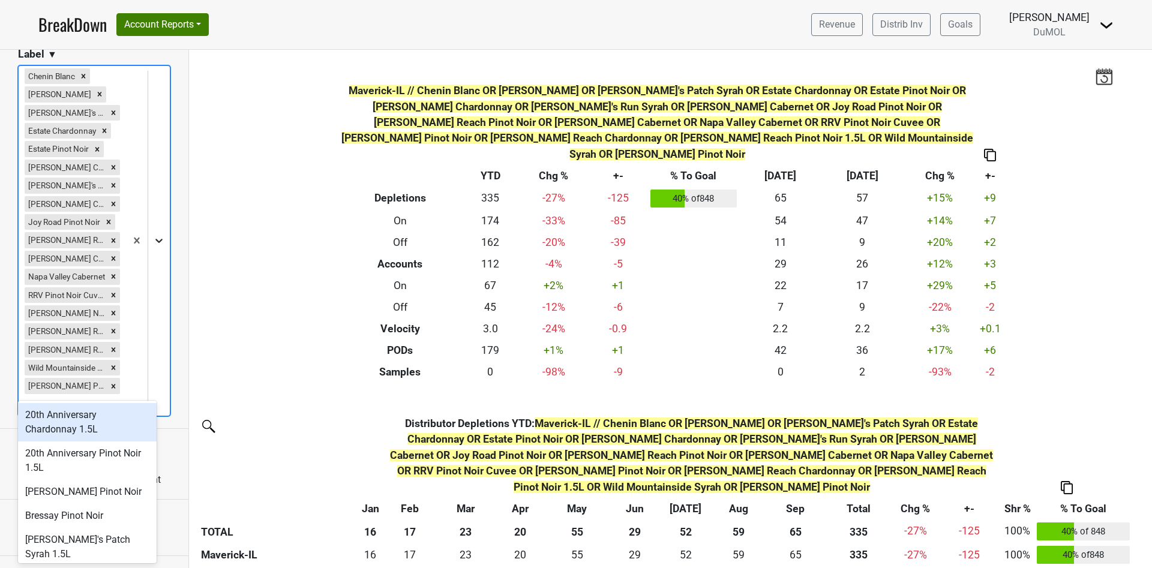
click at [153, 235] on icon at bounding box center [159, 241] width 12 height 12
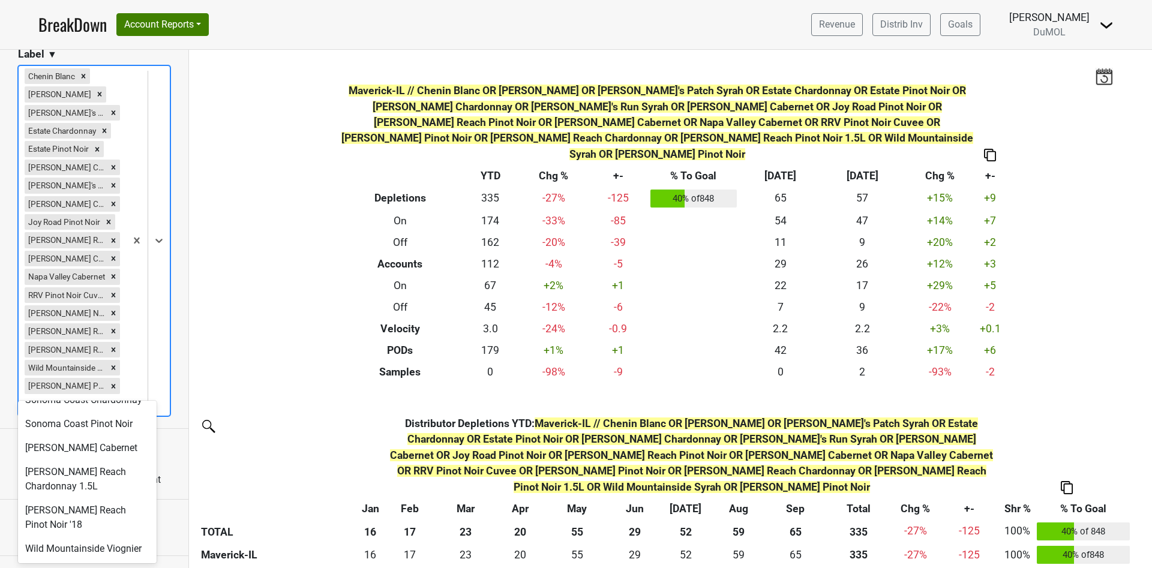
scroll to position [706, 0]
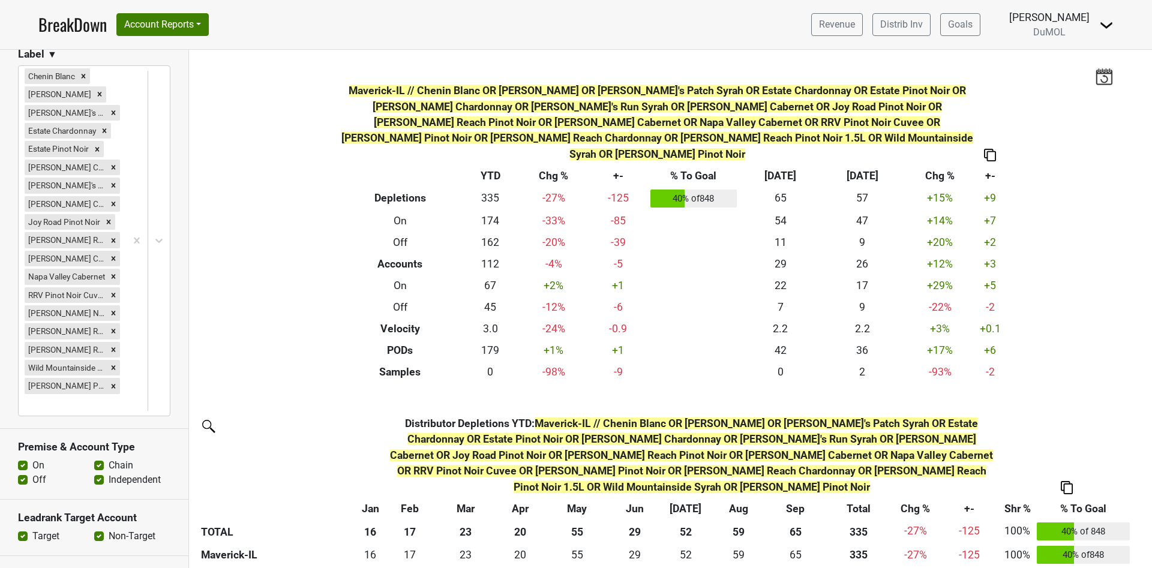
click at [1096, 253] on div "Filters Maverick-IL // Chenin Blanc OR [PERSON_NAME] OR [PERSON_NAME]'s Patch S…" at bounding box center [670, 309] width 963 height 518
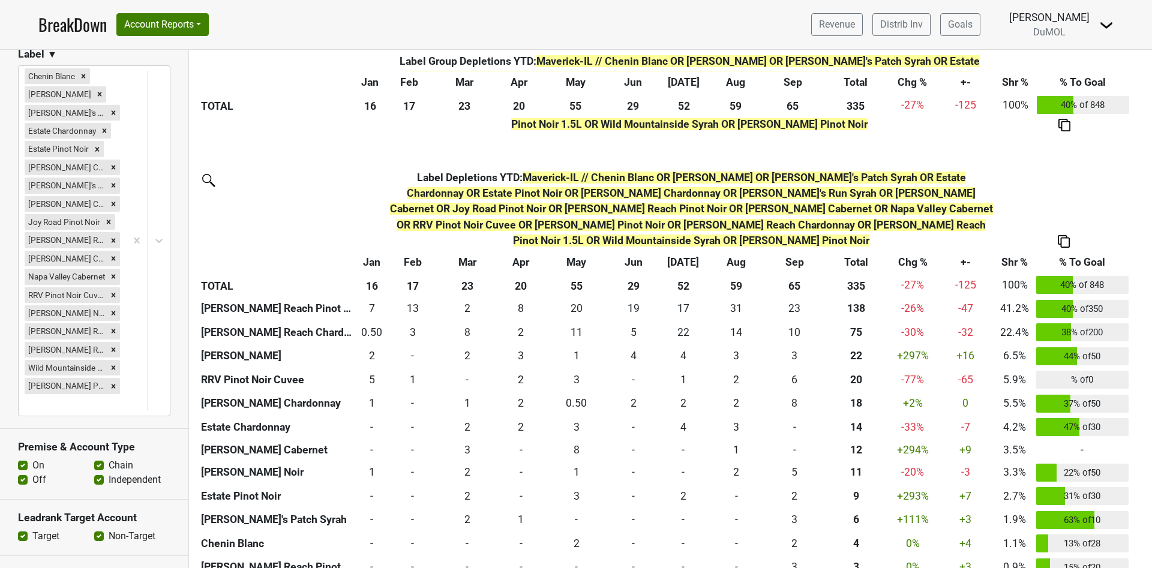
scroll to position [630, 0]
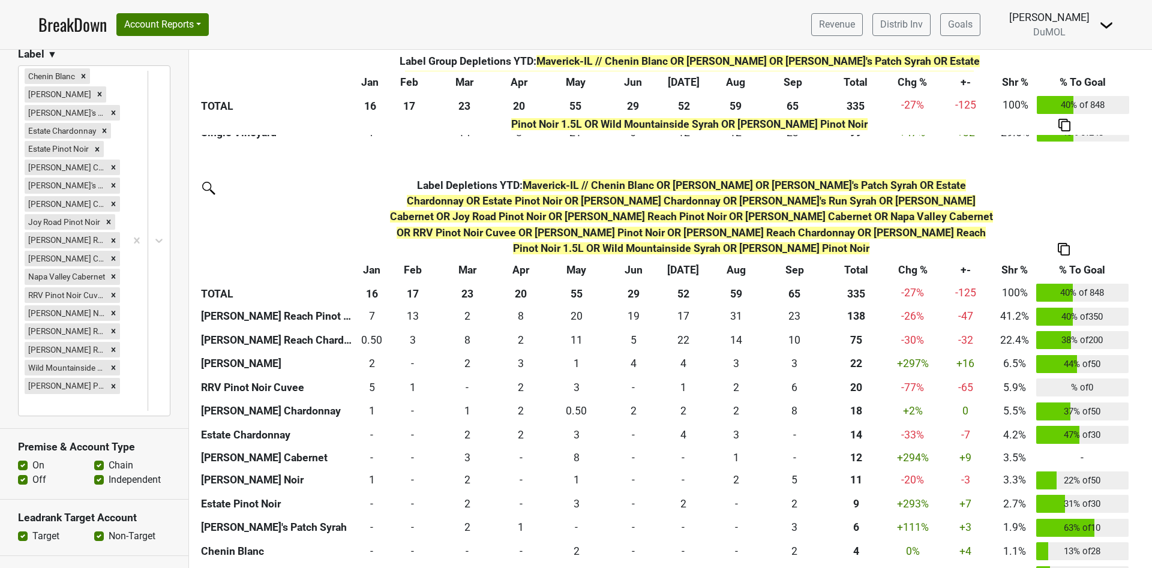
click at [1064, 243] on img at bounding box center [1064, 249] width 12 height 13
click at [1048, 134] on div "Copy as Image" at bounding box center [1063, 129] width 61 height 17
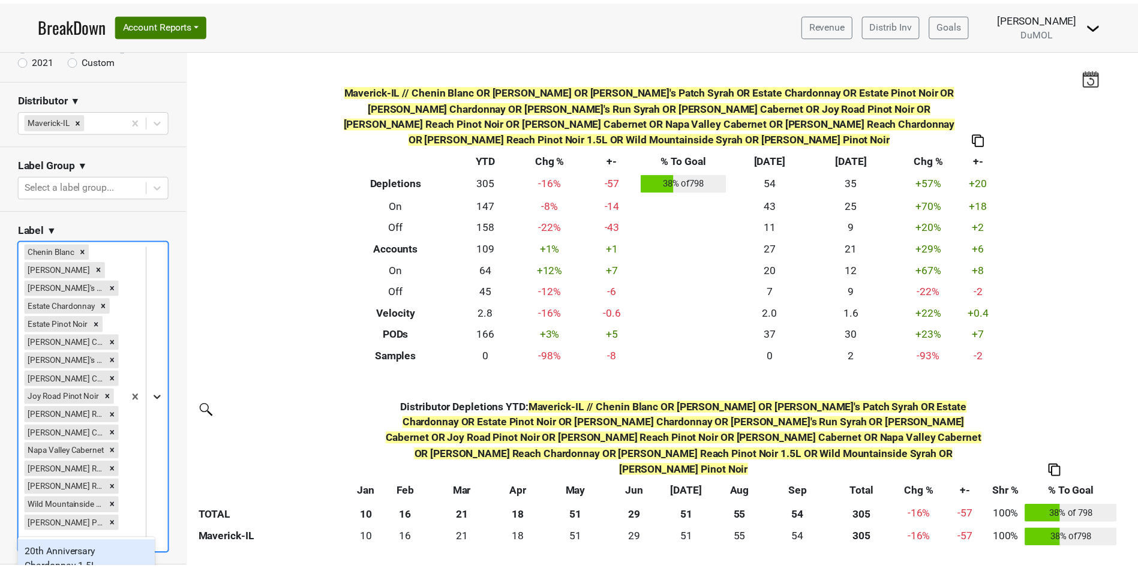
scroll to position [152, 0]
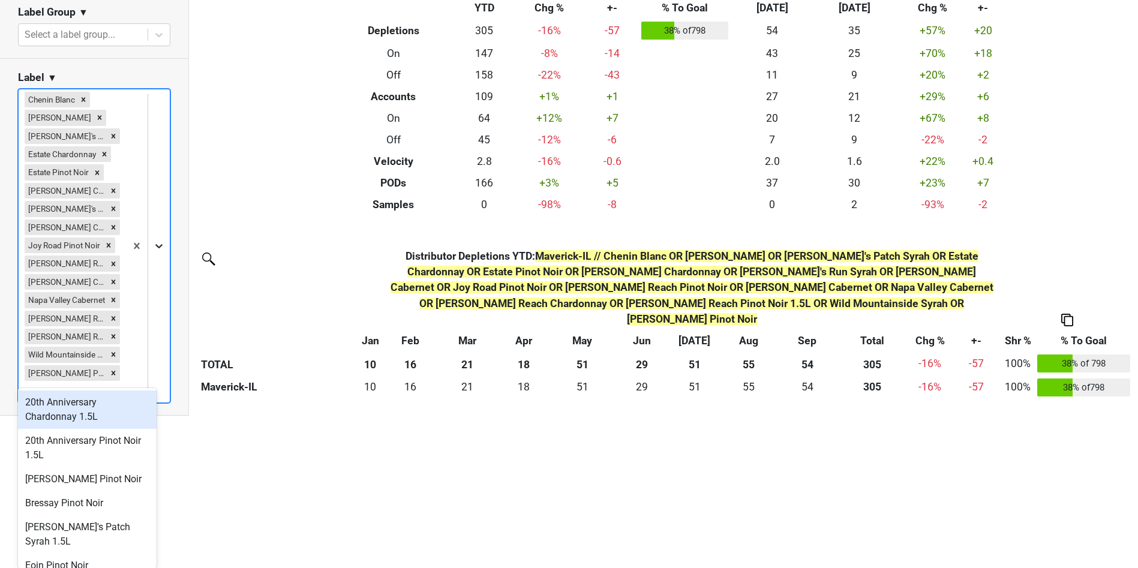
click at [145, 384] on section "Label ▼ option 20th Anniversary Chardonnay 1.5L focused, 1 of 32. 32 results av…" at bounding box center [94, 237] width 188 height 357
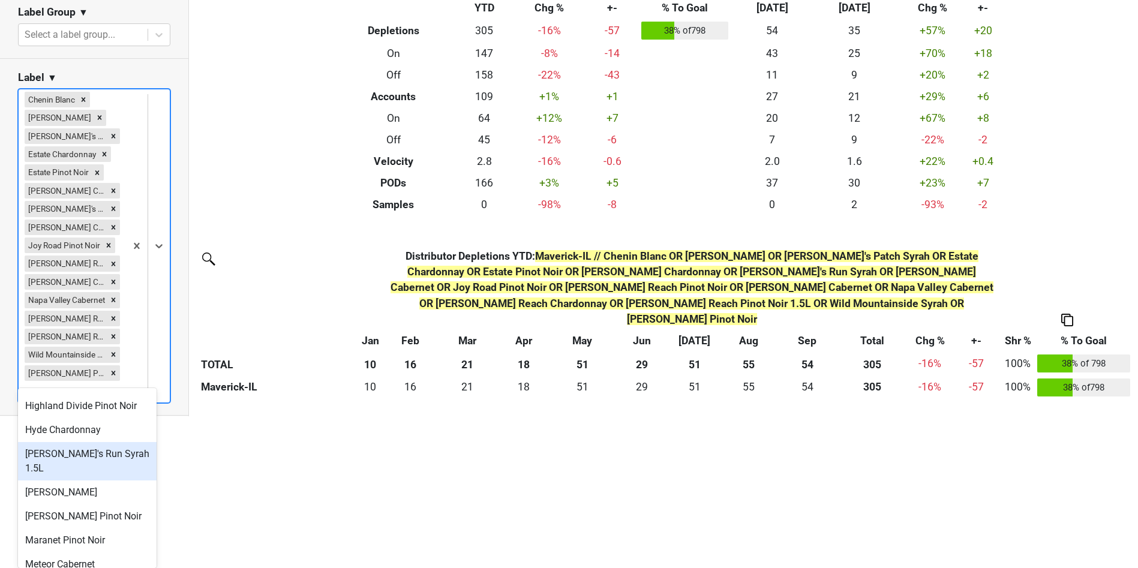
scroll to position [370, 0]
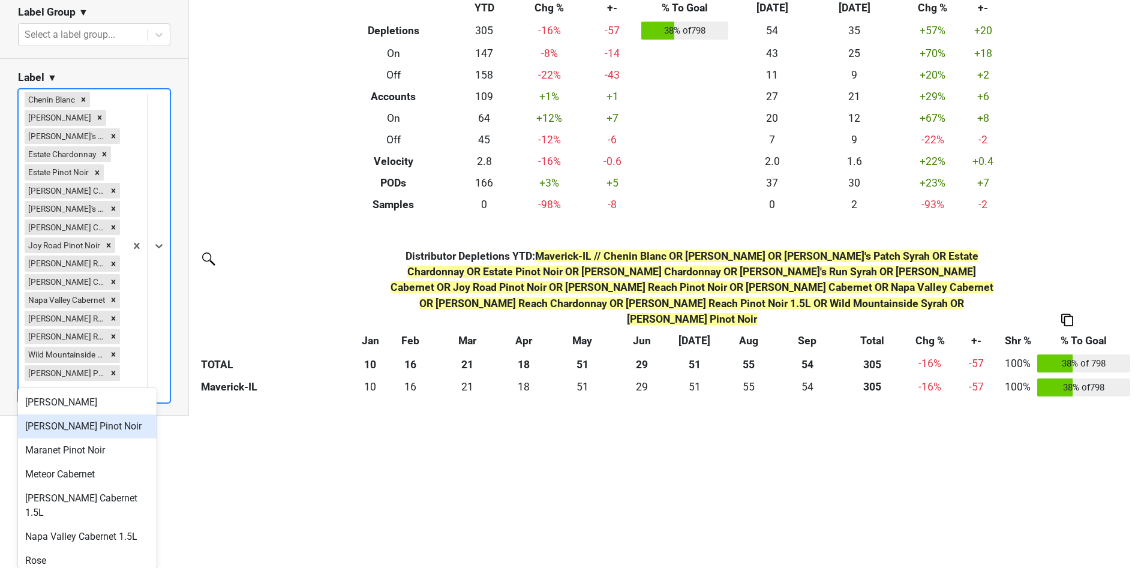
click at [97, 439] on div "[PERSON_NAME] Pinot Noir" at bounding box center [87, 427] width 139 height 24
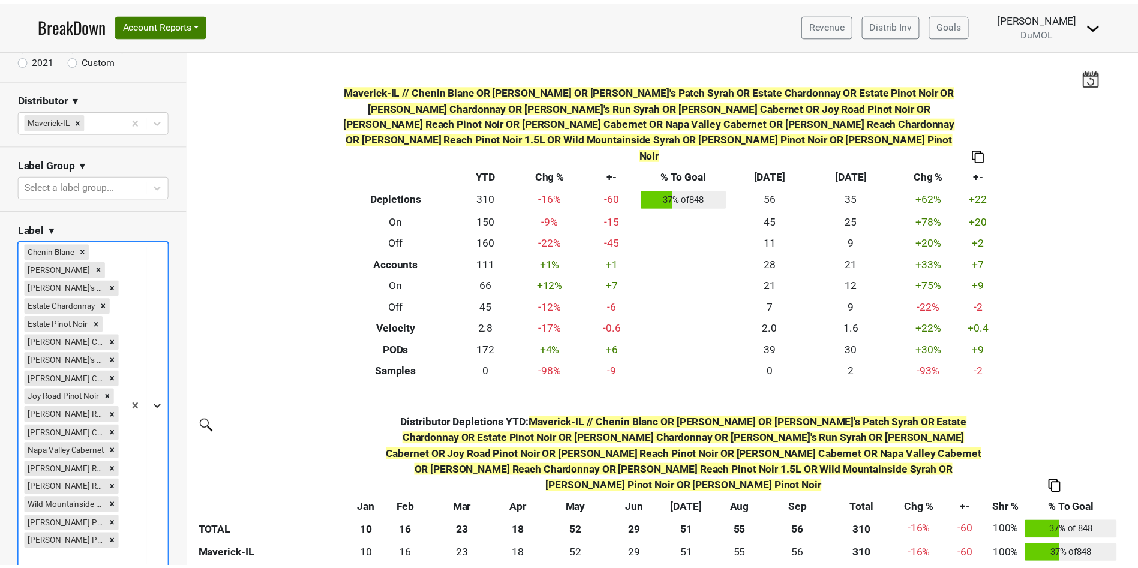
scroll to position [188, 0]
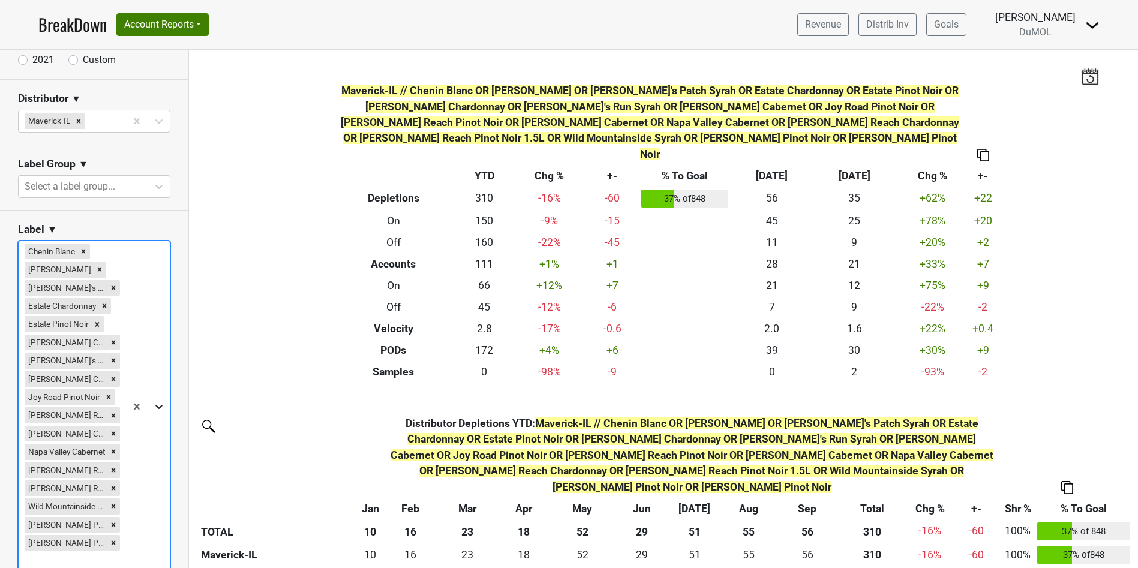
click at [145, 406] on body "BreakDown Account Reports SuperRanker Map Award Progress Chain Compliance CRM N…" at bounding box center [569, 284] width 1138 height 568
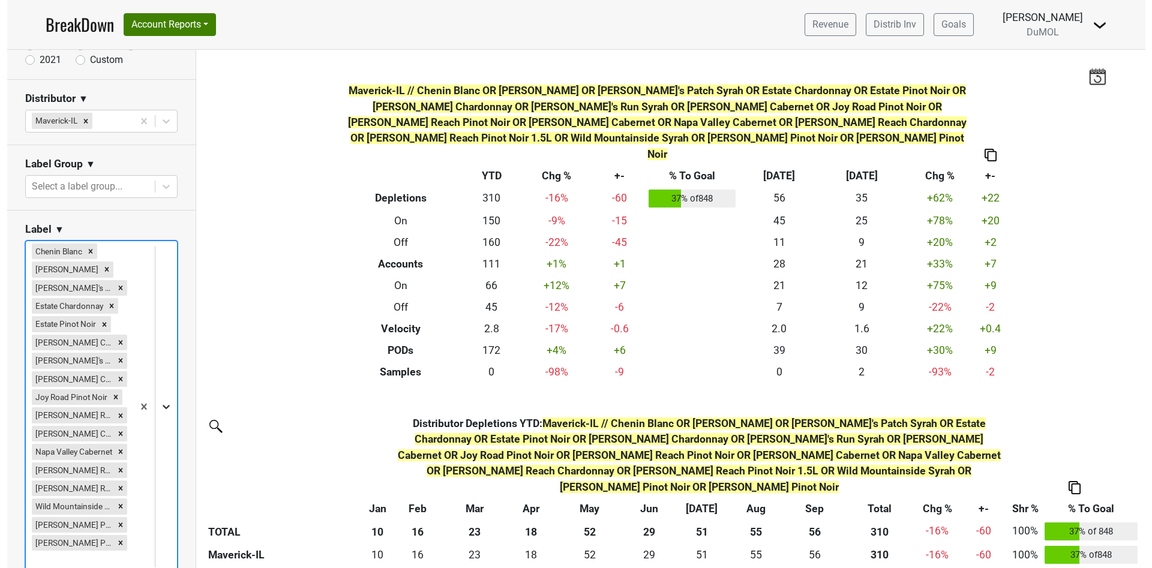
scroll to position [0, 0]
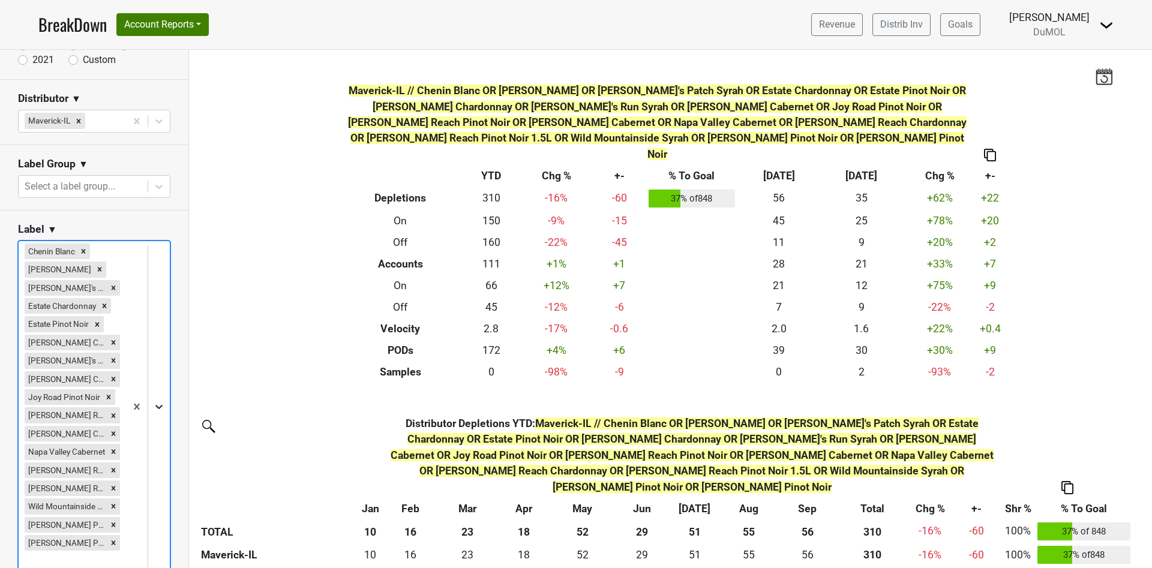
click at [139, 217] on section "Label ▼ option [PERSON_NAME] Pinot Noir, selected. Select is focused ,type to r…" at bounding box center [94, 399] width 188 height 376
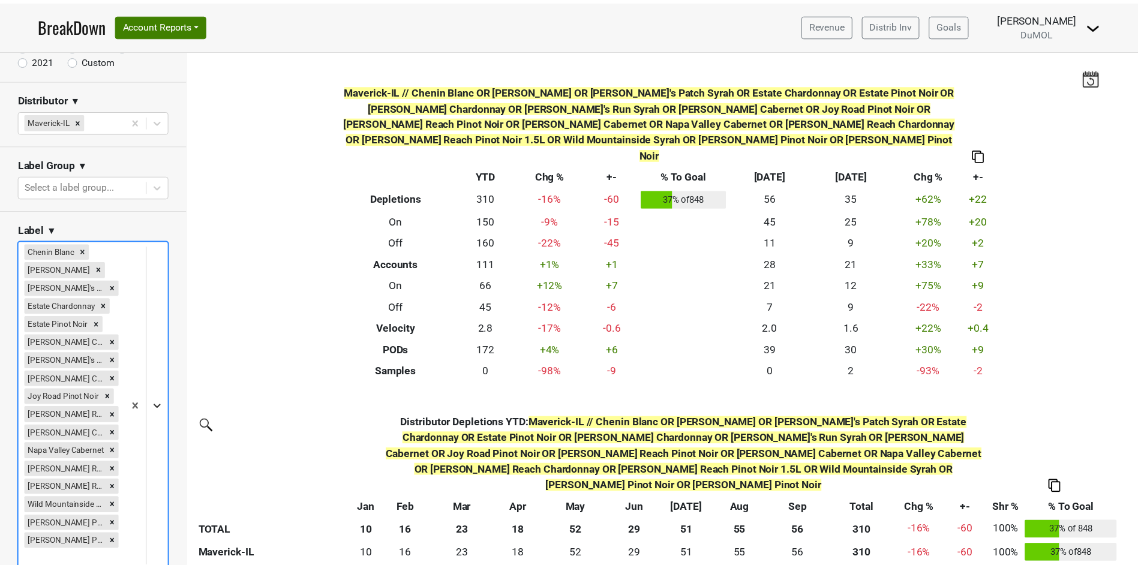
scroll to position [188, 0]
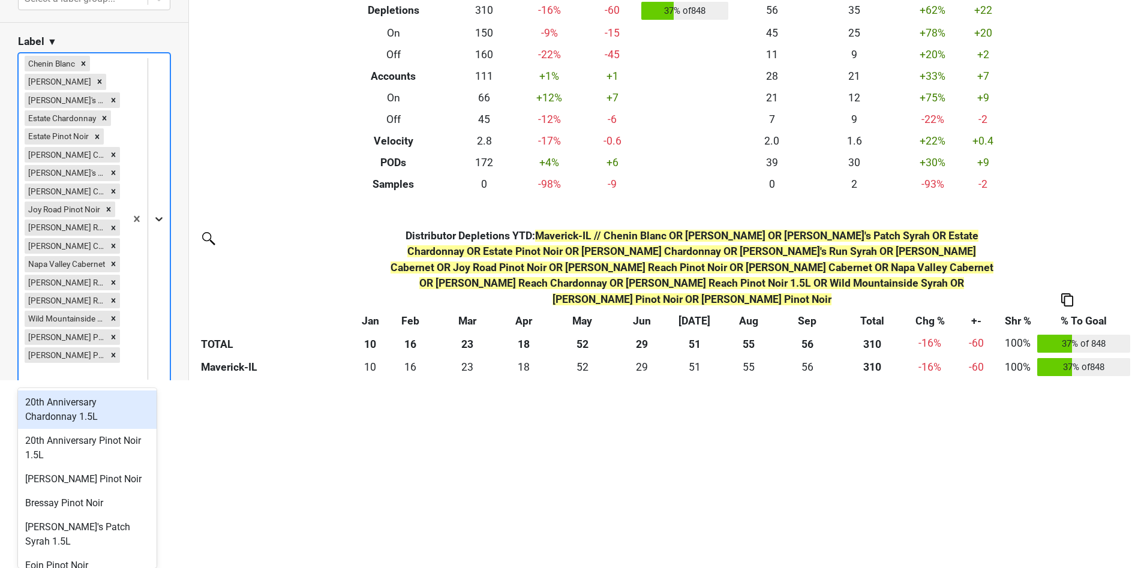
click at [146, 380] on body "BreakDown Account Reports SuperRanker Map Award Progress Chain Compliance CRM N…" at bounding box center [569, 96] width 1138 height 568
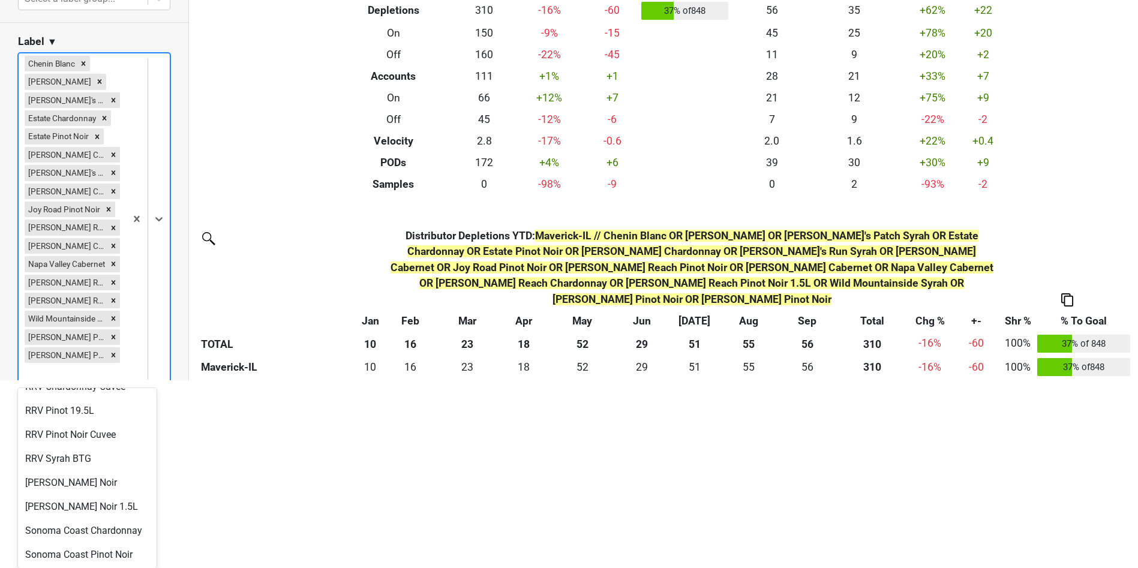
scroll to position [554, 0]
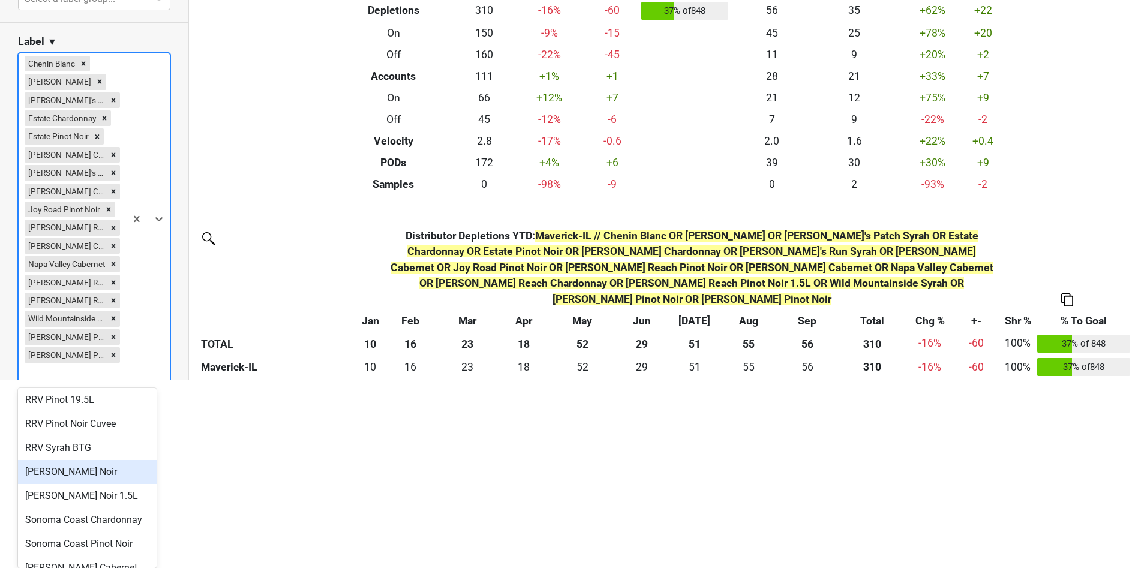
click at [91, 484] on div "[PERSON_NAME] Noir" at bounding box center [87, 472] width 139 height 24
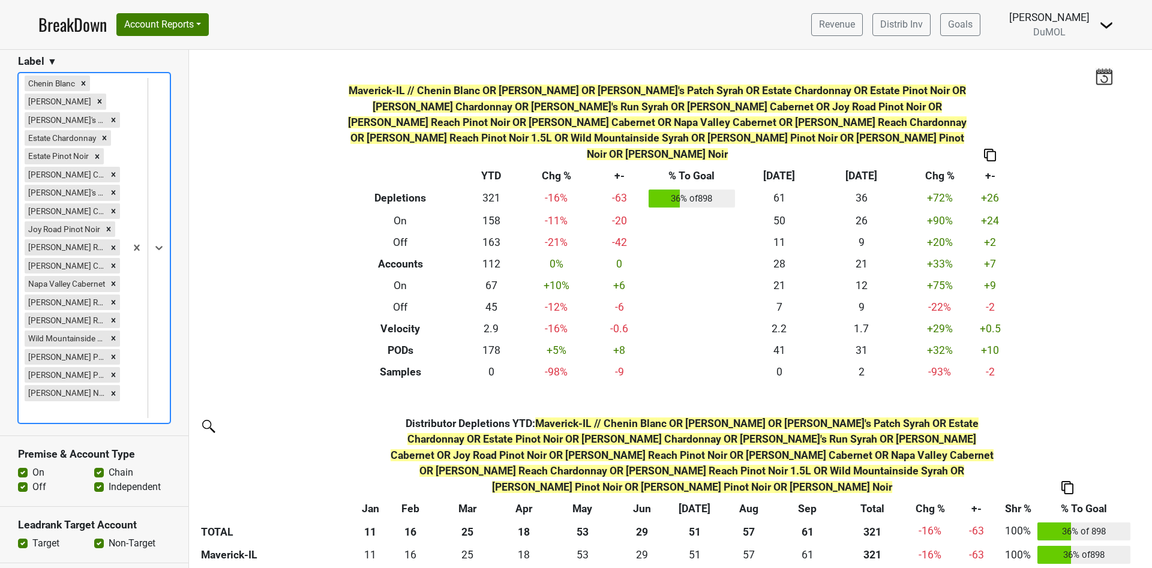
scroll to position [295, 0]
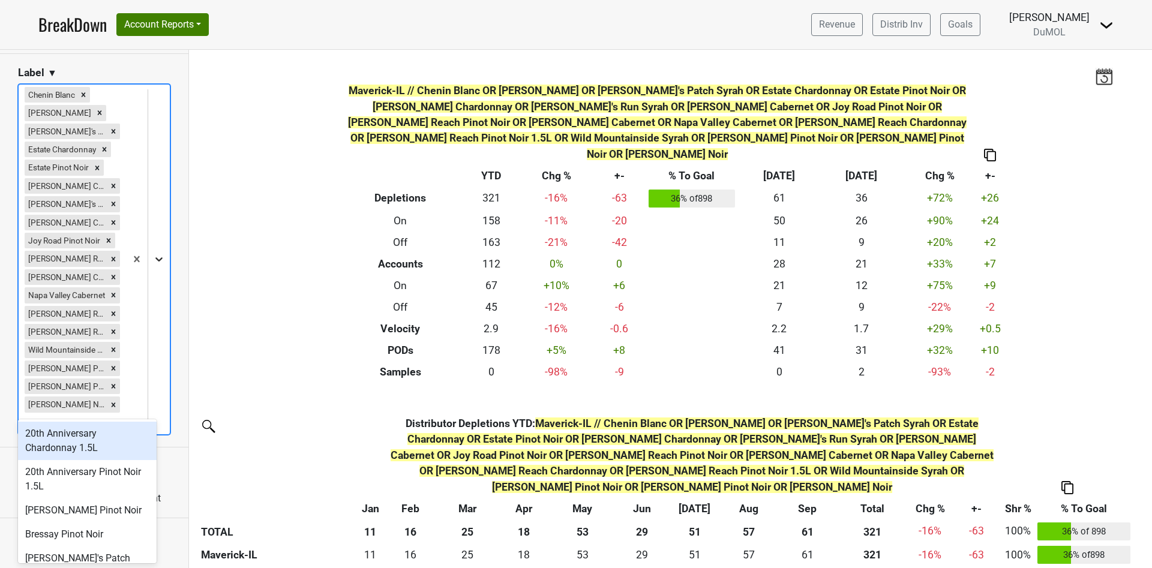
click at [153, 253] on icon at bounding box center [159, 259] width 12 height 12
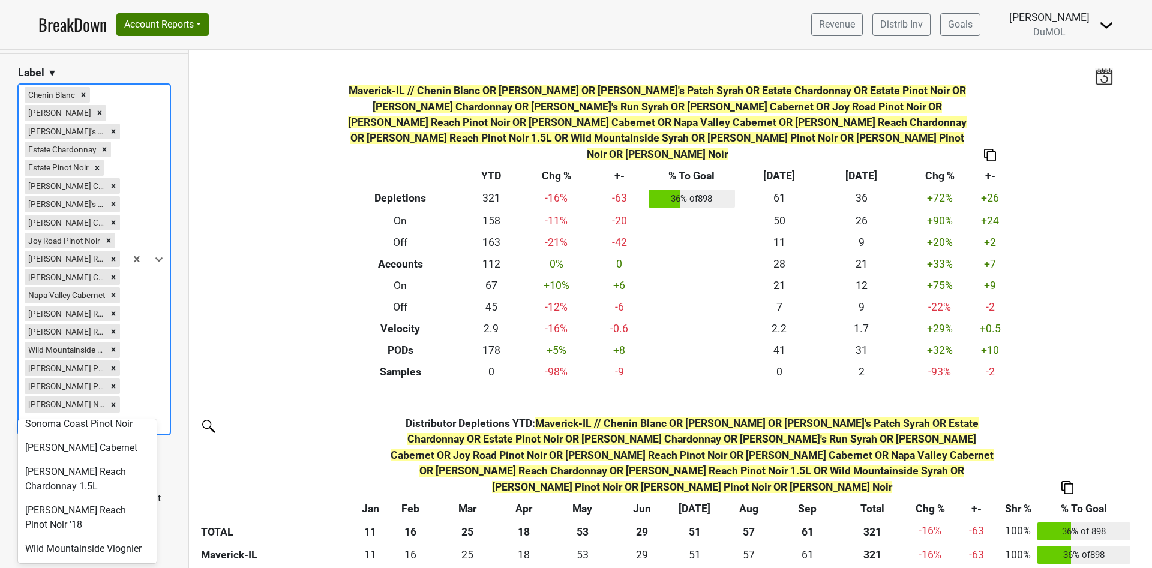
scroll to position [725, 0]
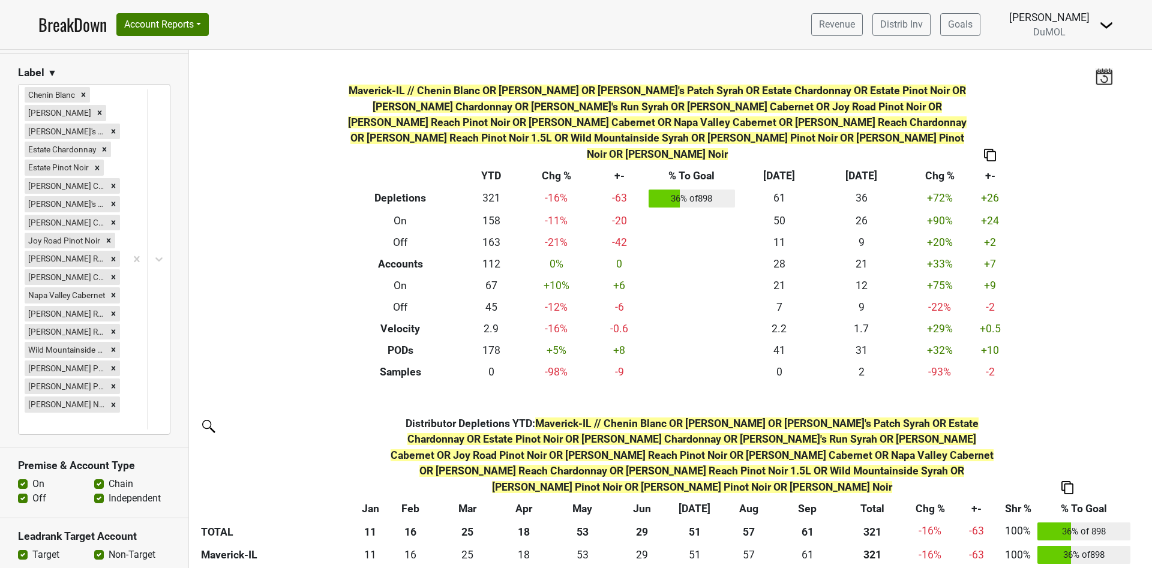
click at [271, 95] on div "Filters Maverick-IL // Chenin Blanc OR [PERSON_NAME] OR [PERSON_NAME]'s Patch S…" at bounding box center [670, 309] width 963 height 518
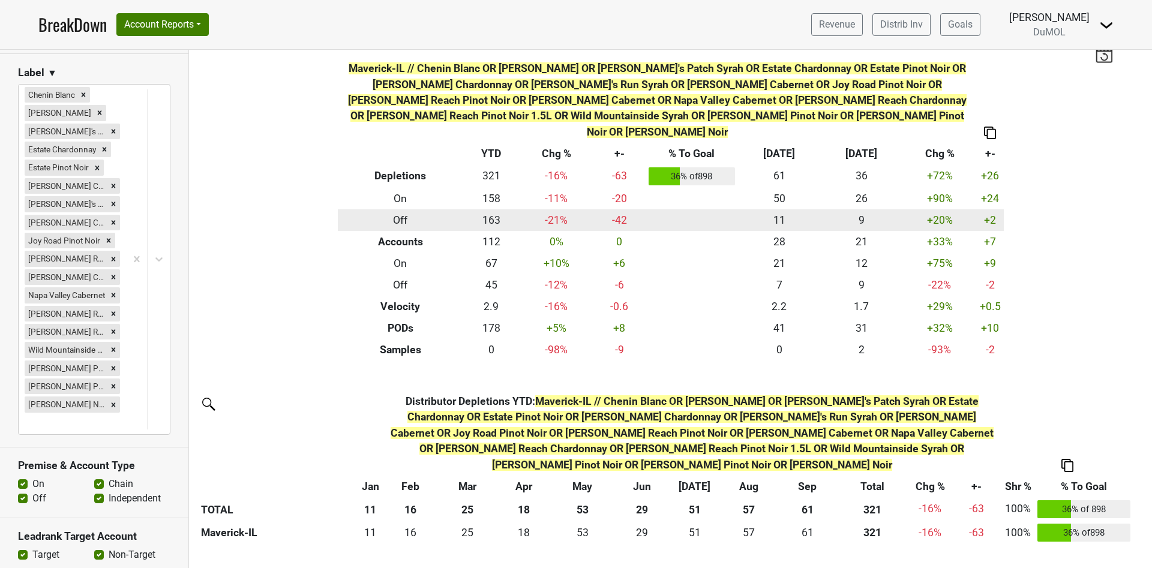
scroll to position [0, 0]
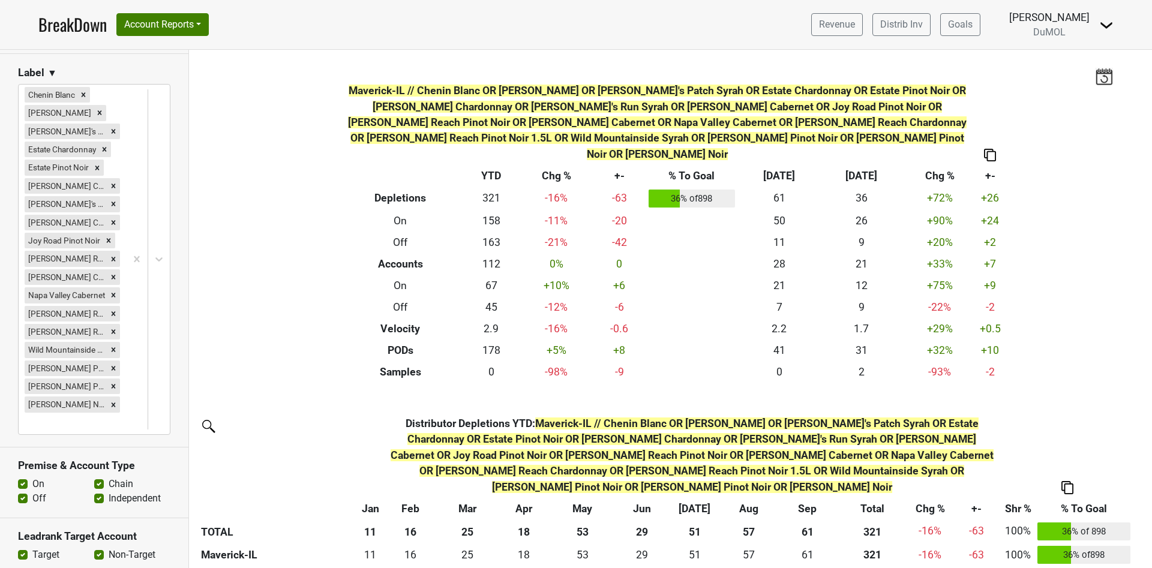
click at [984, 149] on img at bounding box center [990, 155] width 12 height 13
click at [980, 98] on div "Copy as Image" at bounding box center [983, 99] width 60 height 17
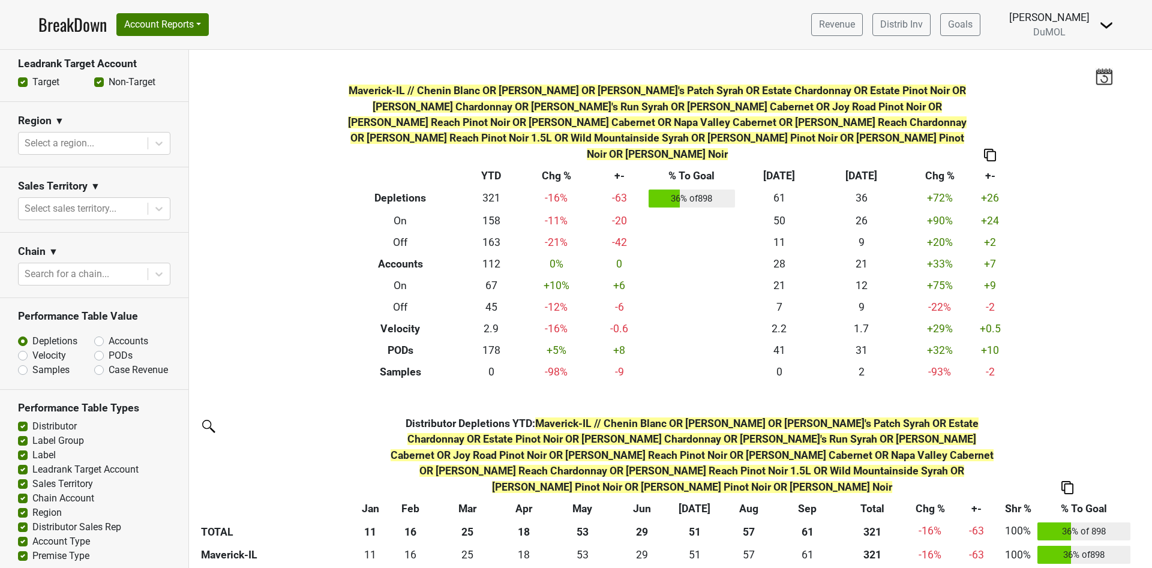
scroll to position [761, 0]
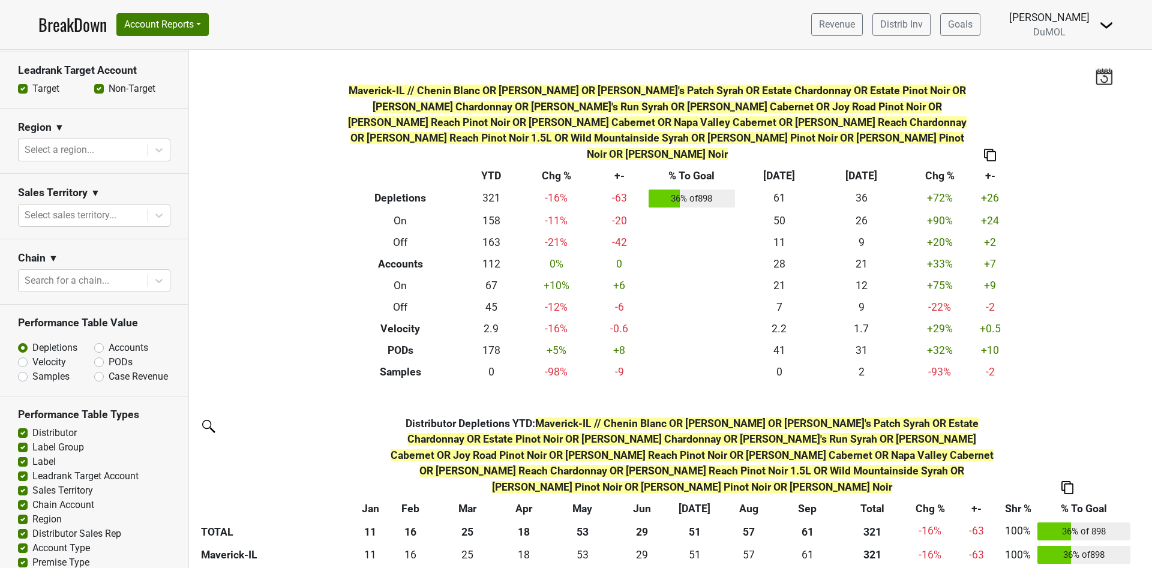
click at [109, 341] on label "Accounts" at bounding box center [129, 348] width 40 height 14
click at [94, 341] on input "Accounts" at bounding box center [130, 347] width 73 height 12
radio input "true"
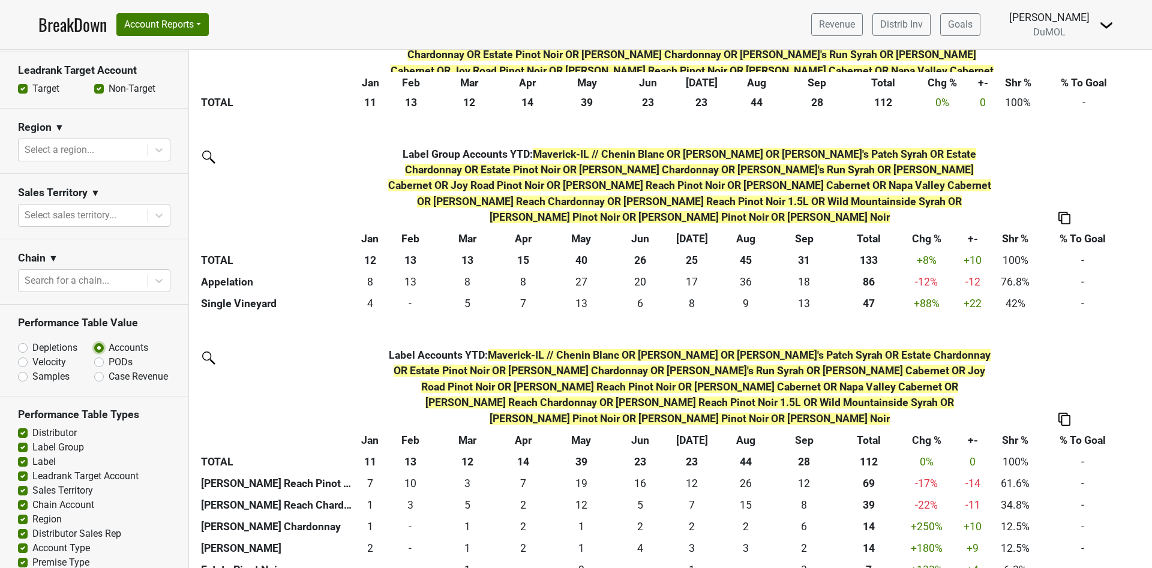
scroll to position [450, 0]
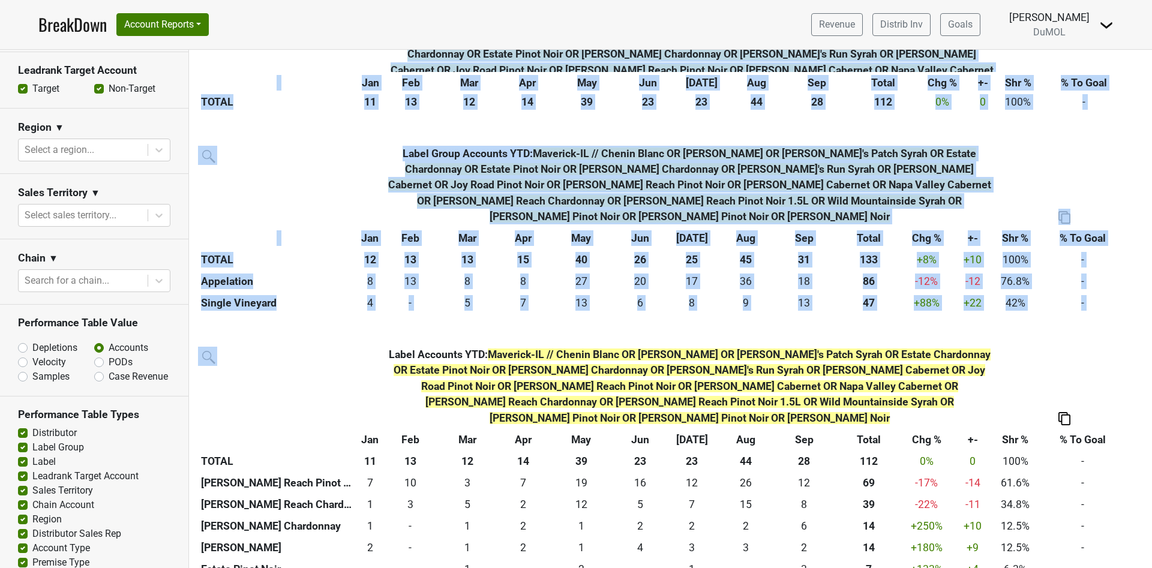
drag, startPoint x: 174, startPoint y: 408, endPoint x: 187, endPoint y: 328, distance: 81.4
click at [190, 326] on div "Reset filters Time Period YTD LTM 1H 2024 L6M 2H 2023 L3M Sep '25 2022 L2M Oct …" at bounding box center [576, 309] width 1152 height 518
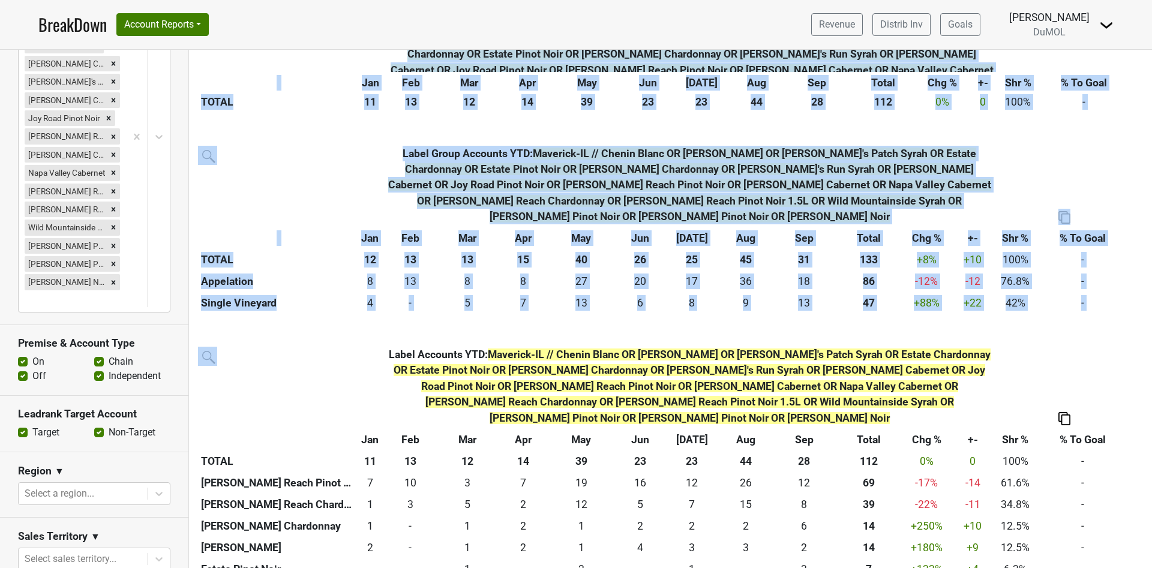
scroll to position [415, 0]
click at [32, 371] on label "Off" at bounding box center [39, 378] width 14 height 14
click at [22, 371] on input "Off" at bounding box center [23, 377] width 10 height 12
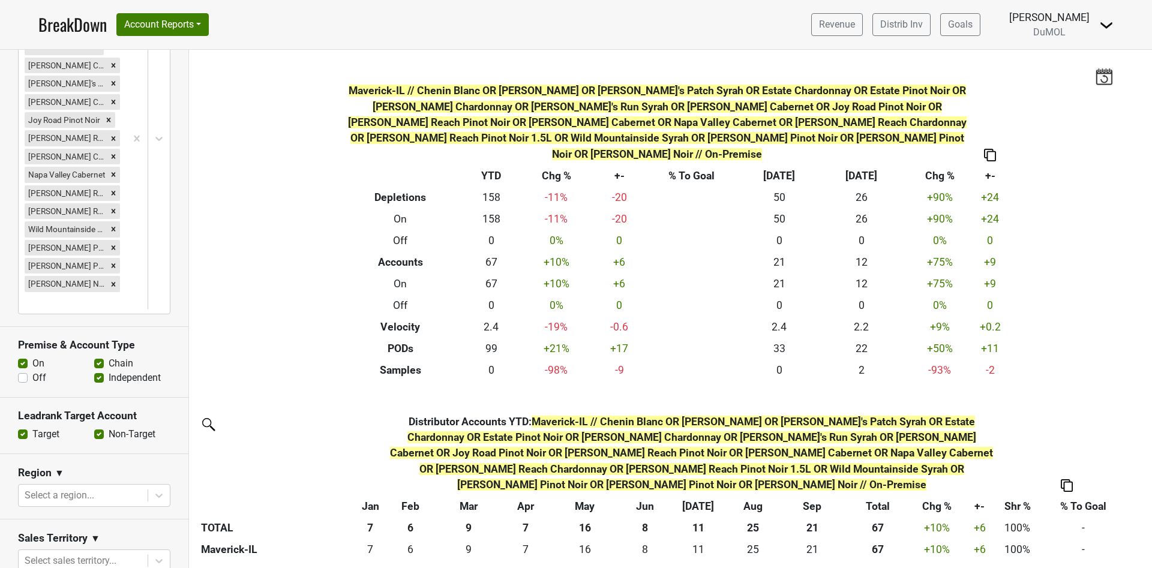
click at [32, 371] on label "Off" at bounding box center [39, 378] width 14 height 14
click at [20, 371] on input "Off" at bounding box center [23, 377] width 10 height 12
checkbox input "true"
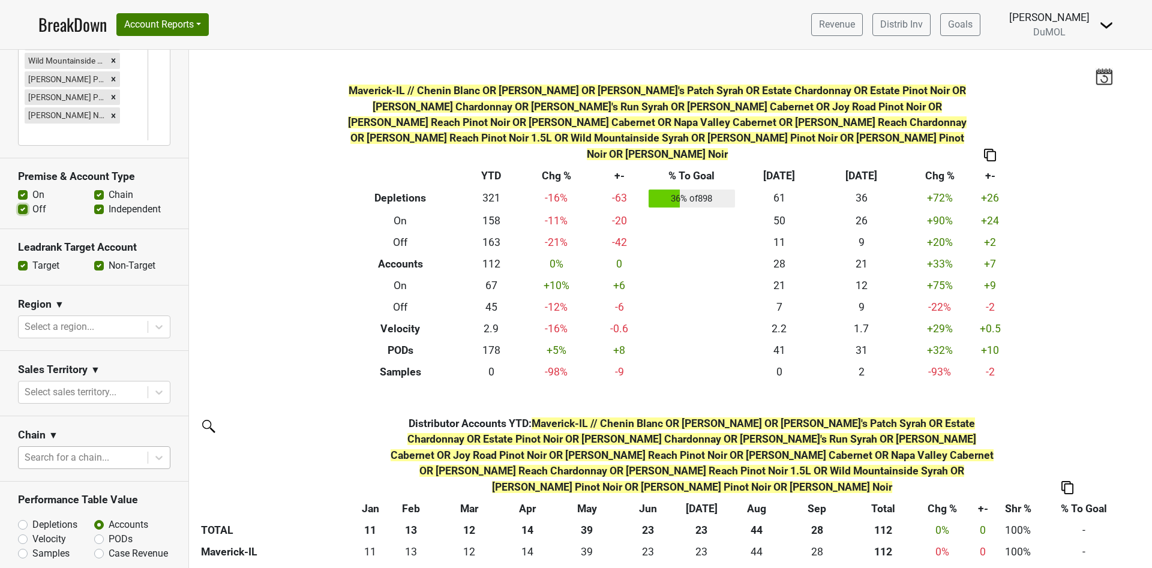
scroll to position [595, 0]
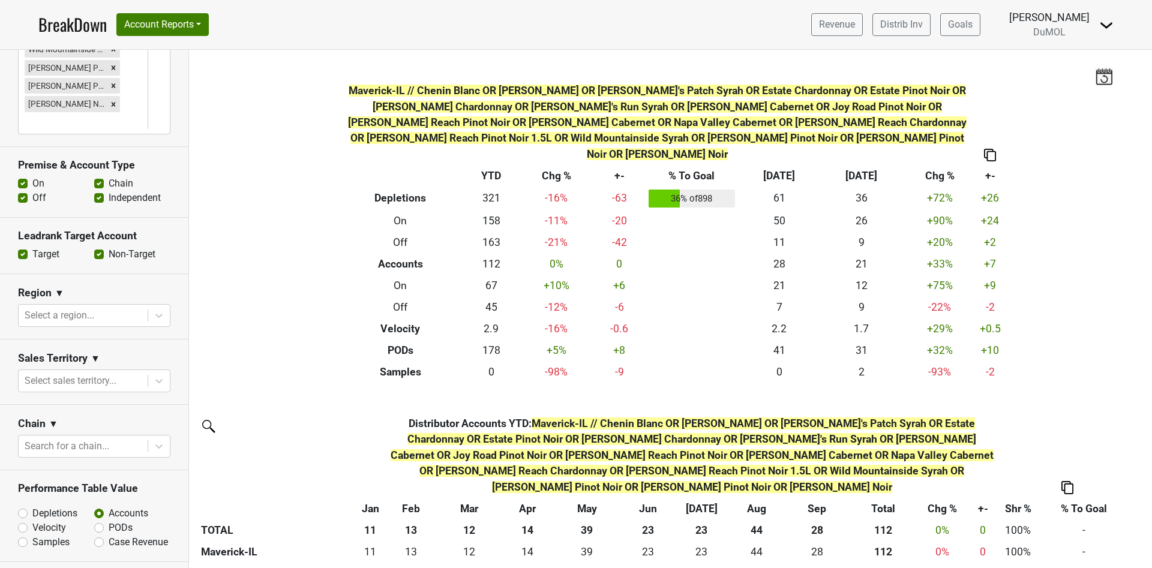
click at [109, 521] on label "PODs" at bounding box center [121, 528] width 24 height 14
click at [94, 521] on input "PODs" at bounding box center [130, 527] width 73 height 12
radio input "true"
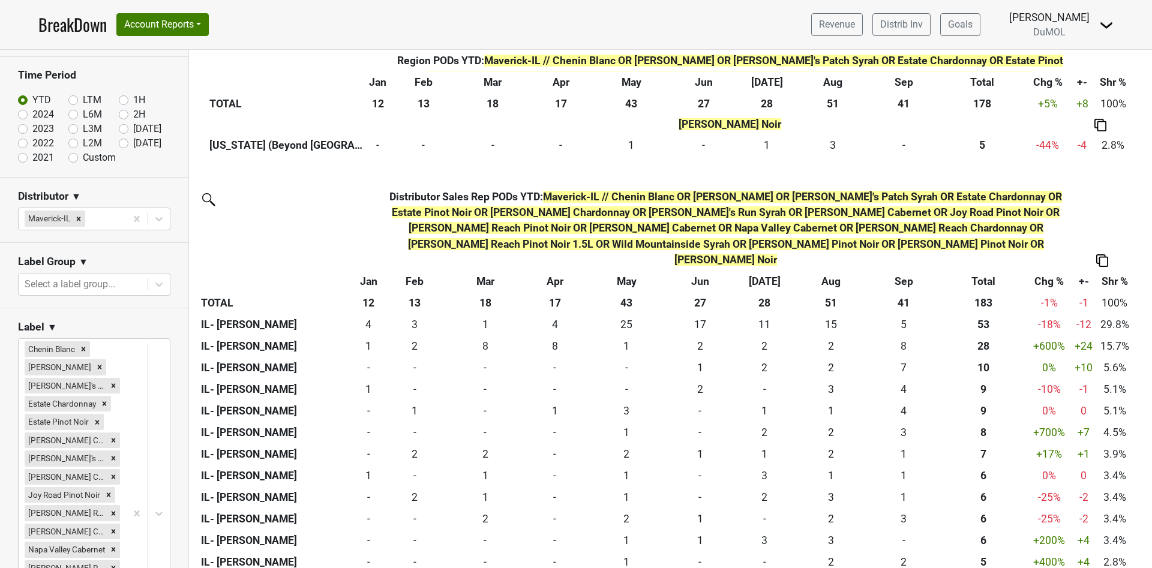
scroll to position [0, 0]
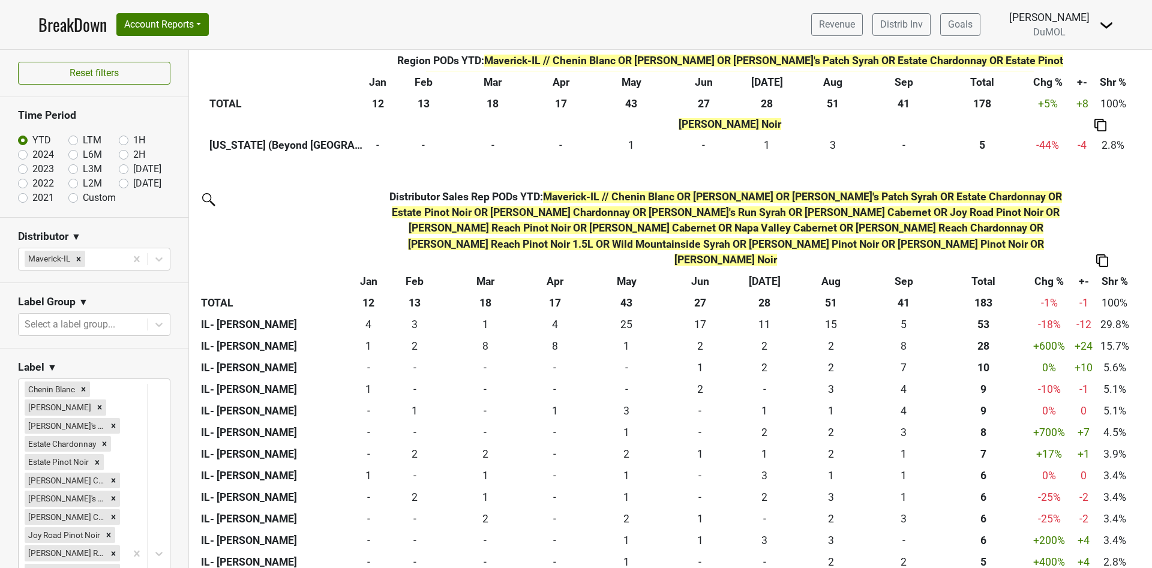
click at [1106, 254] on img at bounding box center [1102, 260] width 12 height 13
click at [1109, 113] on div "Export to Excel" at bounding box center [1101, 111] width 61 height 17
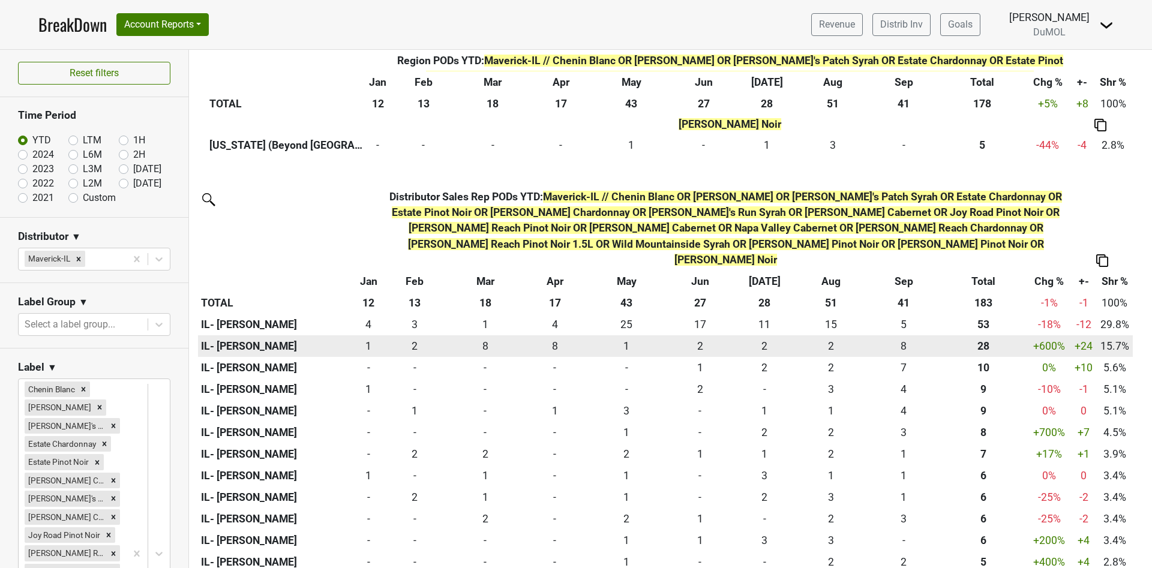
click at [961, 338] on div "28 28" at bounding box center [983, 346] width 83 height 16
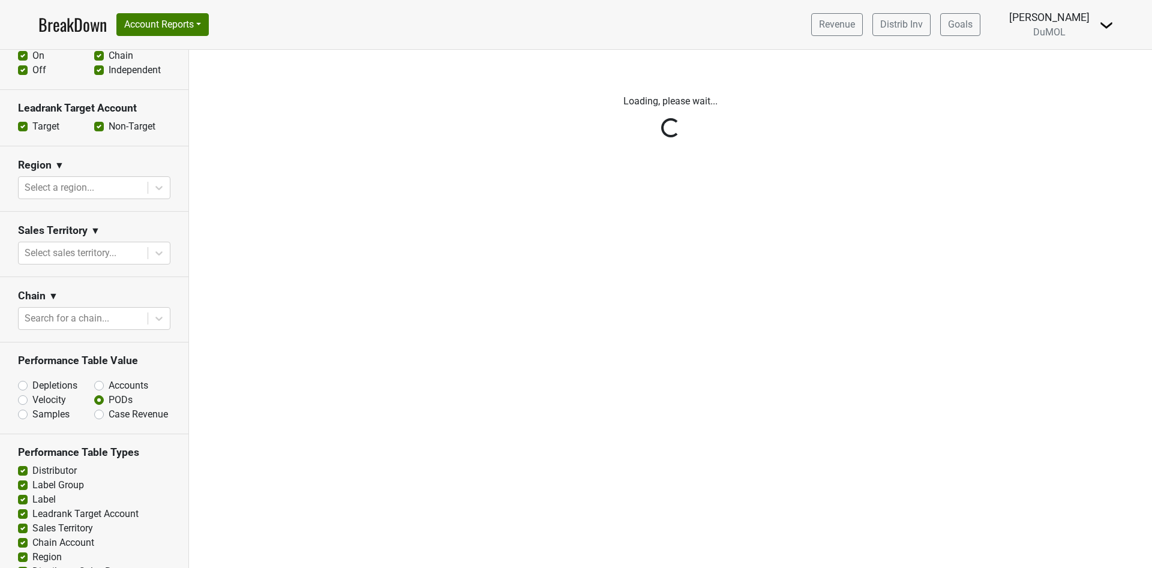
scroll to position [767, 0]
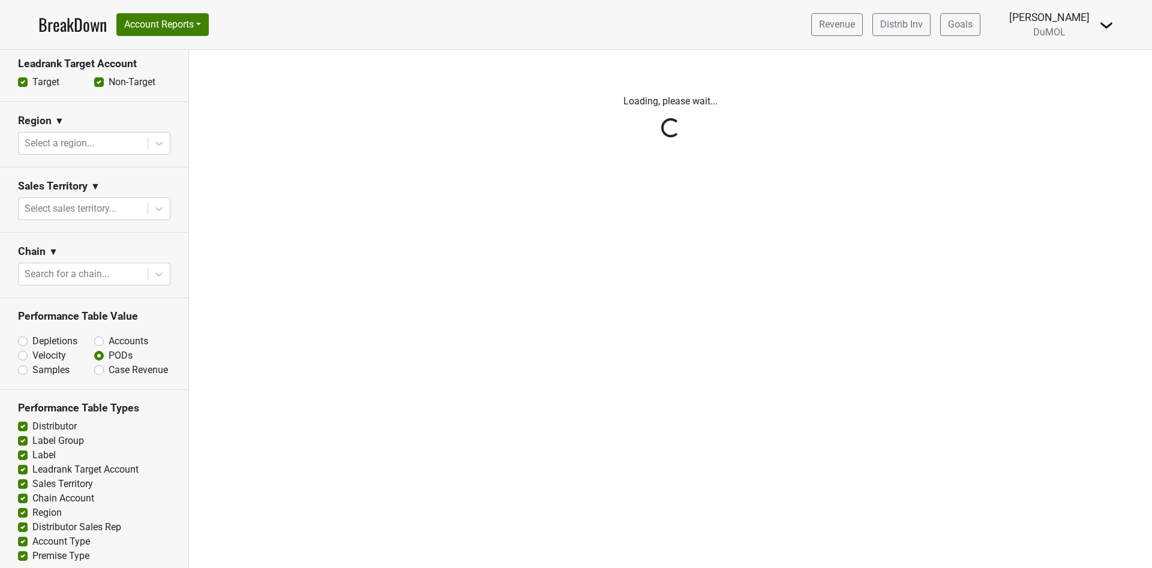
click at [26, 318] on div "Reset filters Time Period YTD LTM 1H 2024 L6M 2H 2023 L3M Sep '25 2022 L2M Oct …" at bounding box center [94, 309] width 189 height 518
click at [31, 322] on div "Reset filters Time Period YTD LTM 1H 2024 L6M 2H 2023 L3M Sep '25 2022 L2M Oct …" at bounding box center [94, 309] width 189 height 518
click at [20, 324] on div "Reset filters Time Period YTD LTM 1H 2024 L6M 2H 2023 L3M Sep '25 2022 L2M Oct …" at bounding box center [94, 309] width 189 height 518
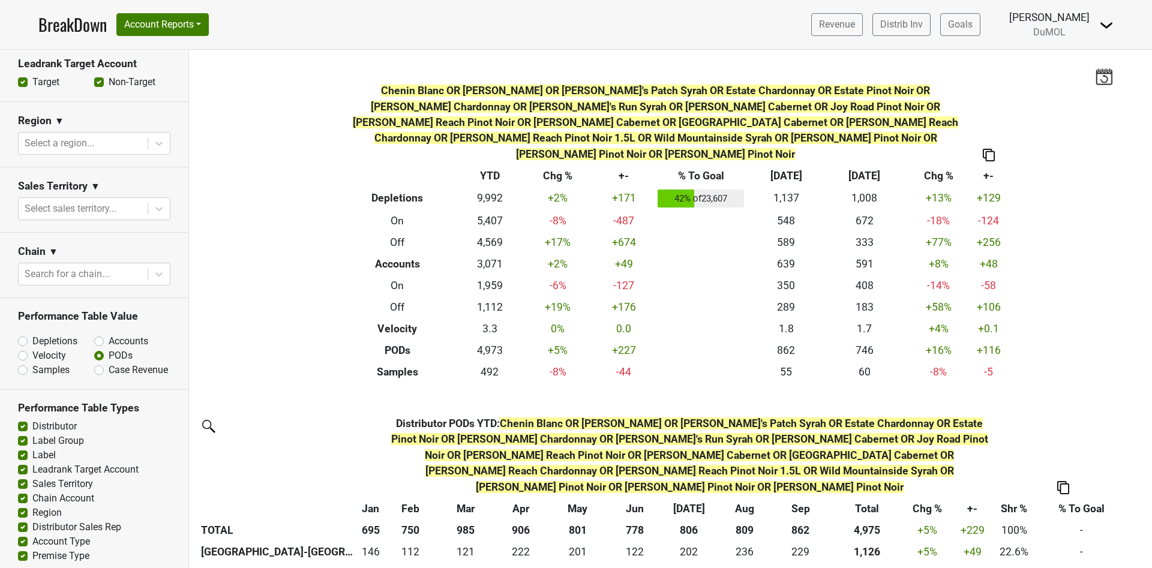
click at [32, 334] on label "Depletions" at bounding box center [54, 341] width 45 height 14
click at [22, 334] on input "Depletions" at bounding box center [54, 340] width 73 height 12
radio input "true"
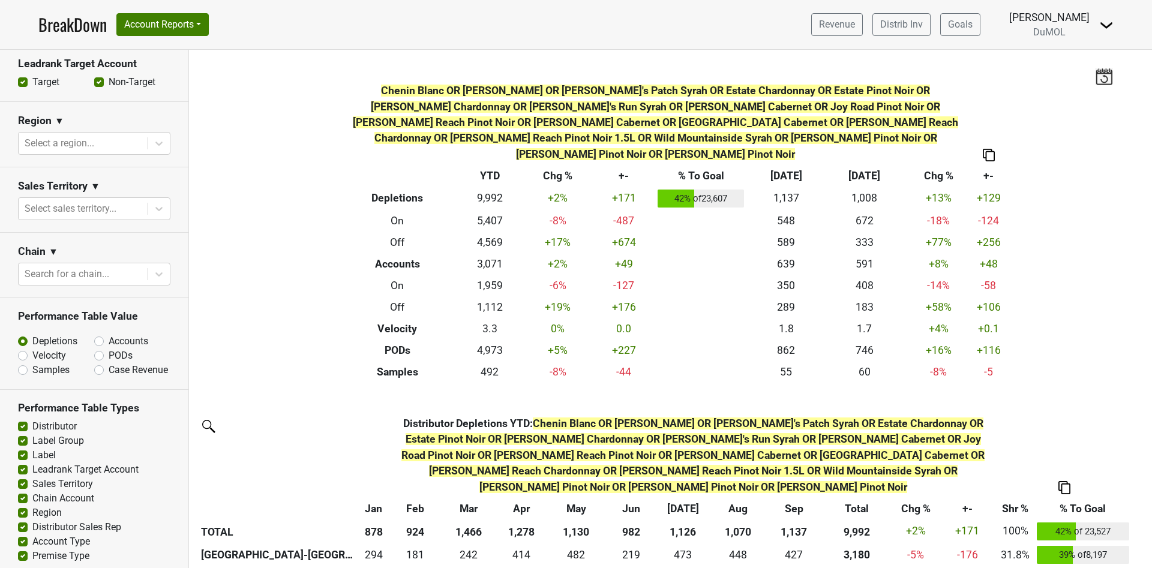
click at [1049, 357] on div "Filters Chenin Blanc OR [PERSON_NAME] OR [PERSON_NAME]'s Patch Syrah OR Estate …" at bounding box center [670, 309] width 963 height 518
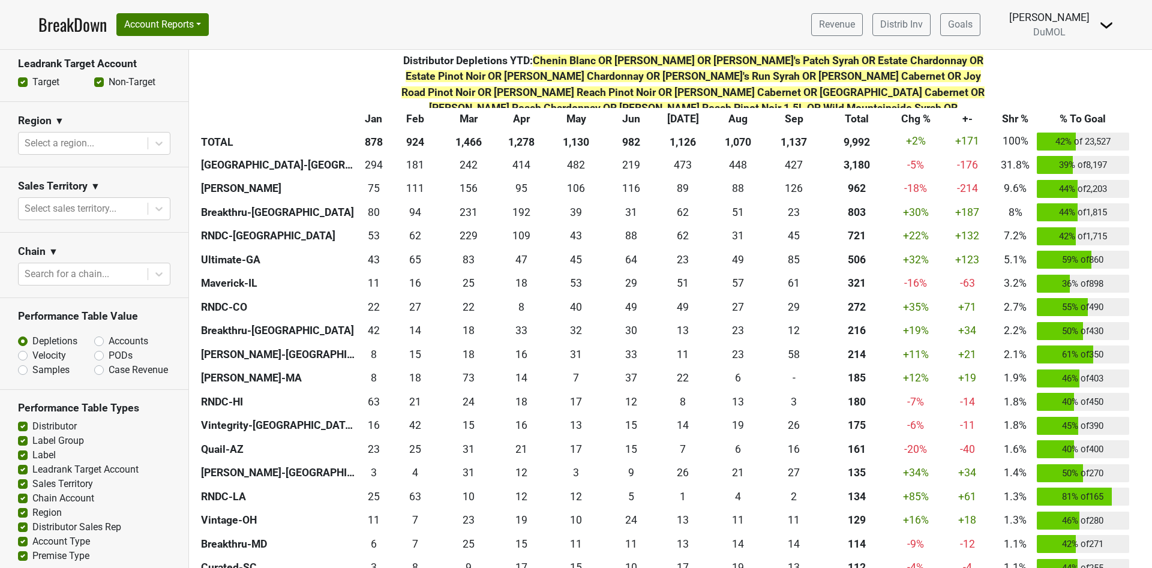
scroll to position [409, 0]
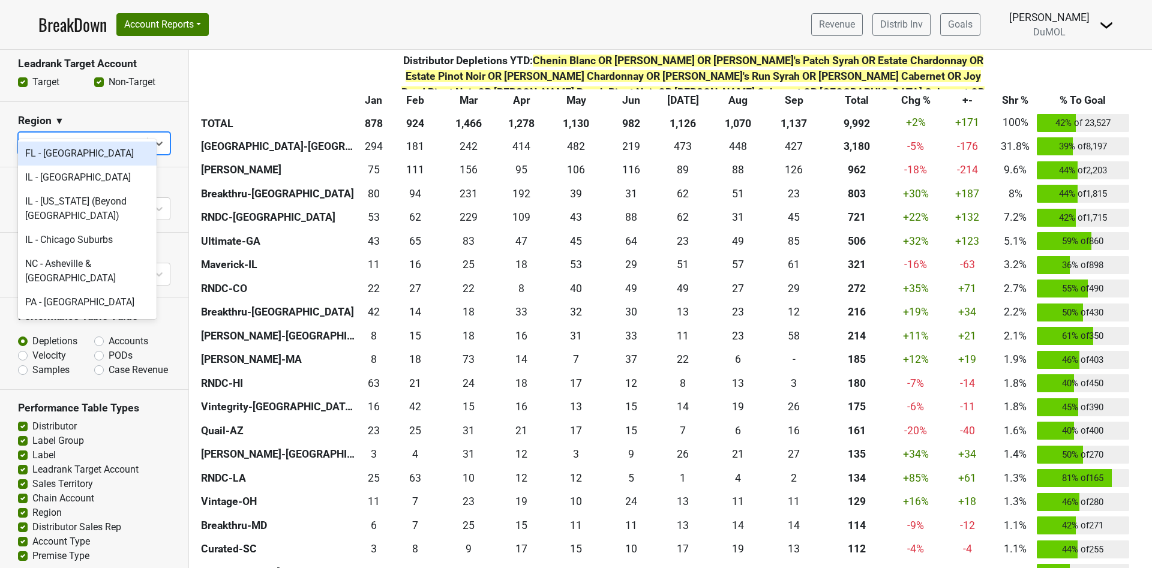
type input "il"
click at [326, 16] on nav "BreakDown Account Reports SuperRanker Map Award Progress Chain Compliance CRM N…" at bounding box center [576, 24] width 1094 height 49
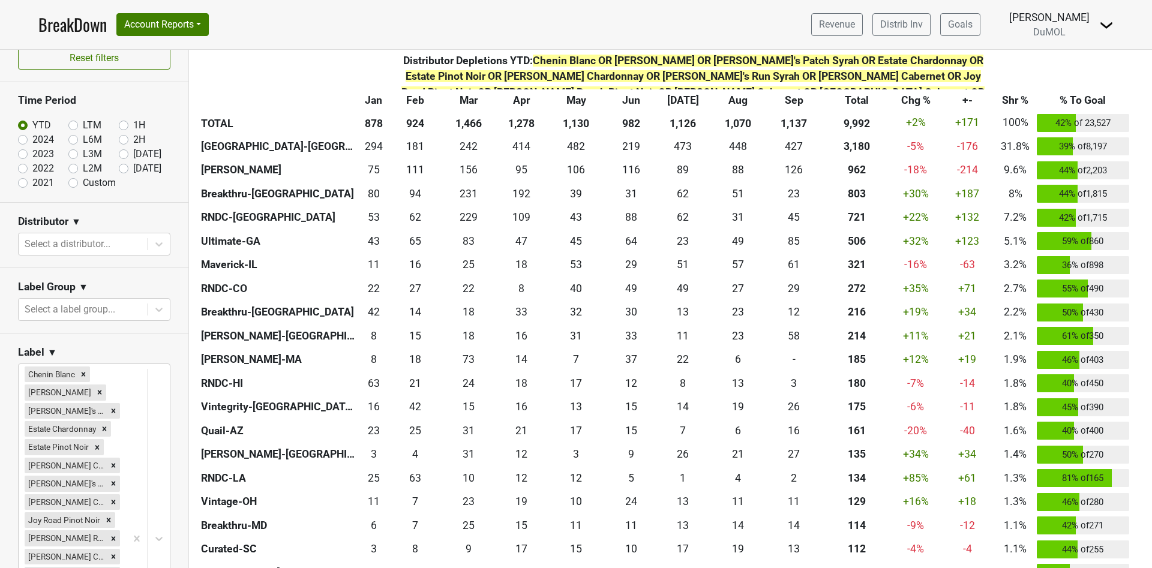
scroll to position [4, 0]
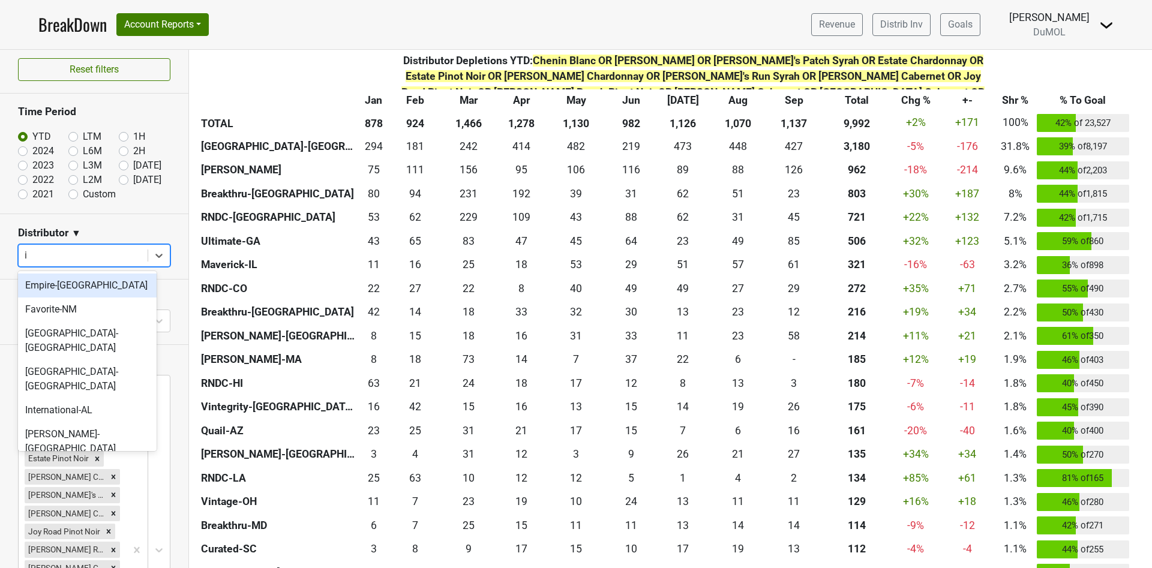
type input "il"
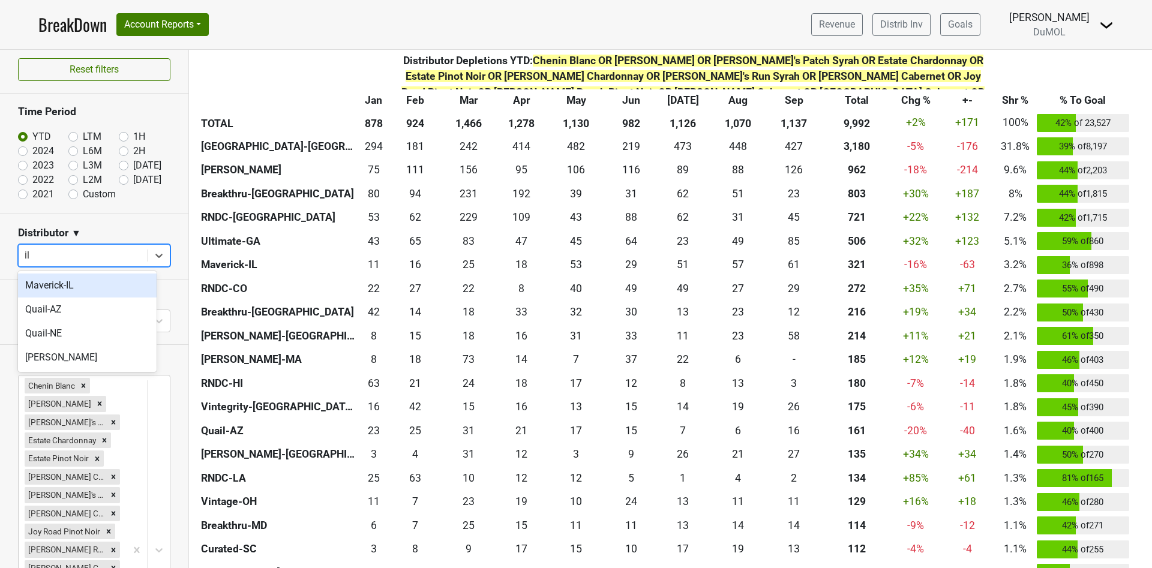
click at [82, 277] on div "Maverick-IL" at bounding box center [87, 286] width 139 height 24
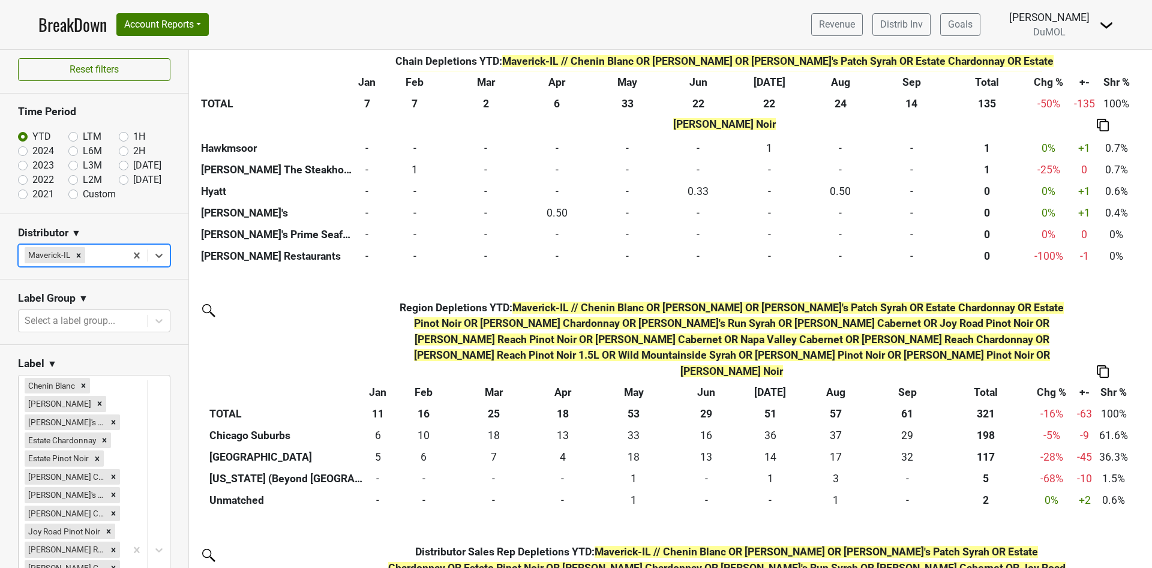
scroll to position [1890, 0]
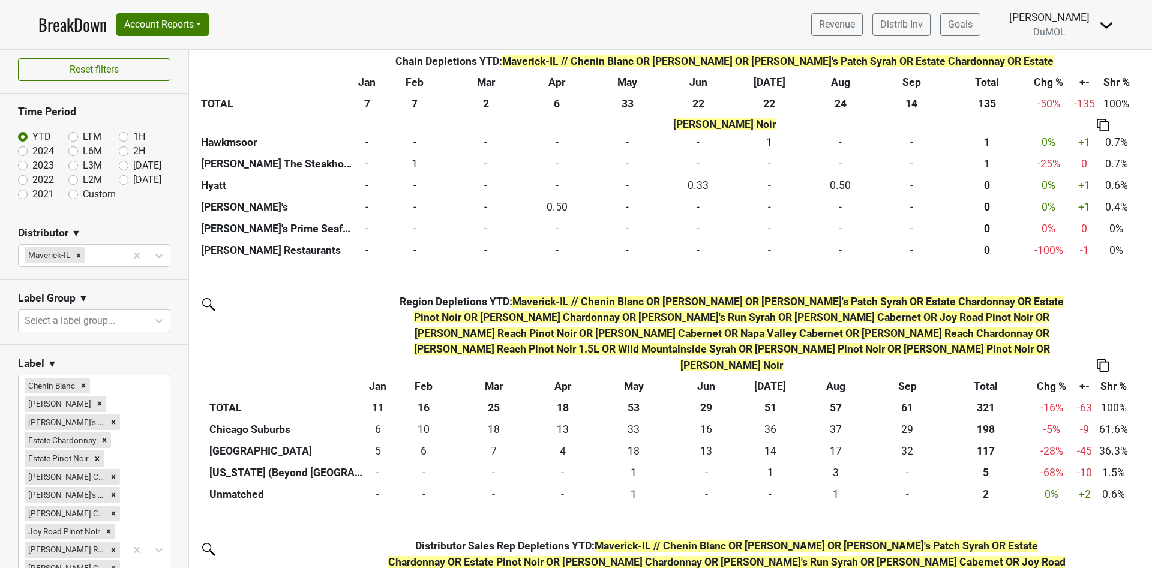
click at [1099, 442] on div "Export to Excel" at bounding box center [1100, 445] width 61 height 17
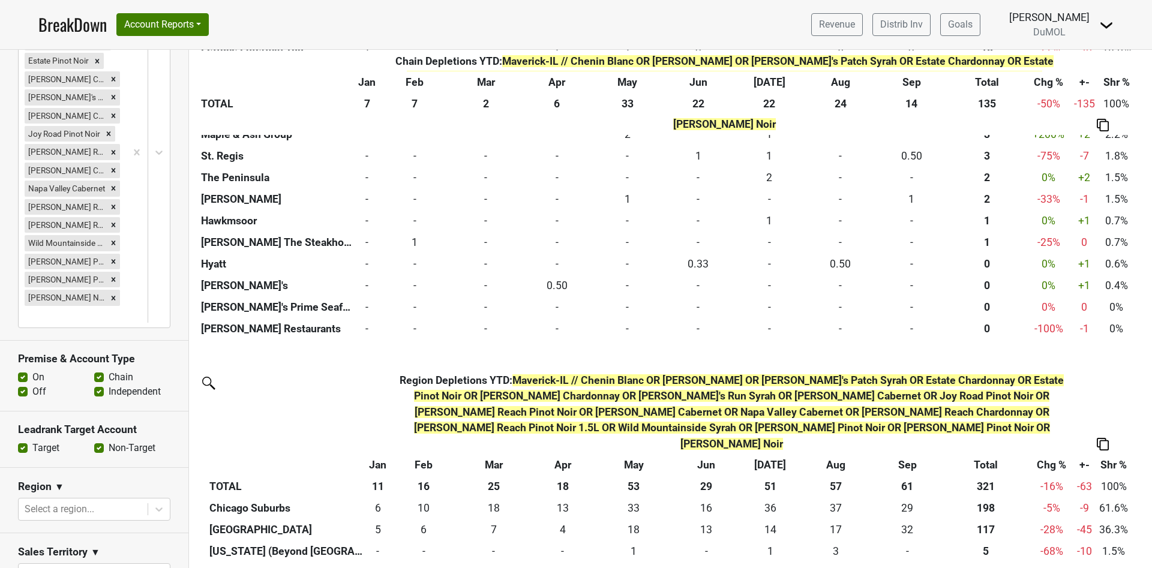
scroll to position [400, 0]
click at [37, 386] on label "Off" at bounding box center [39, 393] width 14 height 14
click at [28, 386] on input "Off" at bounding box center [23, 392] width 10 height 12
checkbox input "false"
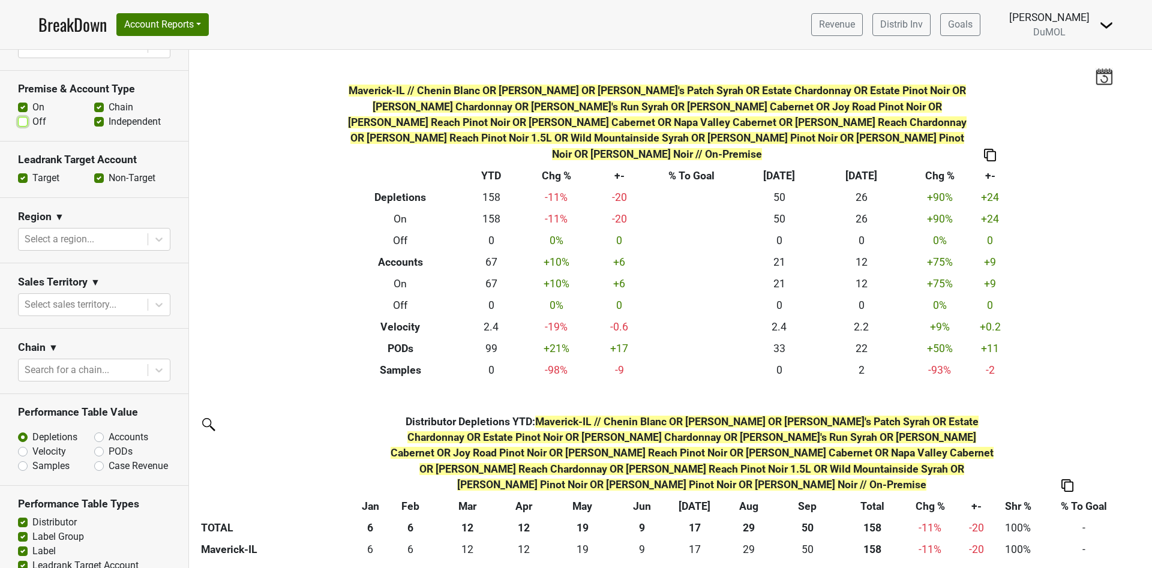
scroll to position [677, 0]
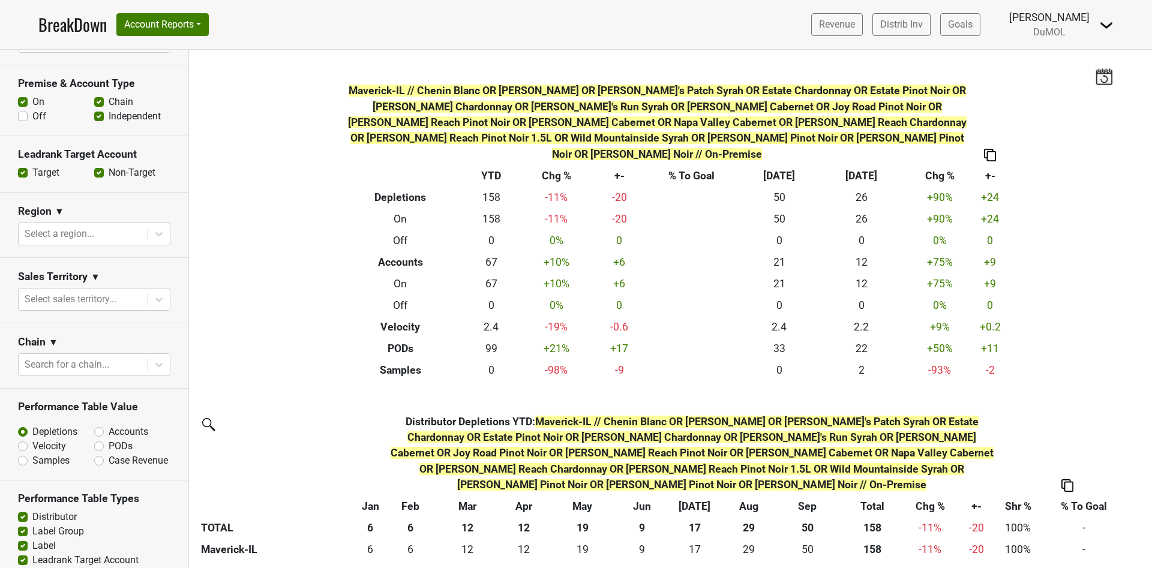
click at [109, 439] on label "PODs" at bounding box center [121, 446] width 24 height 14
click at [95, 439] on input "PODs" at bounding box center [130, 445] width 73 height 12
radio input "true"
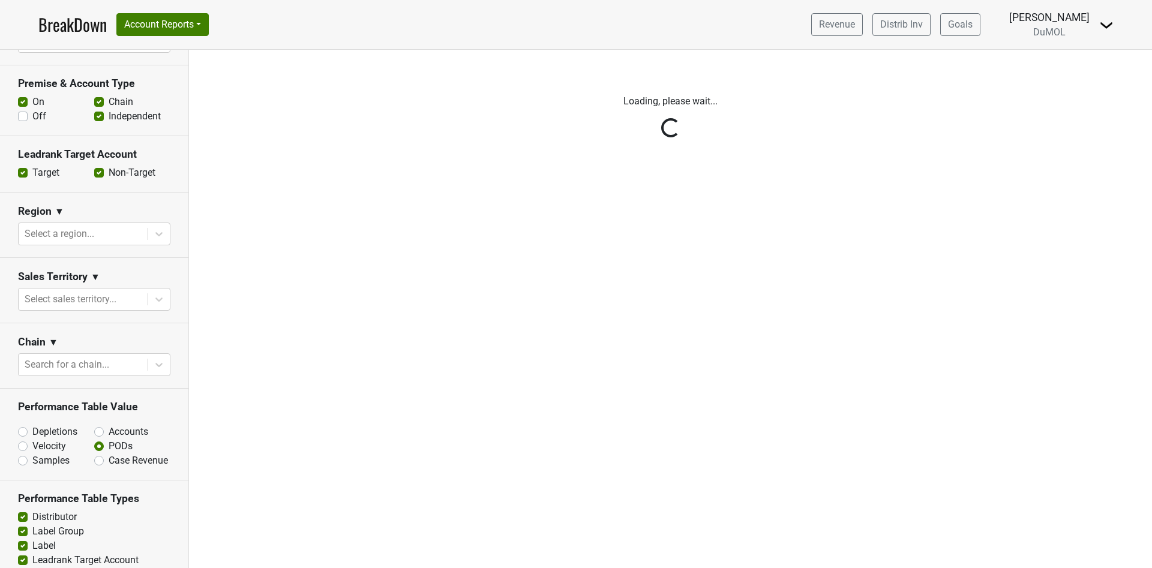
click at [100, 404] on div "Reset filters Time Period YTD LTM 1H 2024 L6M 2H 2023 L3M Sep '25 2022 L2M Oct …" at bounding box center [94, 309] width 189 height 518
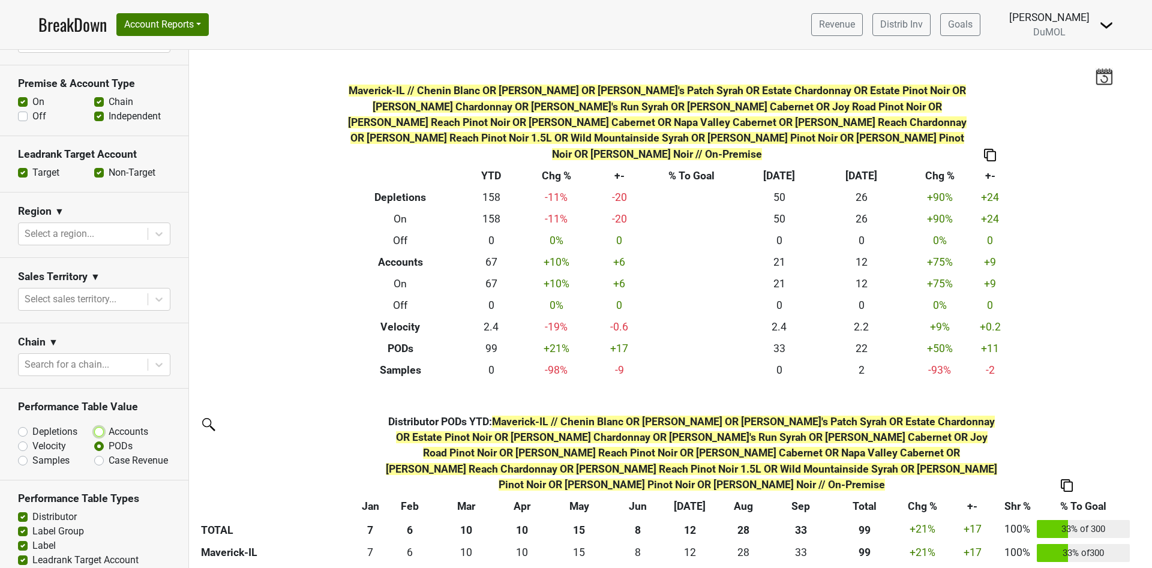
click at [97, 425] on input "Accounts" at bounding box center [130, 431] width 73 height 12
radio input "true"
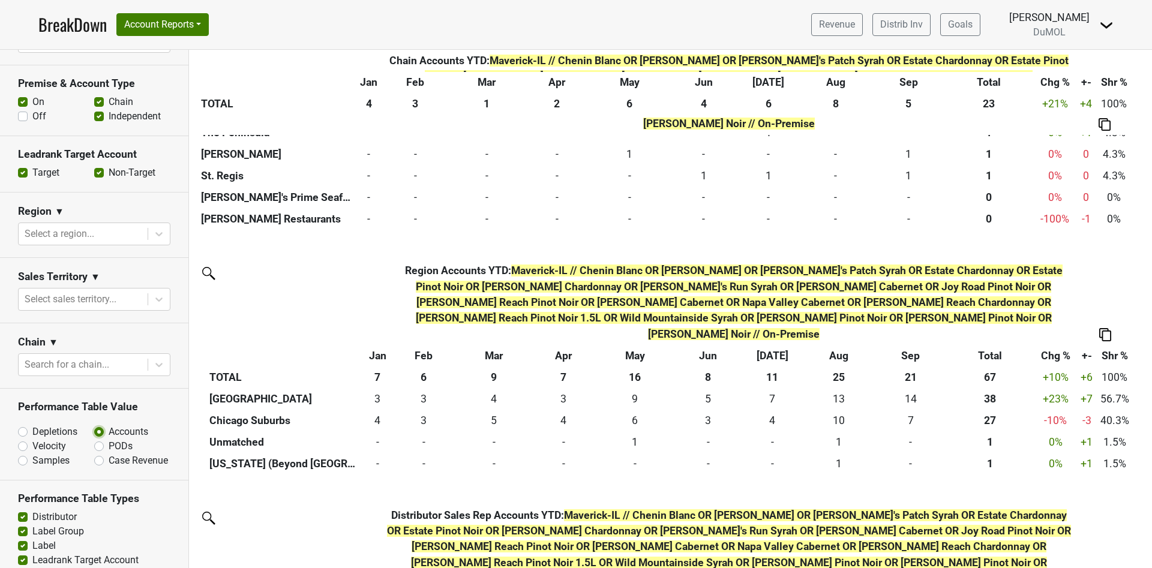
scroll to position [1890, 0]
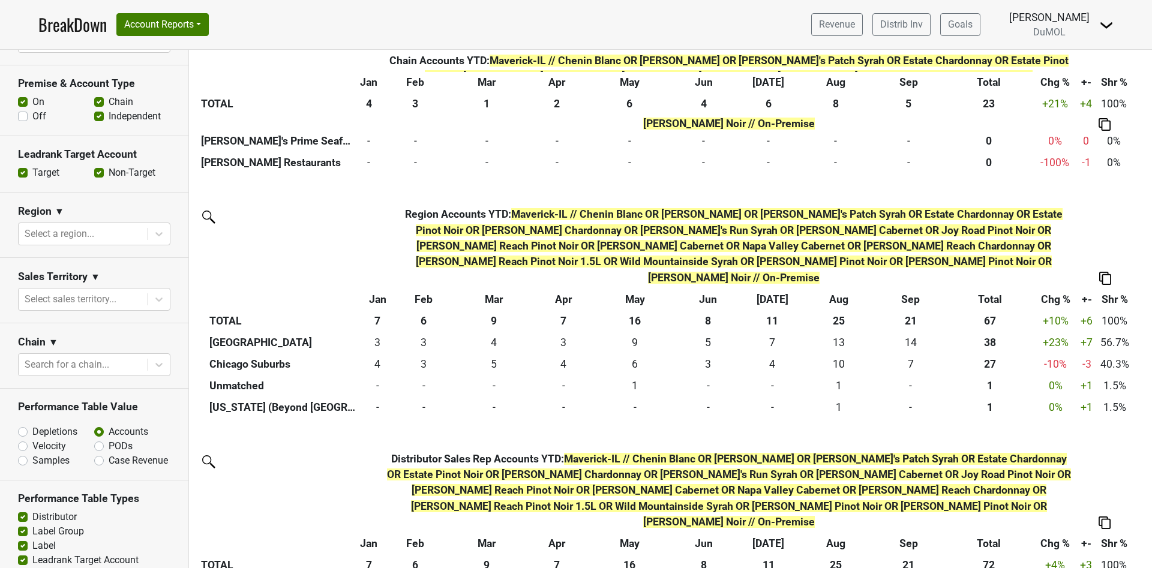
click at [109, 439] on label "PODs" at bounding box center [121, 446] width 24 height 14
click at [95, 439] on input "PODs" at bounding box center [130, 445] width 73 height 12
radio input "true"
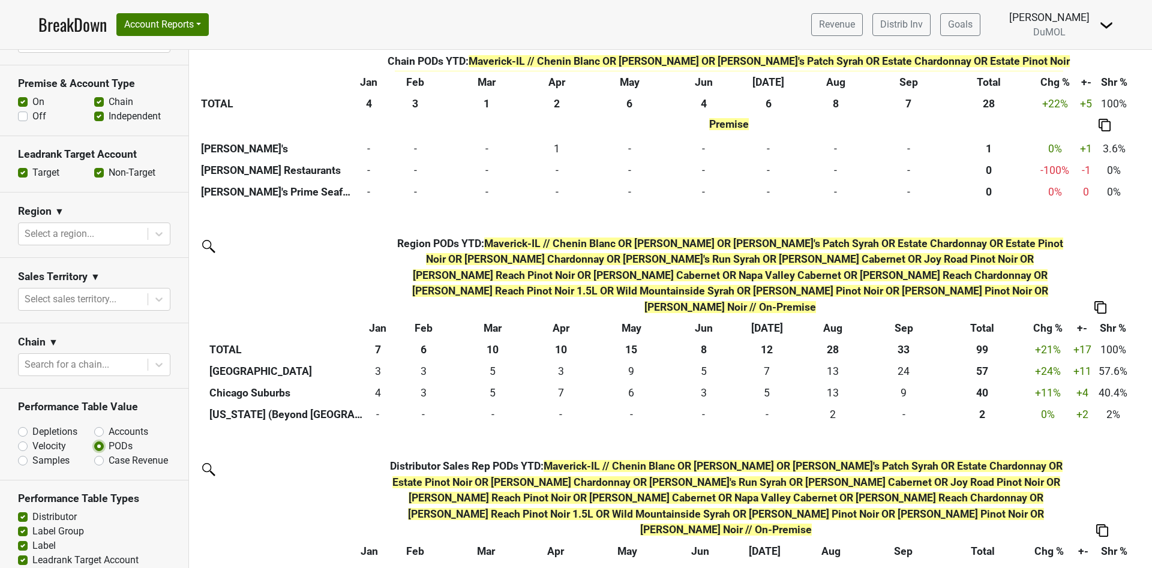
scroll to position [2070, 0]
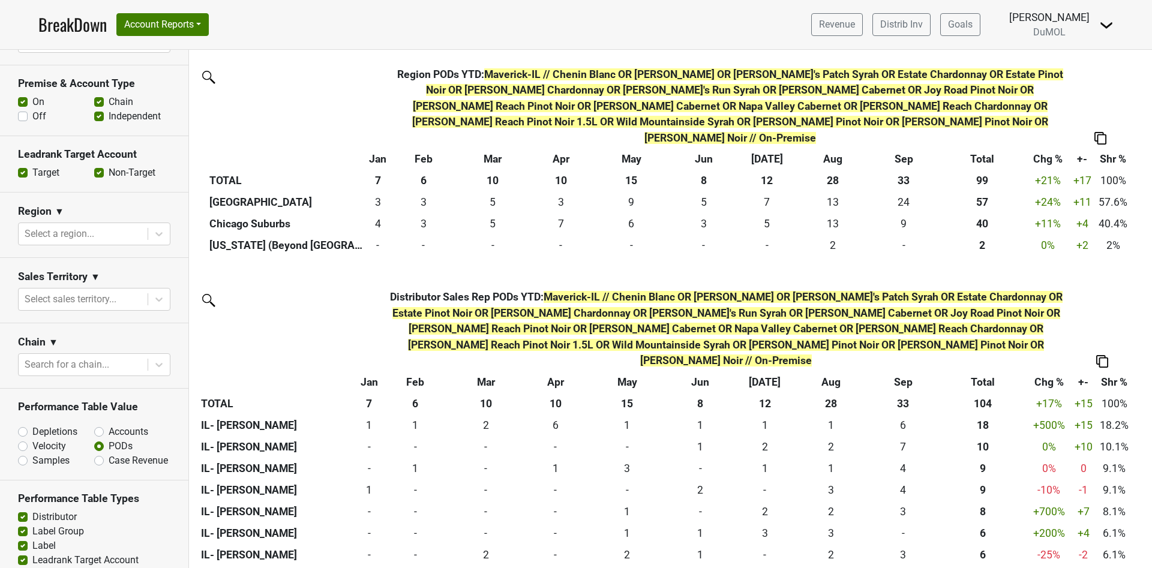
click at [109, 425] on label "Accounts" at bounding box center [129, 432] width 40 height 14
click at [95, 425] on input "Accounts" at bounding box center [130, 431] width 73 height 12
radio input "true"
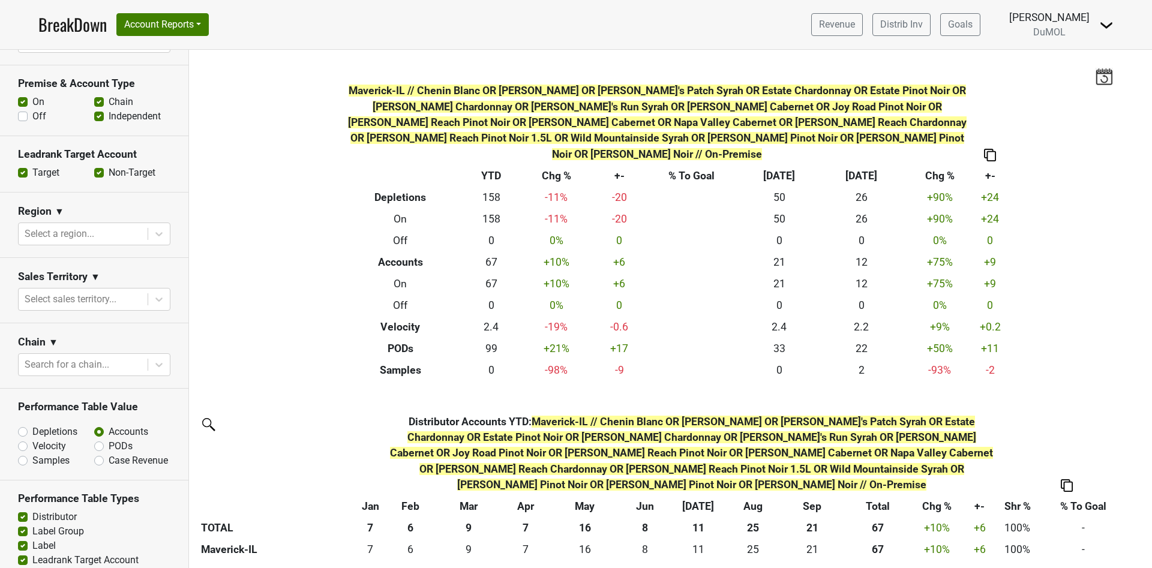
click at [32, 109] on label "Off" at bounding box center [39, 116] width 14 height 14
click at [21, 109] on input "Off" at bounding box center [23, 115] width 10 height 12
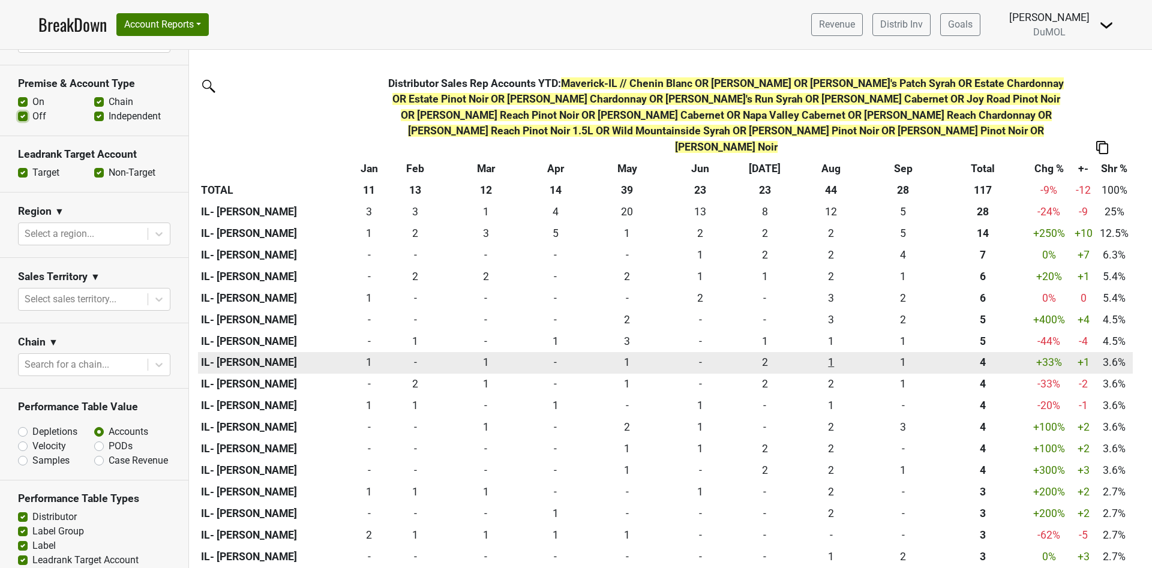
scroll to position [2220, 0]
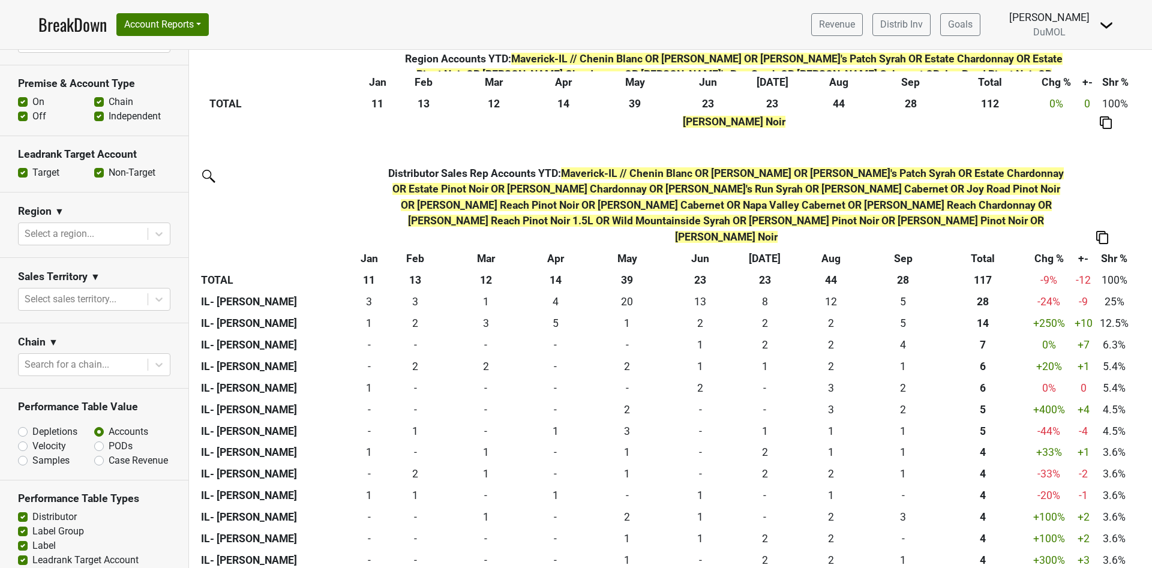
click at [32, 109] on label "Off" at bounding box center [39, 116] width 14 height 14
click at [22, 109] on input "Off" at bounding box center [23, 115] width 10 height 12
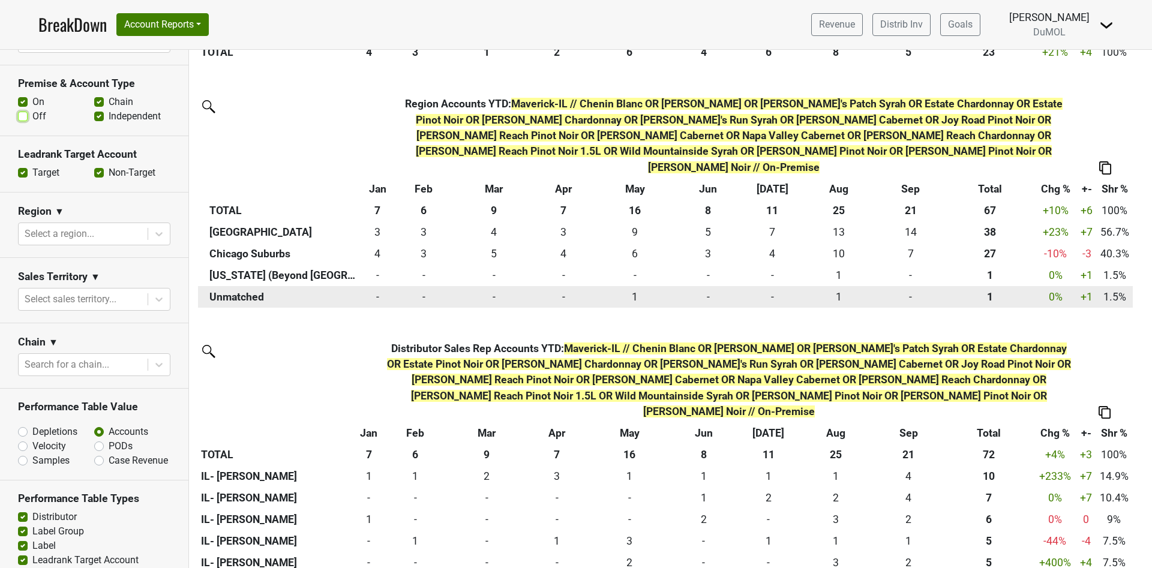
scroll to position [1890, 0]
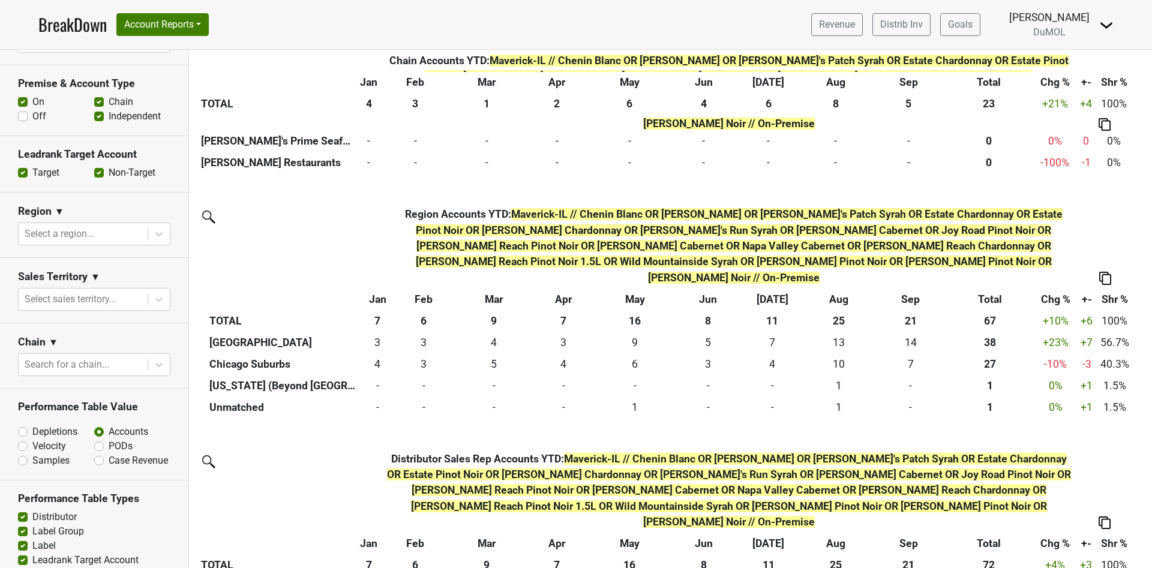
click at [1105, 517] on img at bounding box center [1105, 523] width 12 height 13
click at [1102, 358] on div "Export to Excel" at bounding box center [1104, 358] width 61 height 17
click at [32, 109] on label "Off" at bounding box center [39, 116] width 14 height 14
click at [23, 109] on input "Off" at bounding box center [23, 115] width 10 height 12
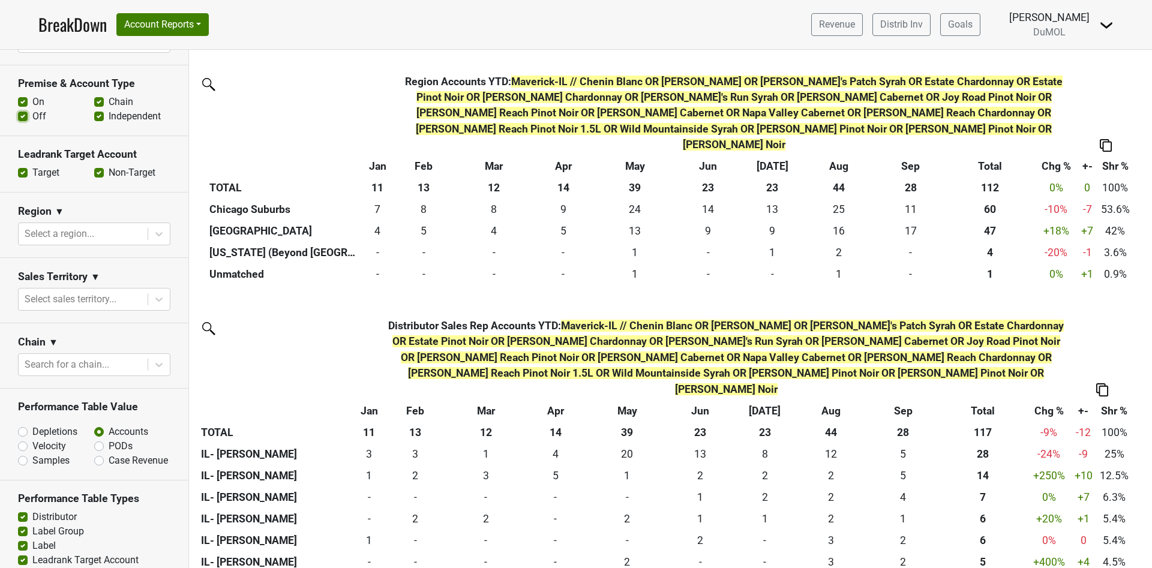
scroll to position [2073, 0]
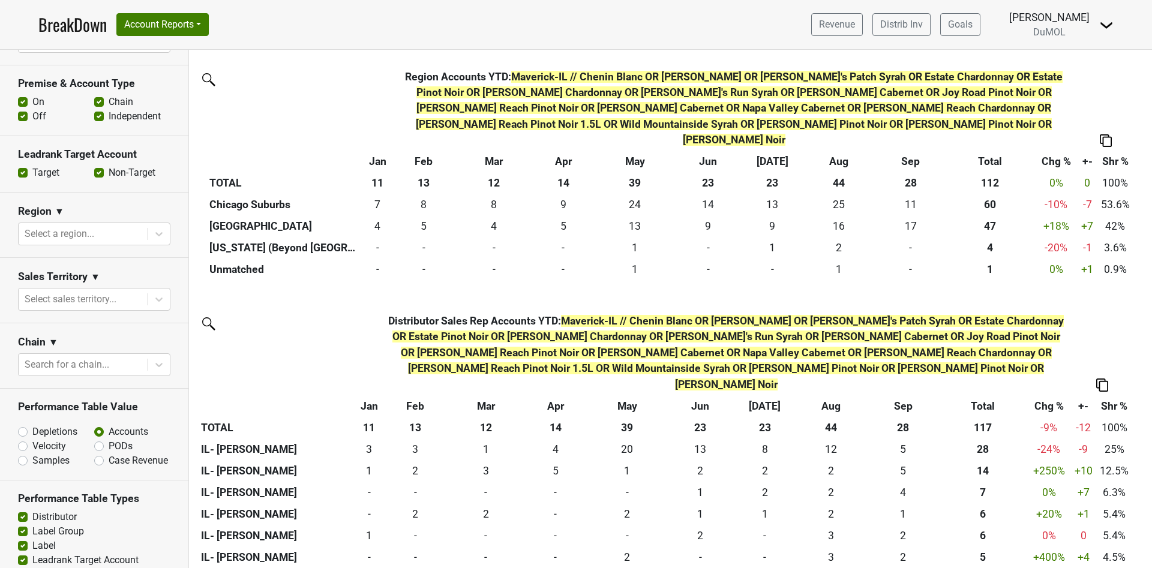
click at [25, 136] on section "Leadrank Target Account Target Non-Target" at bounding box center [94, 164] width 188 height 56
click at [32, 109] on label "Off" at bounding box center [39, 116] width 14 height 14
click at [23, 109] on input "Off" at bounding box center [23, 115] width 10 height 12
checkbox input "false"
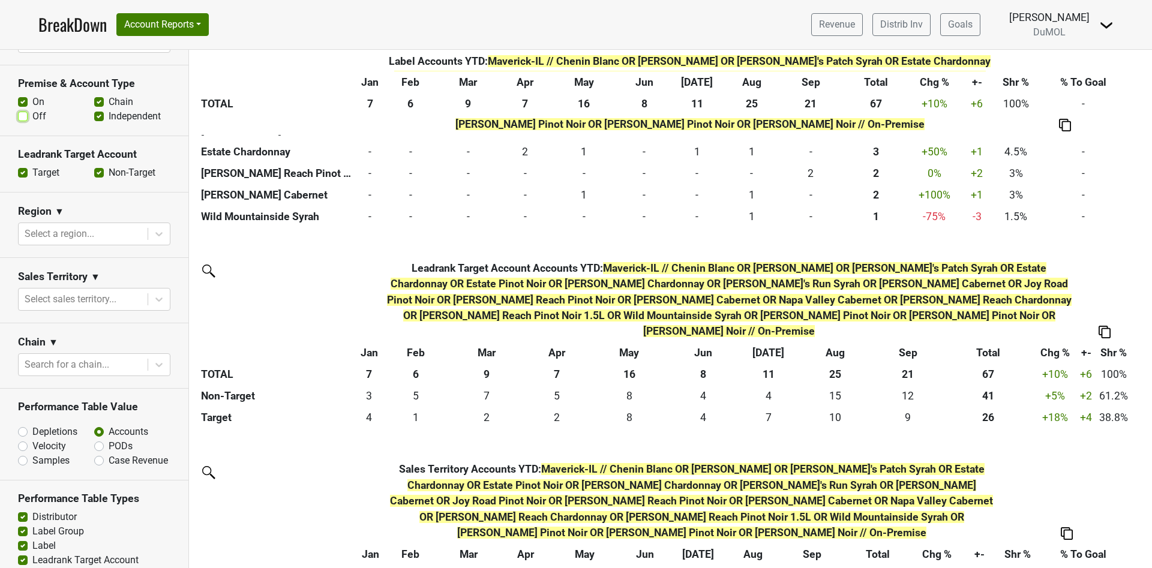
scroll to position [996, 0]
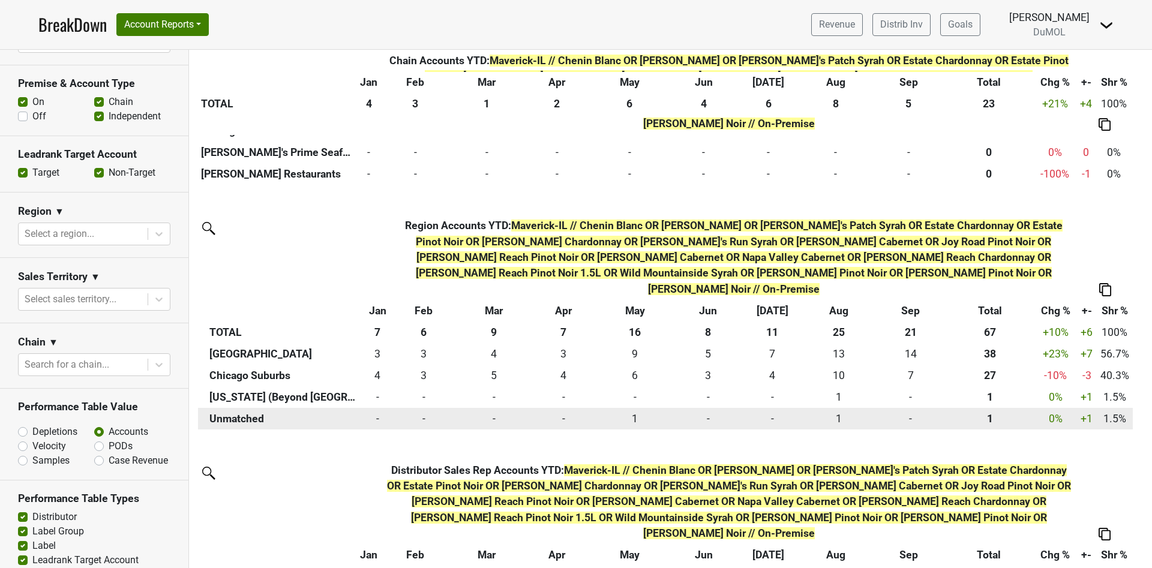
click at [1117, 408] on td "1.5%" at bounding box center [1114, 419] width 37 height 22
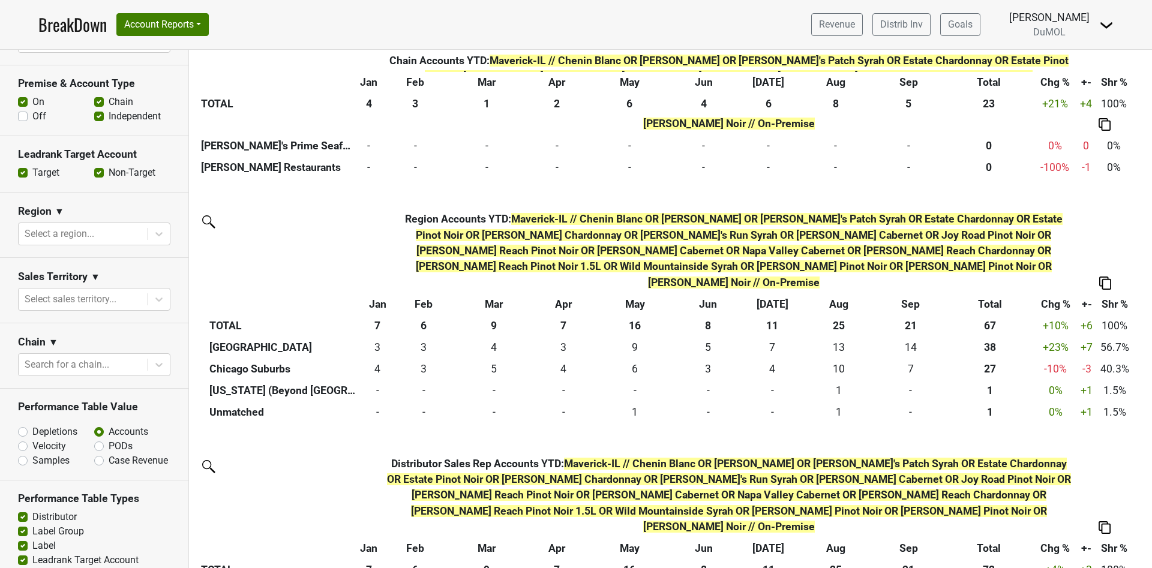
scroll to position [1884, 0]
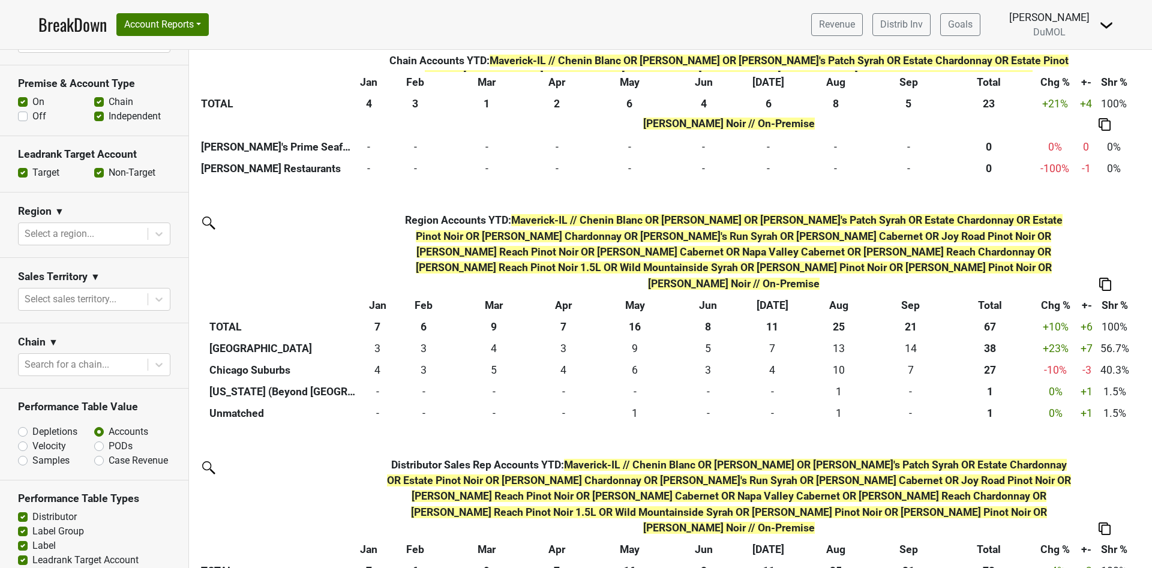
click at [1107, 523] on img at bounding box center [1105, 529] width 12 height 13
click at [1104, 362] on div "Export to Excel" at bounding box center [1104, 364] width 61 height 17
click at [1108, 278] on img at bounding box center [1105, 284] width 12 height 13
click at [1103, 108] on div "Copy as Image" at bounding box center [1105, 100] width 61 height 17
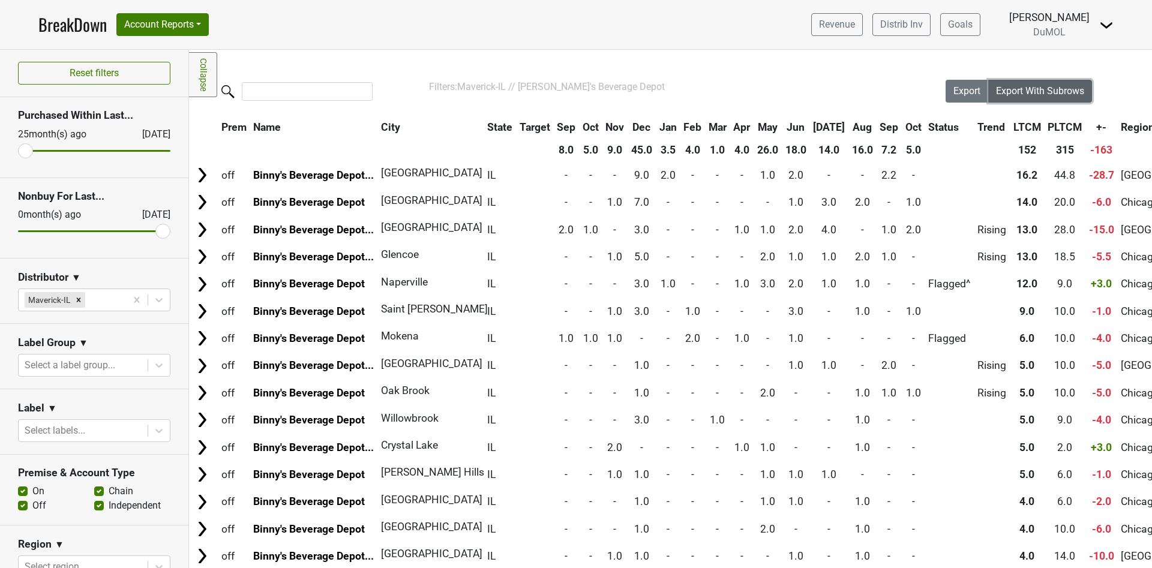
click at [1036, 95] on span "Export With Subrows" at bounding box center [1040, 90] width 88 height 11
